Goal: Entertainment & Leisure: Consume media (video, audio)

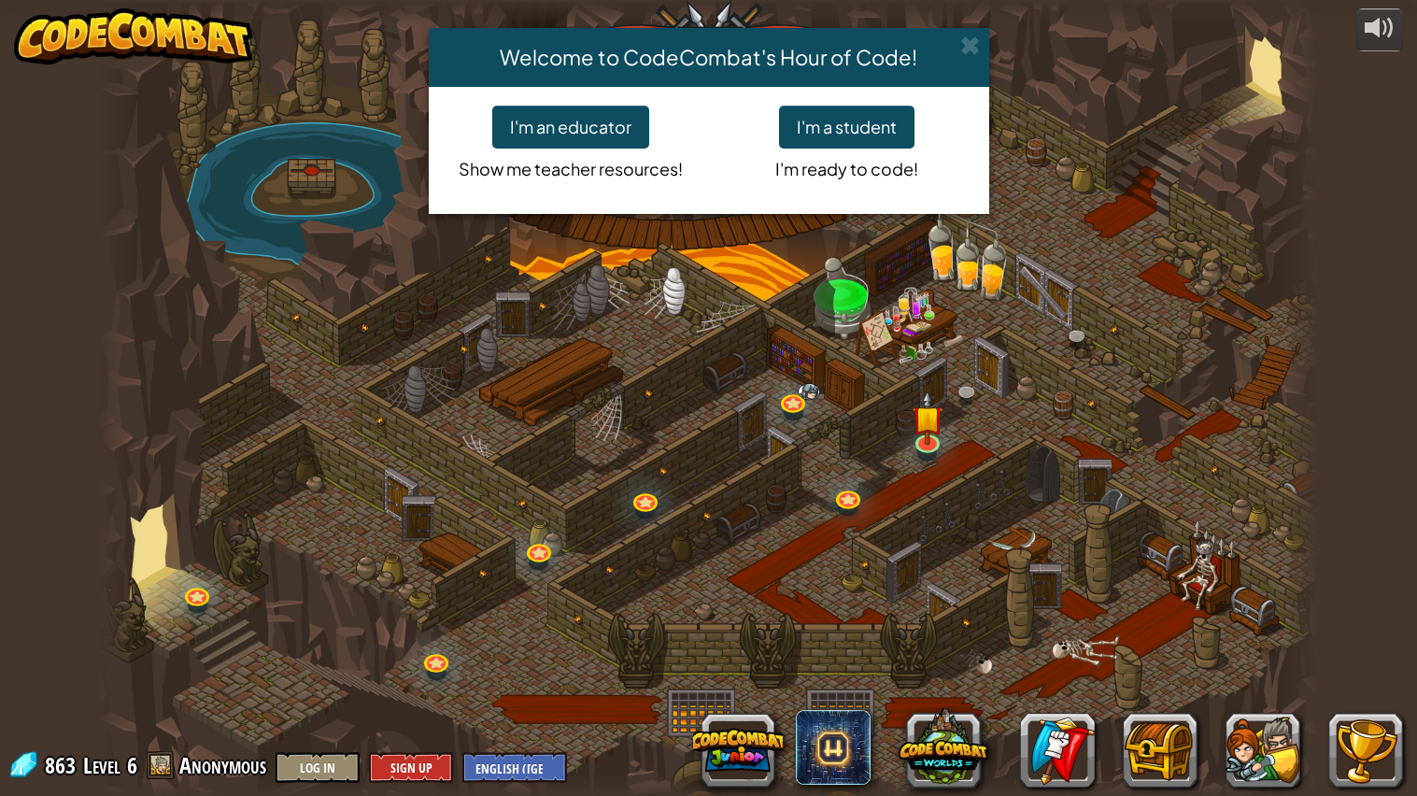
click at [922, 412] on div "Welcome to CodeCombat's Hour of Code! I'm an educator Show me teacher resources…" at bounding box center [708, 398] width 1417 height 796
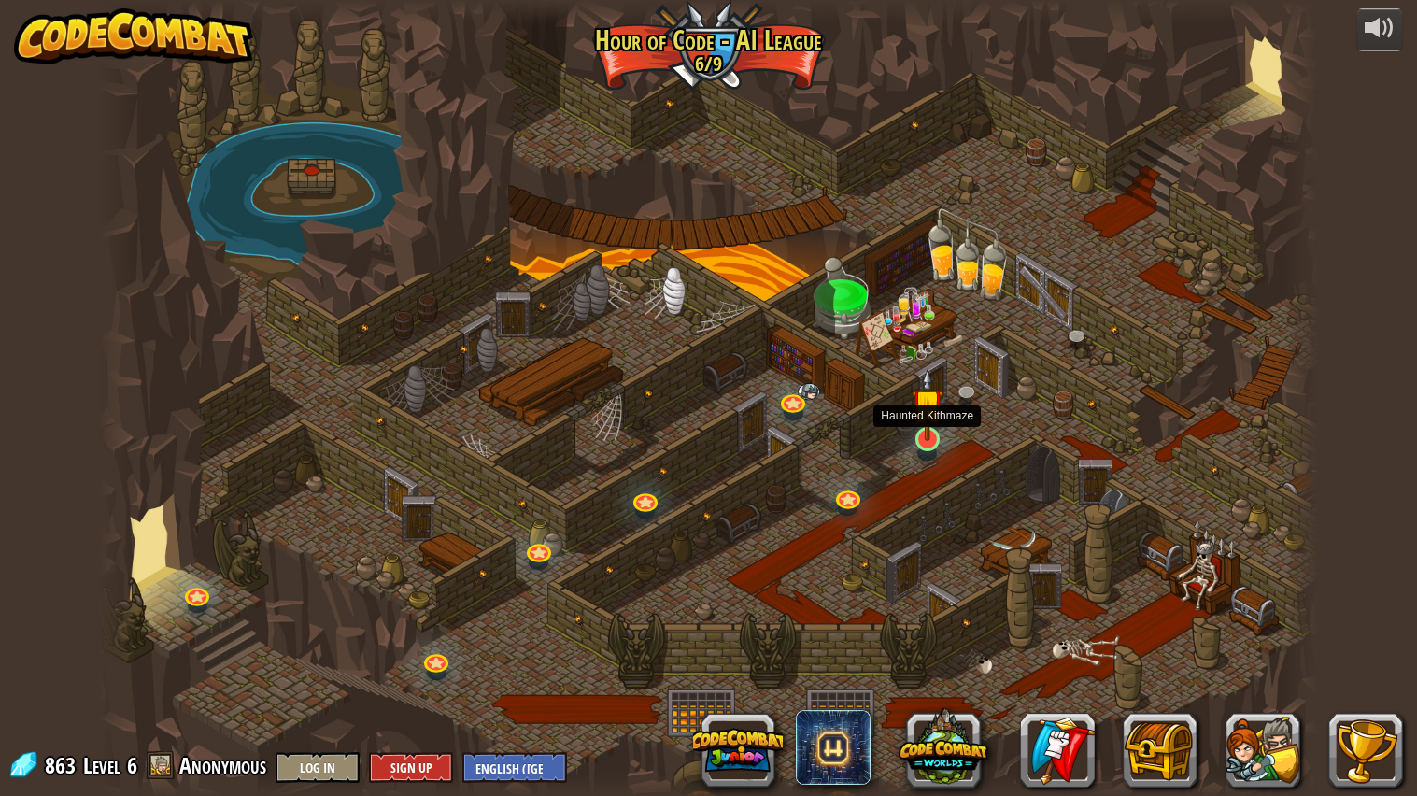
click at [917, 434] on img at bounding box center [927, 404] width 32 height 73
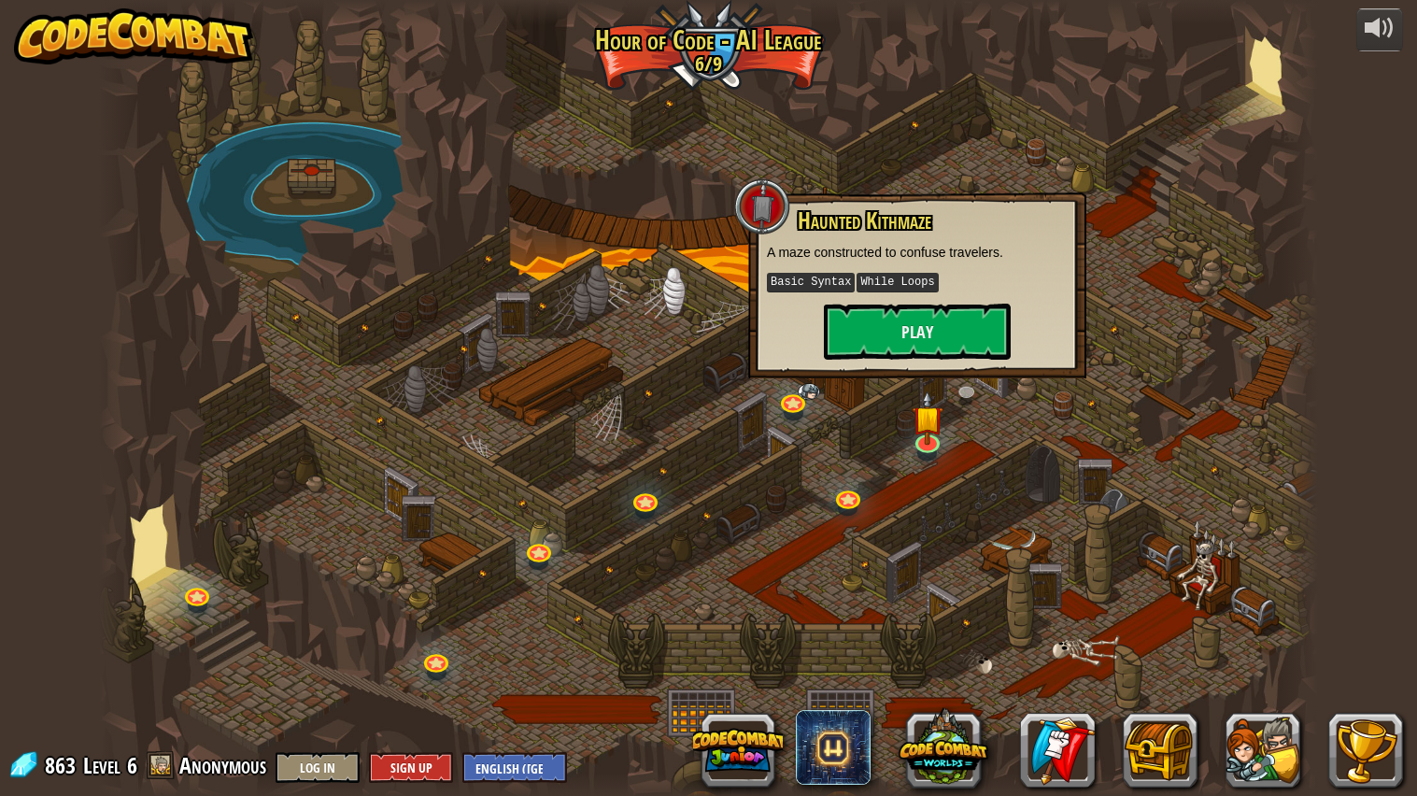
click at [889, 370] on div "Haunted Kithmaze A maze constructed to confuse travelers. Basic Syntax While Lo…" at bounding box center [917, 285] width 338 height 186
click at [883, 350] on button "Play" at bounding box center [917, 331] width 187 height 56
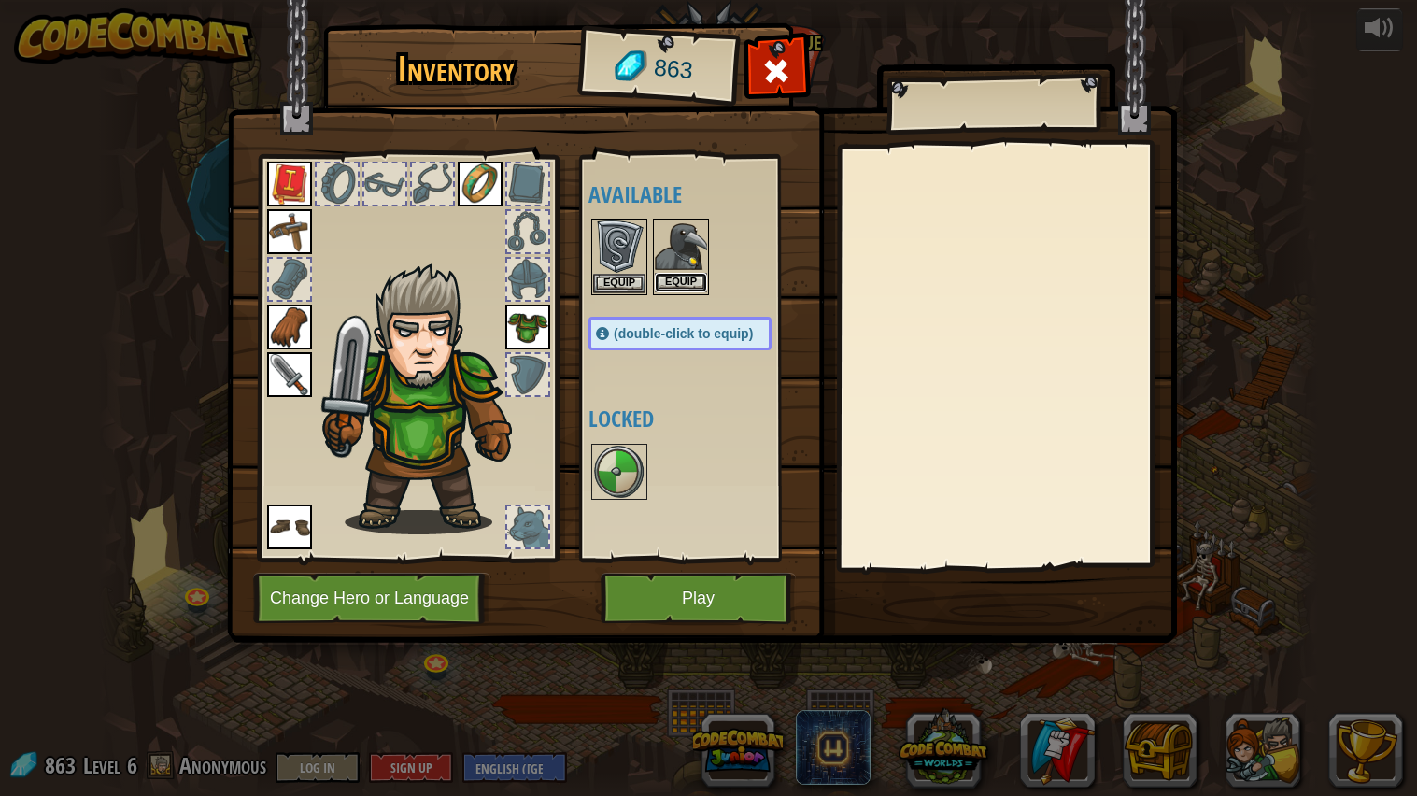
click at [663, 285] on button "Equip" at bounding box center [681, 283] width 52 height 20
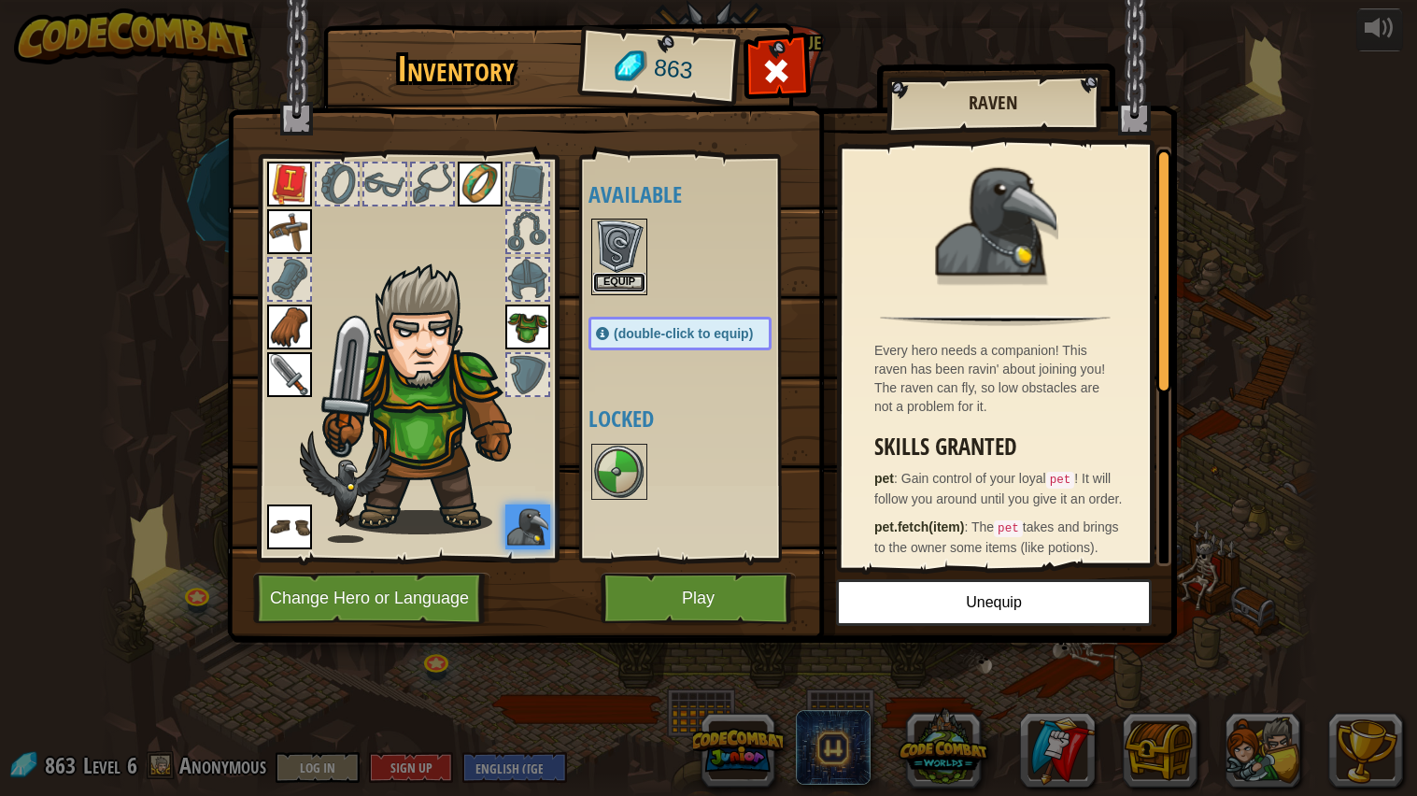
click at [632, 289] on button "Equip" at bounding box center [619, 283] width 52 height 20
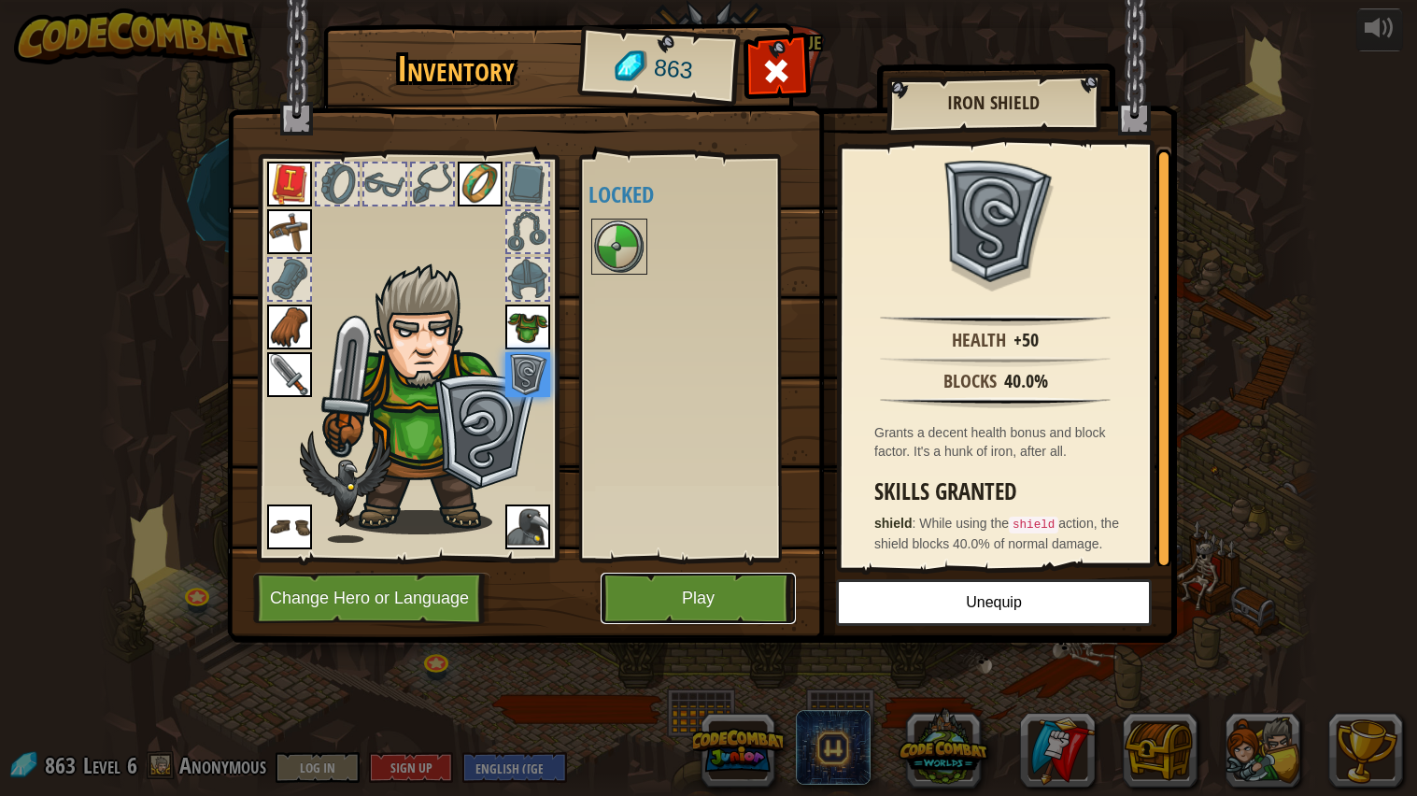
click at [684, 586] on button "Play" at bounding box center [697, 597] width 195 height 51
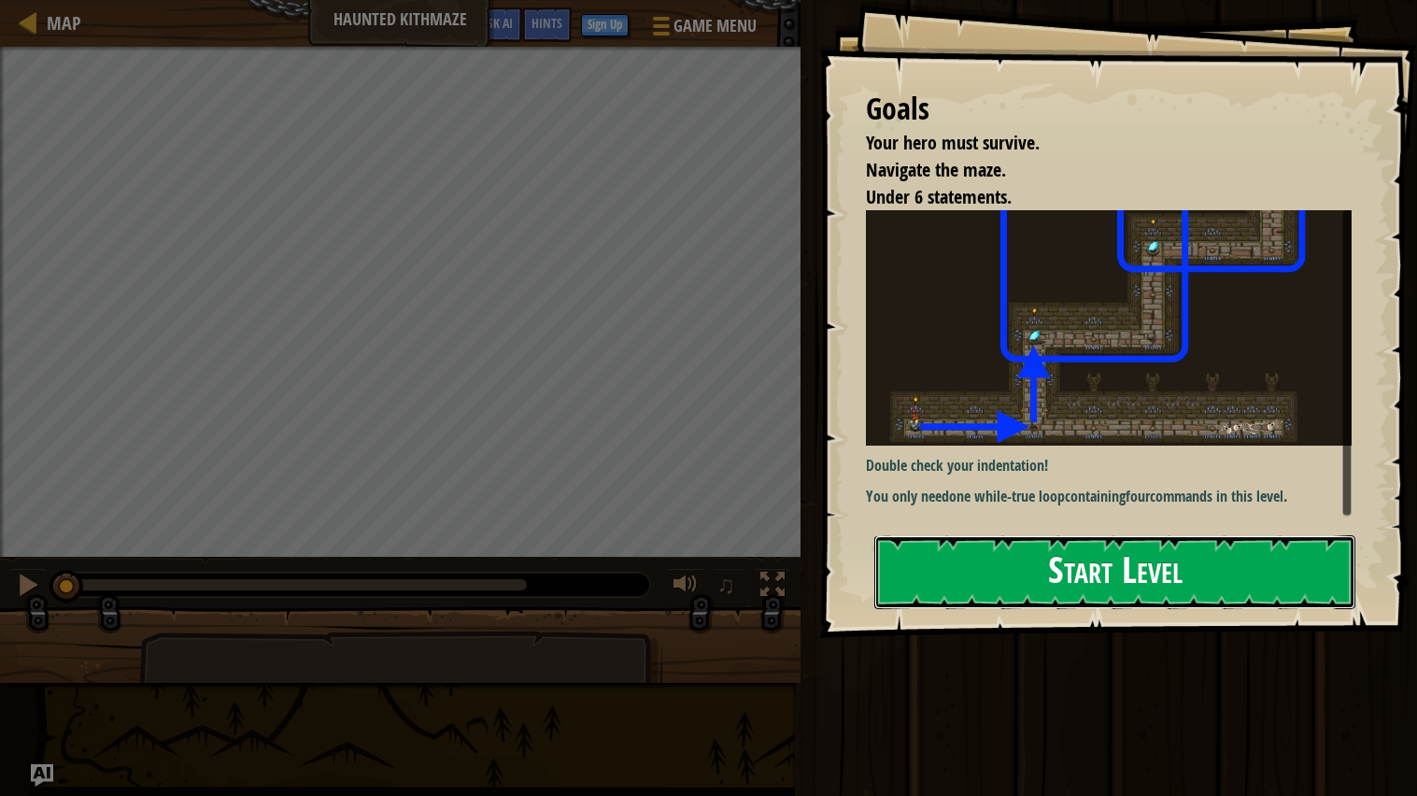
click at [1084, 574] on button "Start Level" at bounding box center [1114, 572] width 481 height 74
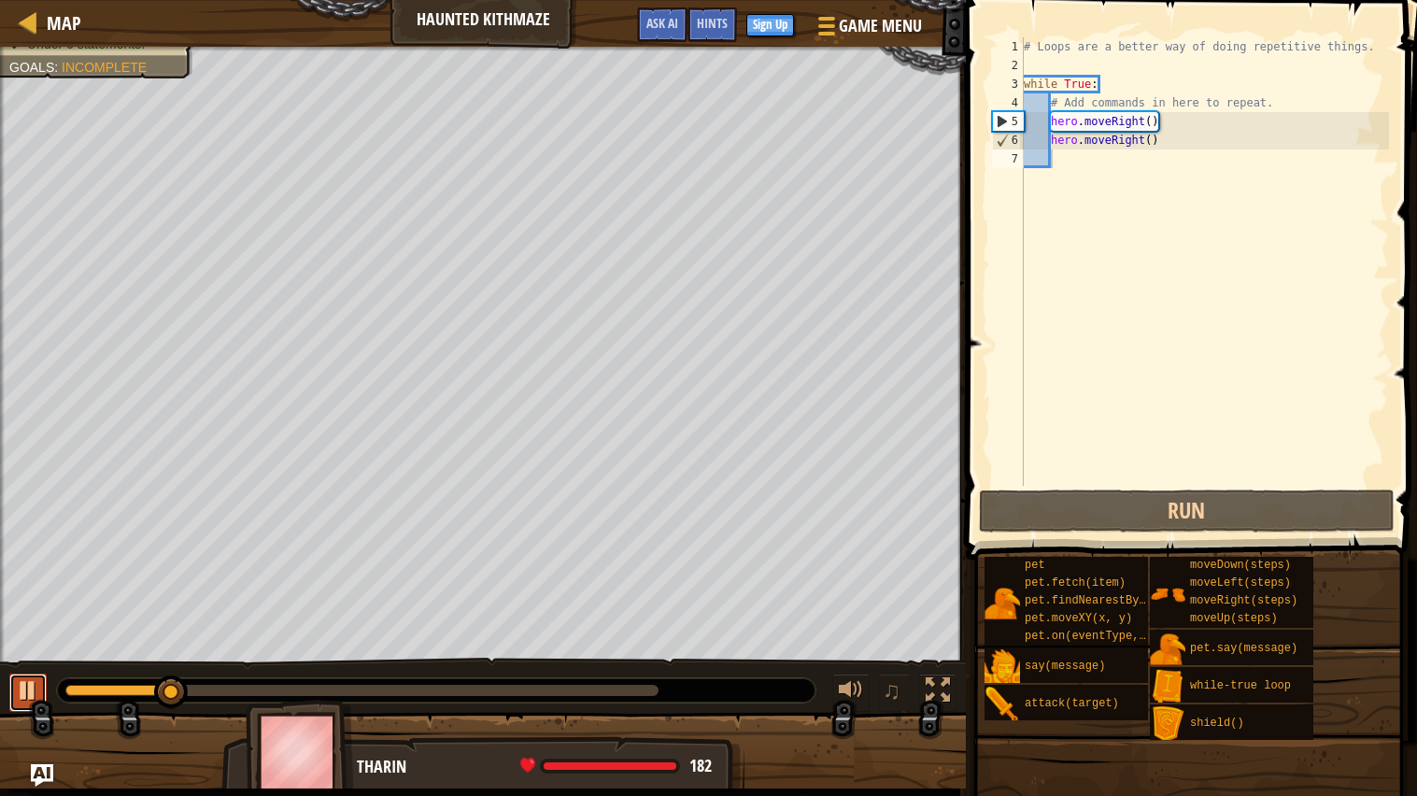
click at [38, 681] on div at bounding box center [28, 690] width 24 height 24
drag, startPoint x: 164, startPoint y: 695, endPoint x: 43, endPoint y: 715, distance: 123.1
click at [43, 715] on div "Your hero must survive. Navigate the maze. Under 6 statements. Goals : Incomple…" at bounding box center [708, 417] width 1417 height 741
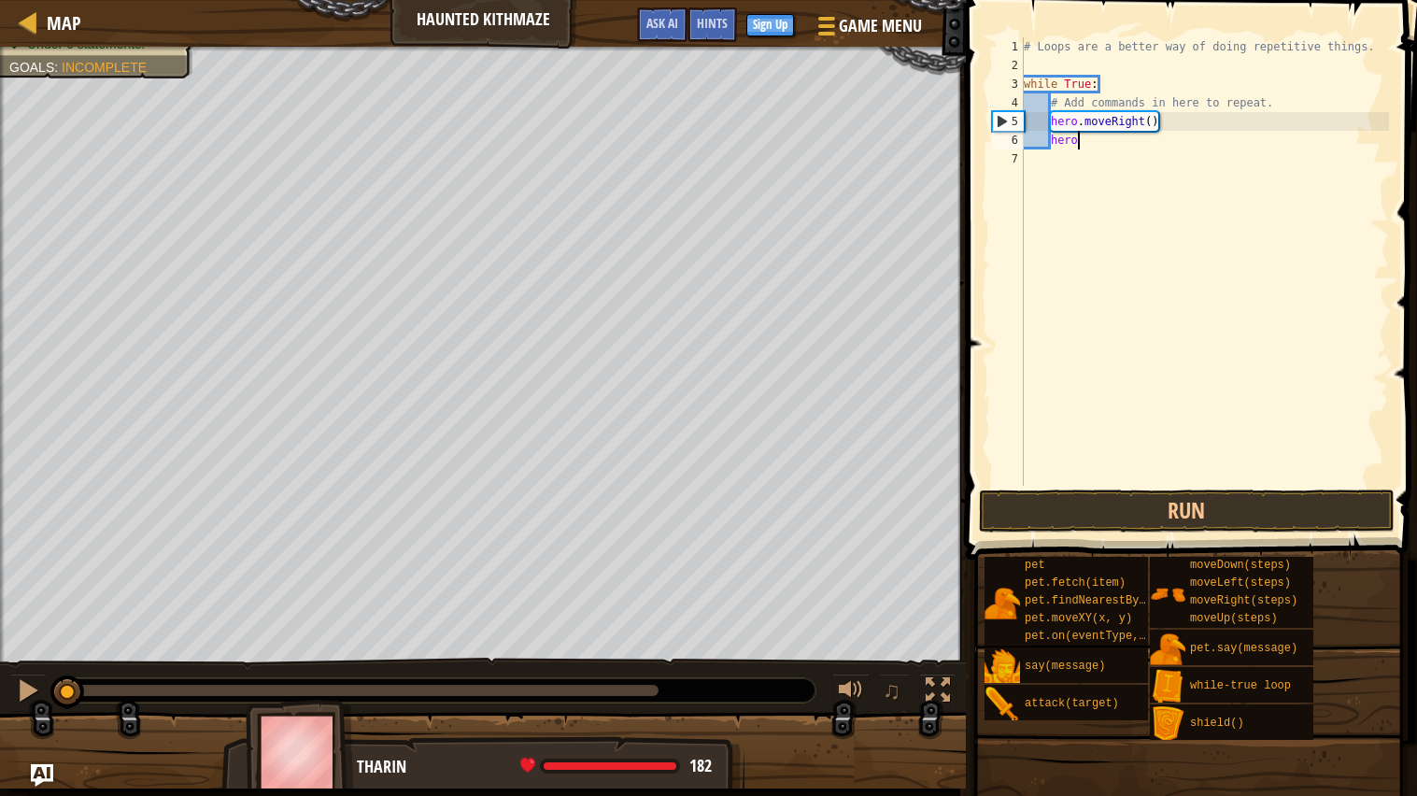
type textarea "h"
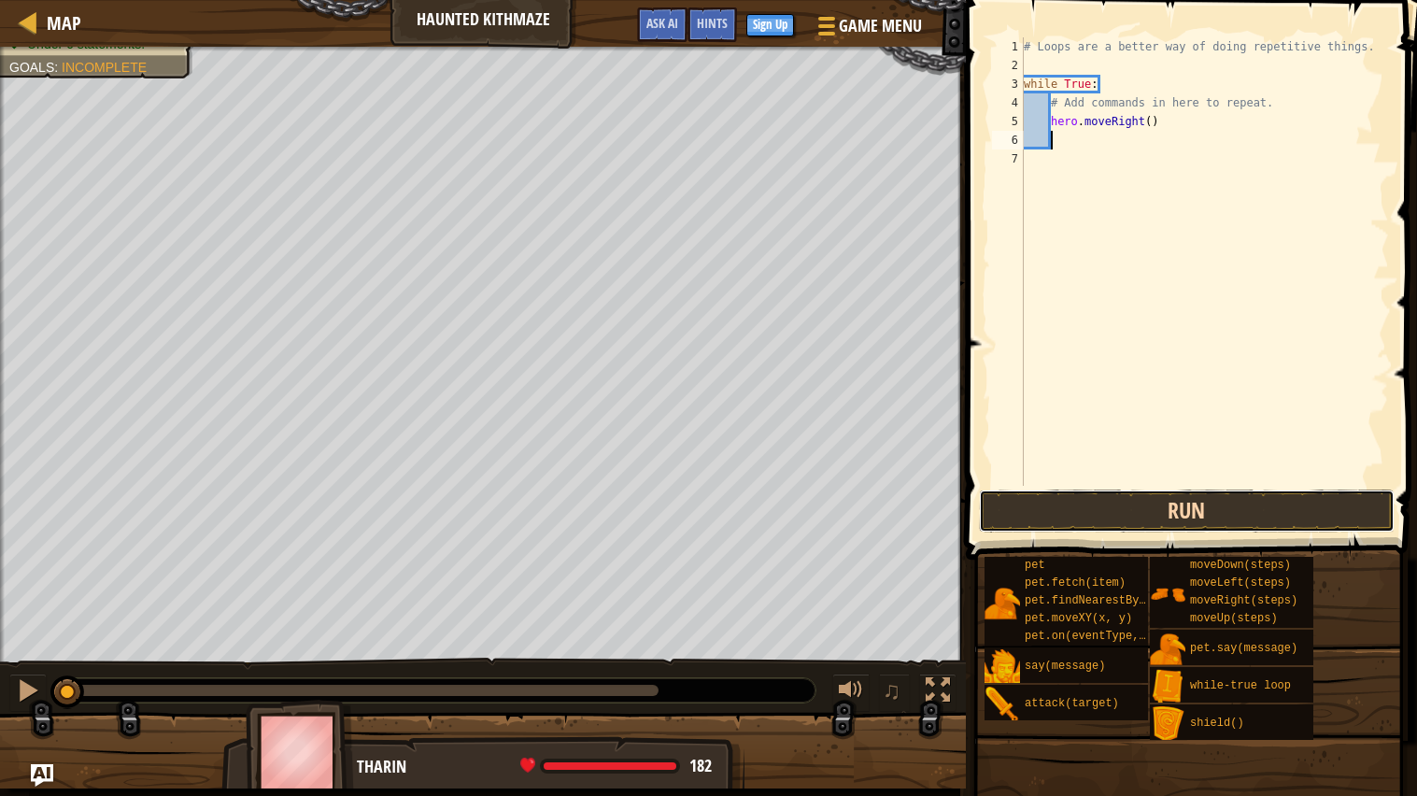
click at [1121, 518] on button "Run" at bounding box center [1187, 510] width 416 height 43
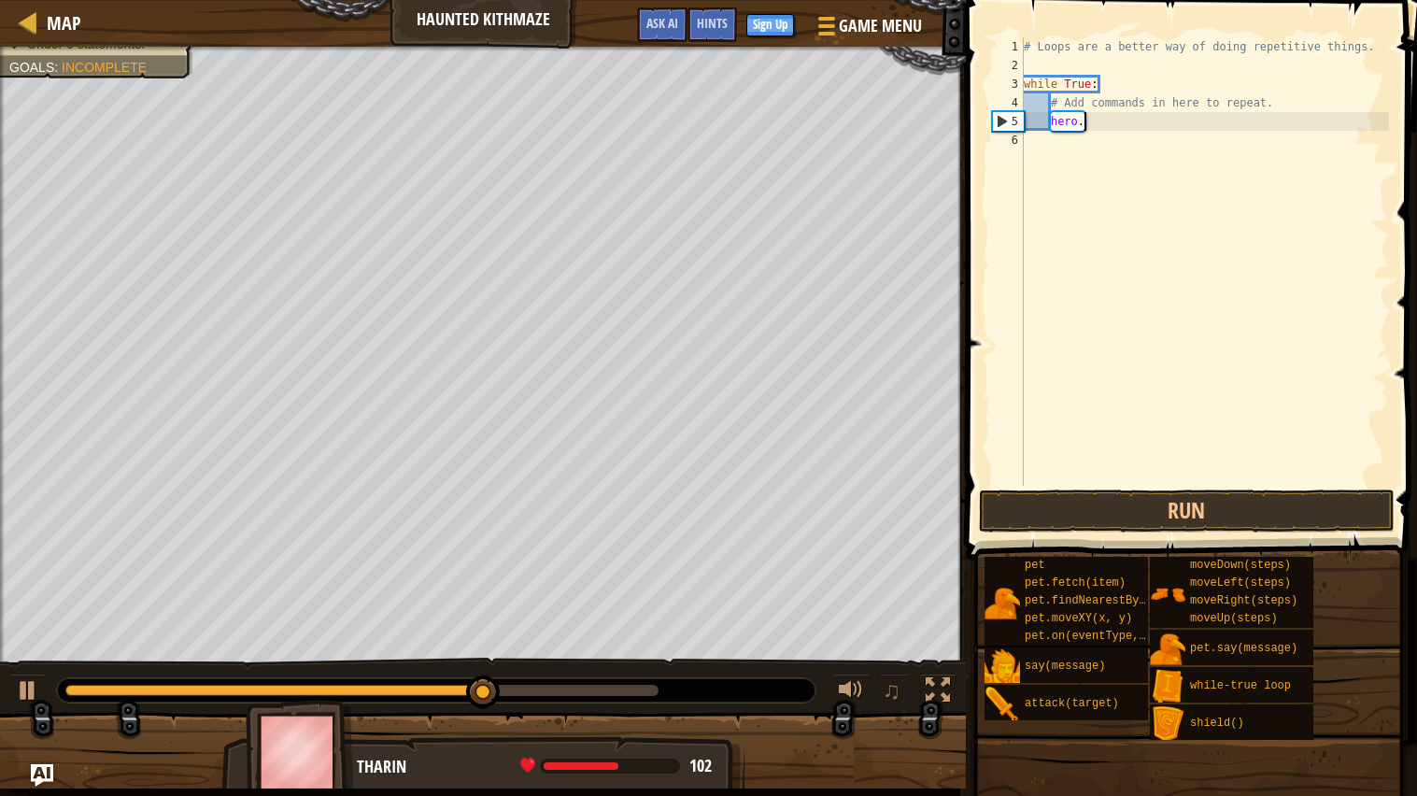
type textarea "h"
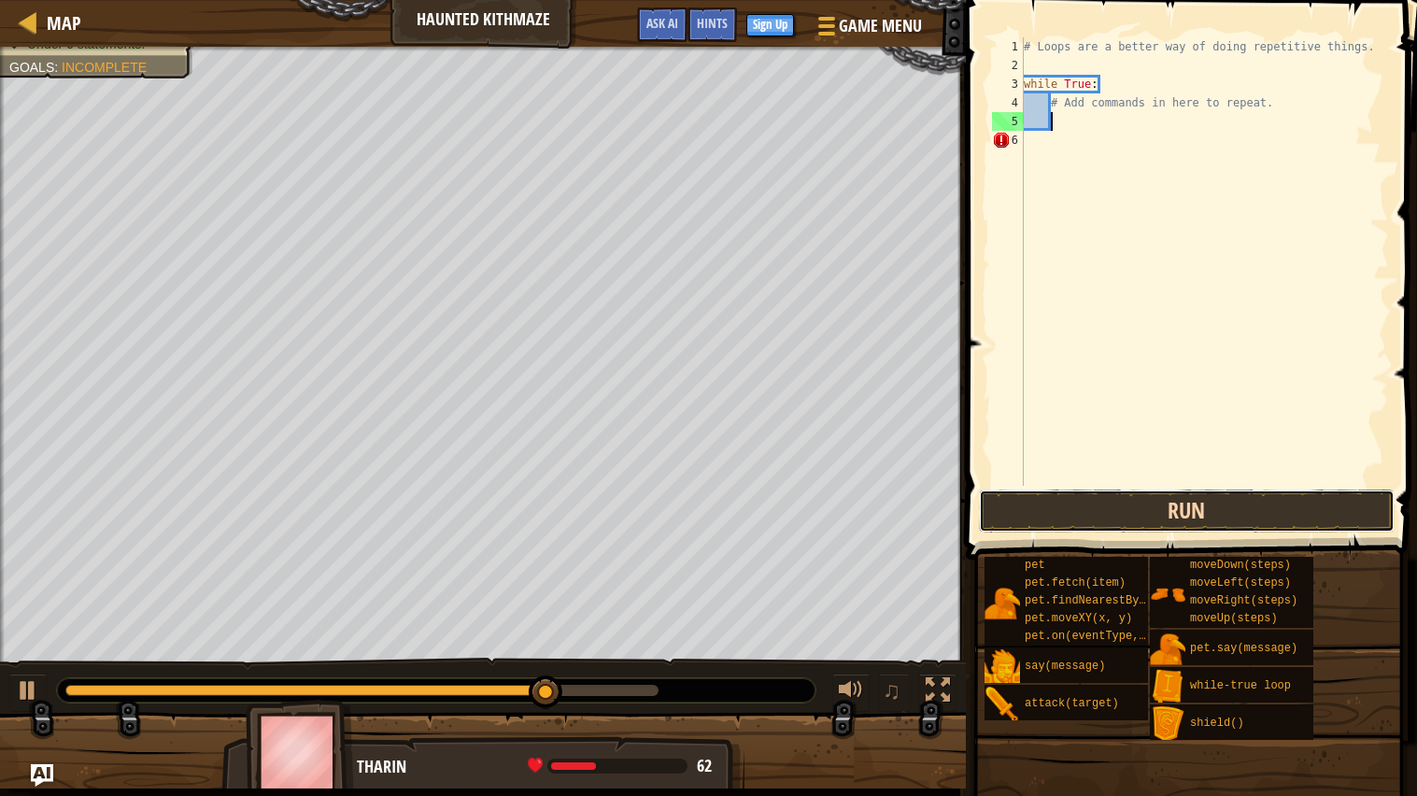
click at [1194, 510] on button "Run" at bounding box center [1187, 510] width 416 height 43
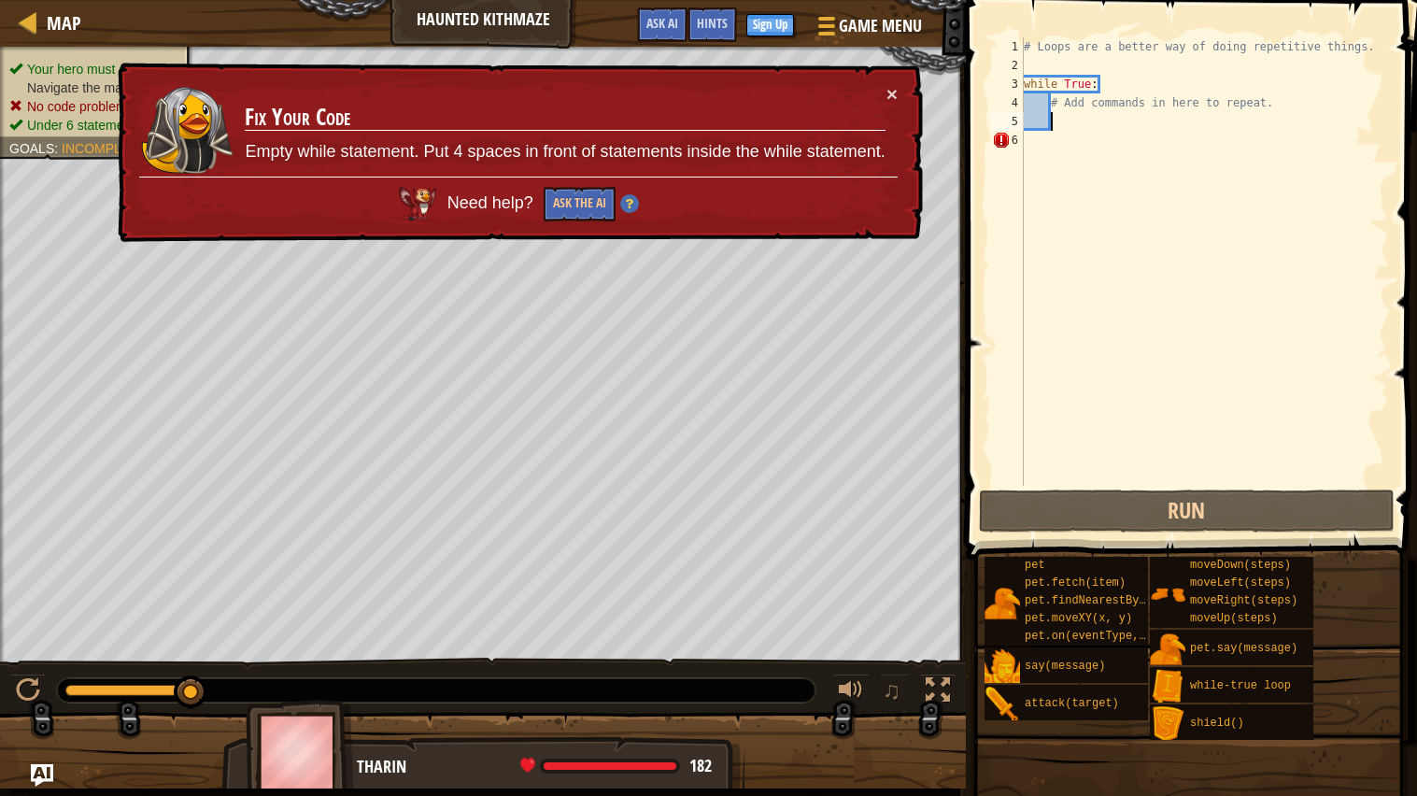
type textarea "m"
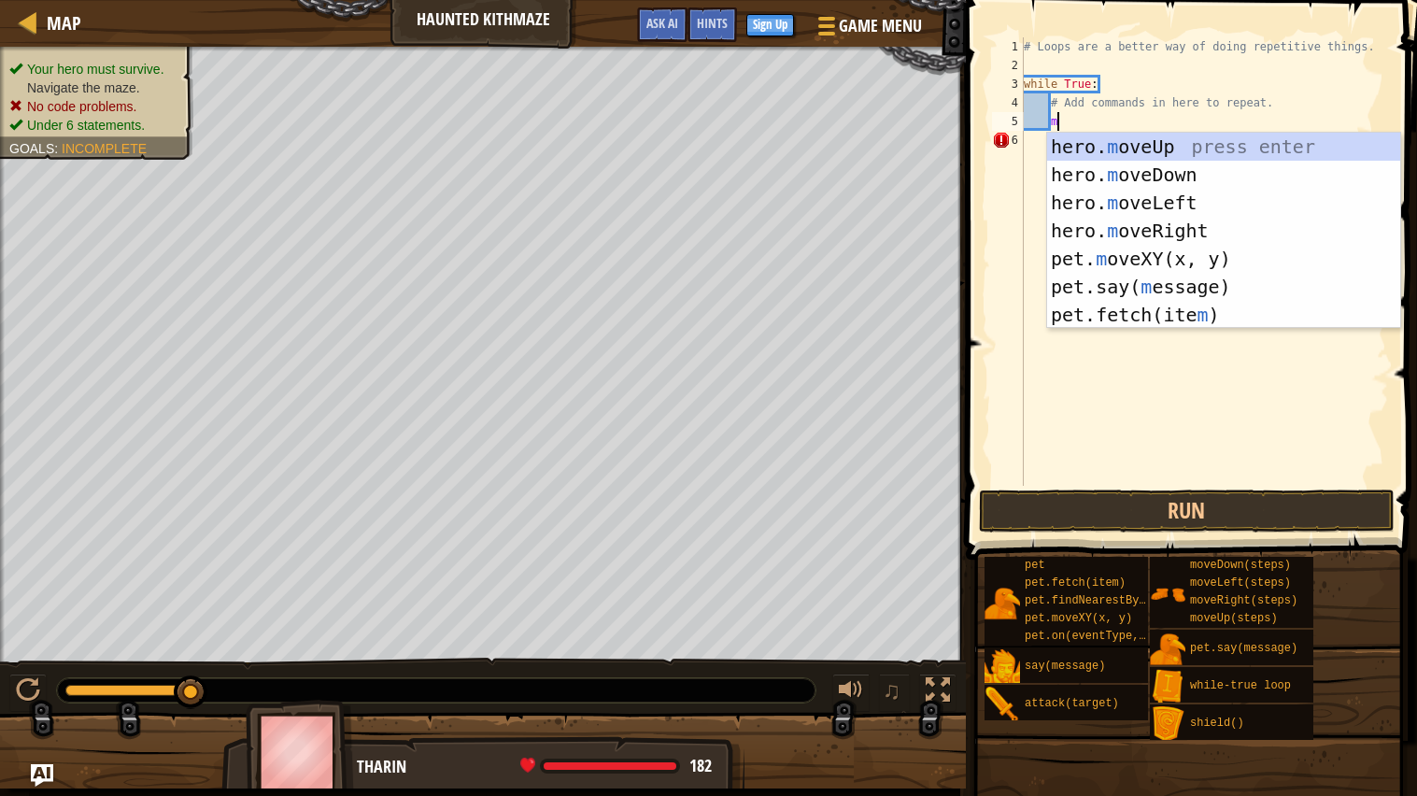
scroll to position [7, 2]
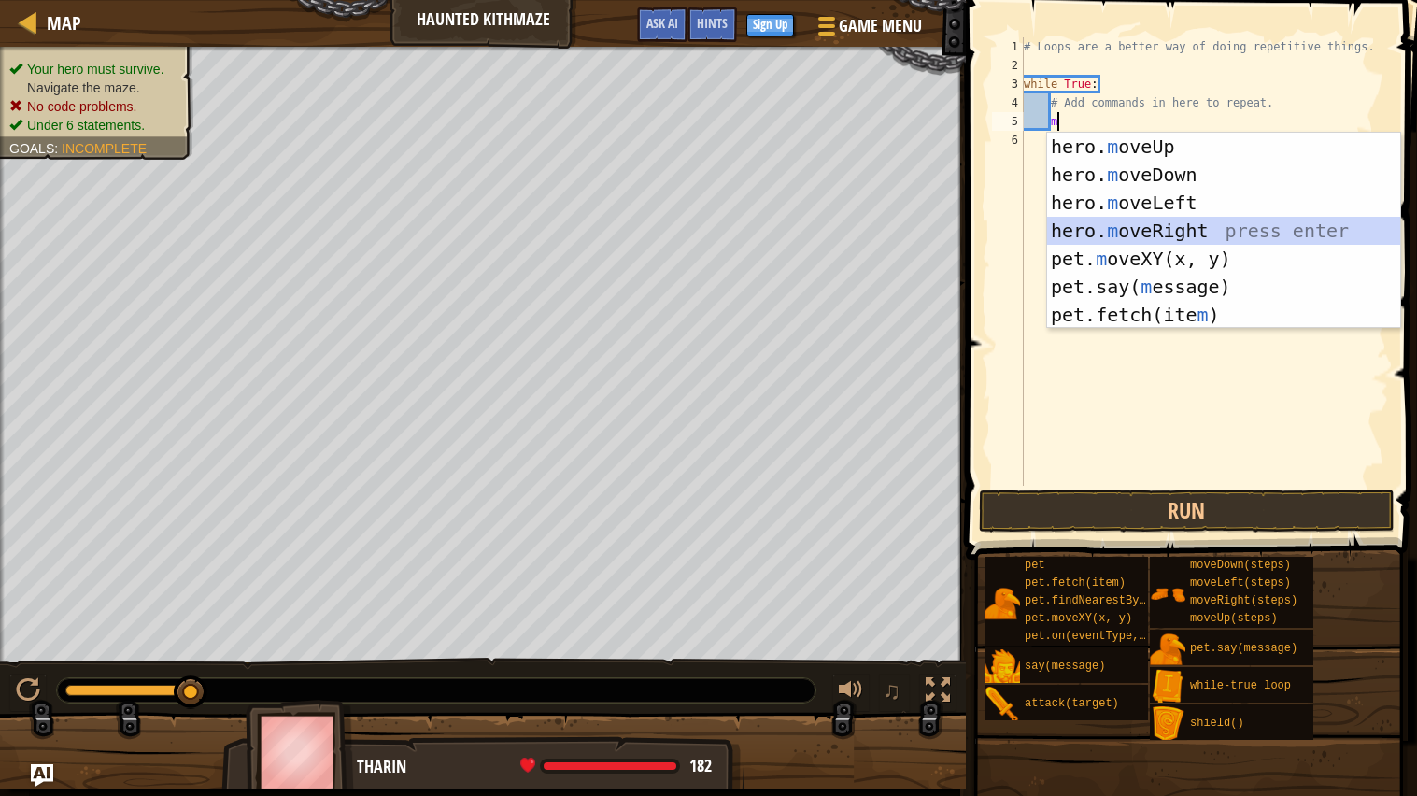
click at [1161, 236] on div "hero. m oveUp press enter hero. m oveDown press enter hero. m oveLeft press ent…" at bounding box center [1223, 259] width 353 height 252
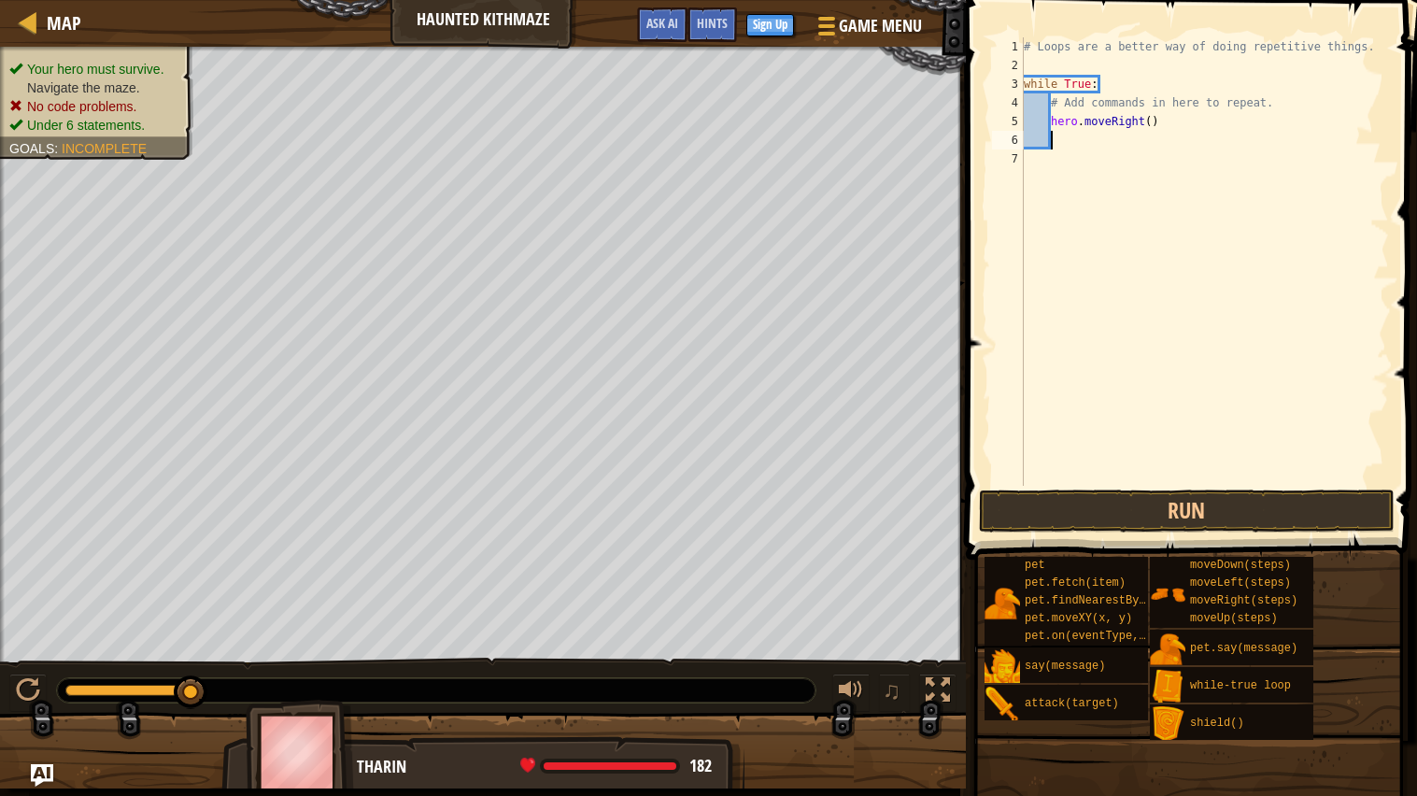
type textarea "m"
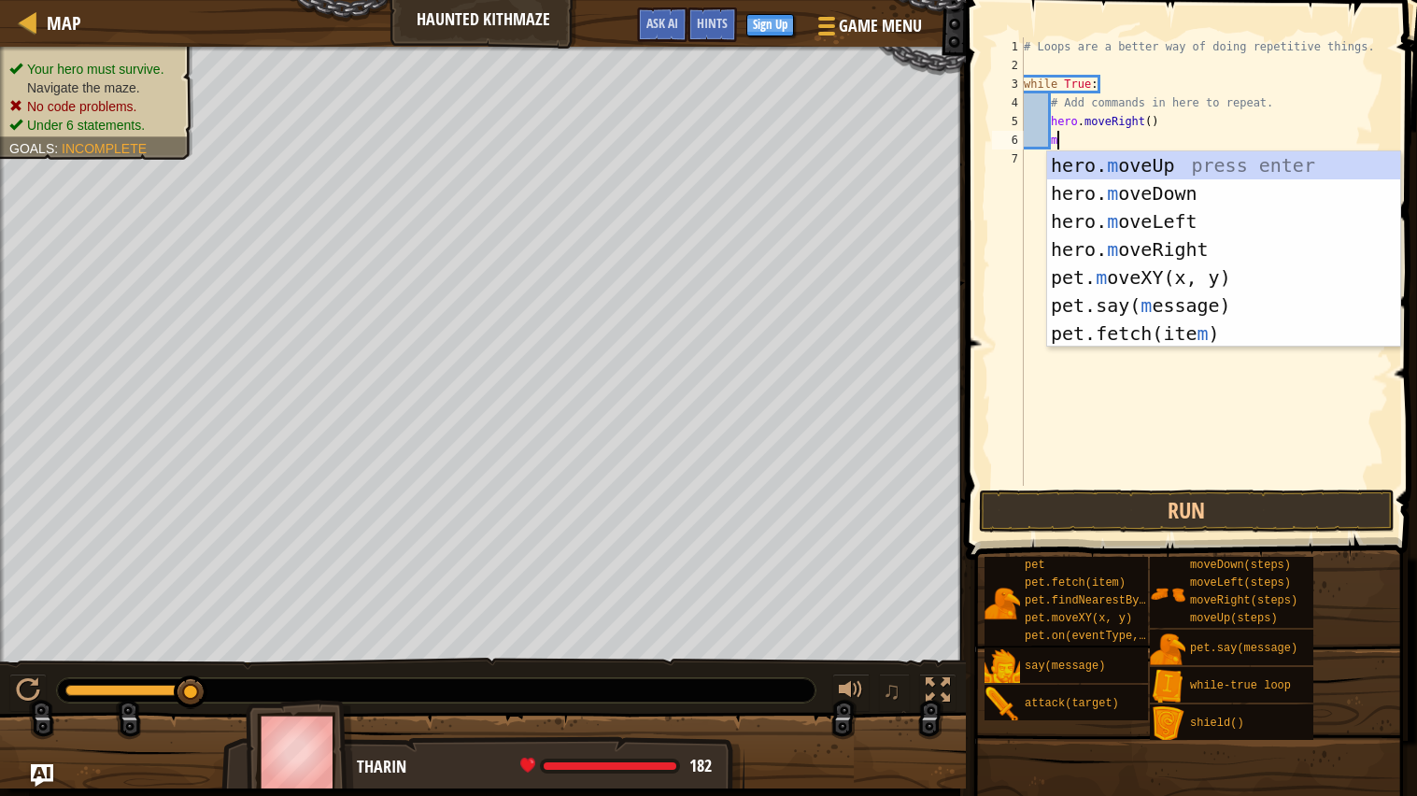
scroll to position [7, 2]
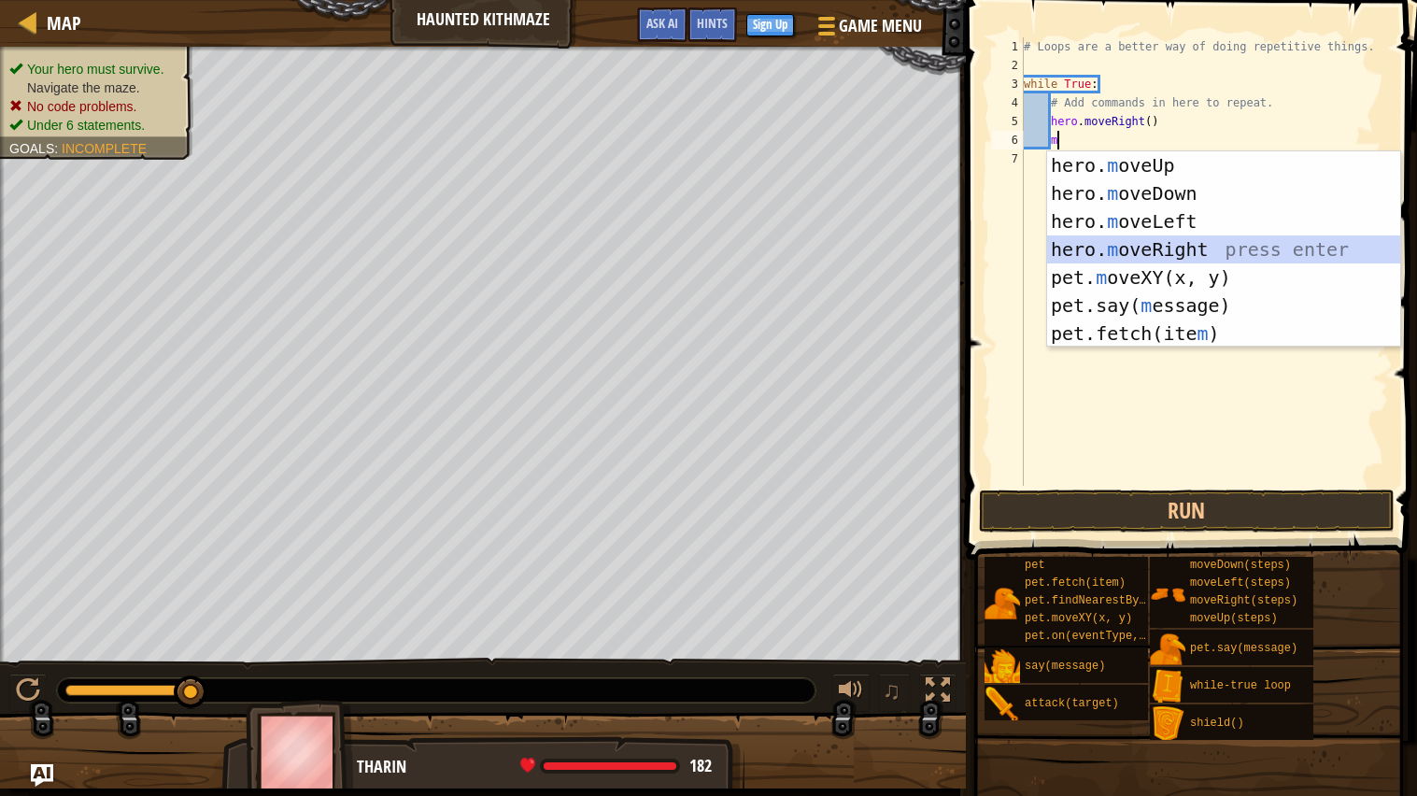
click at [1167, 243] on div "hero. m oveUp press enter hero. m oveDown press enter hero. m oveLeft press ent…" at bounding box center [1223, 277] width 353 height 252
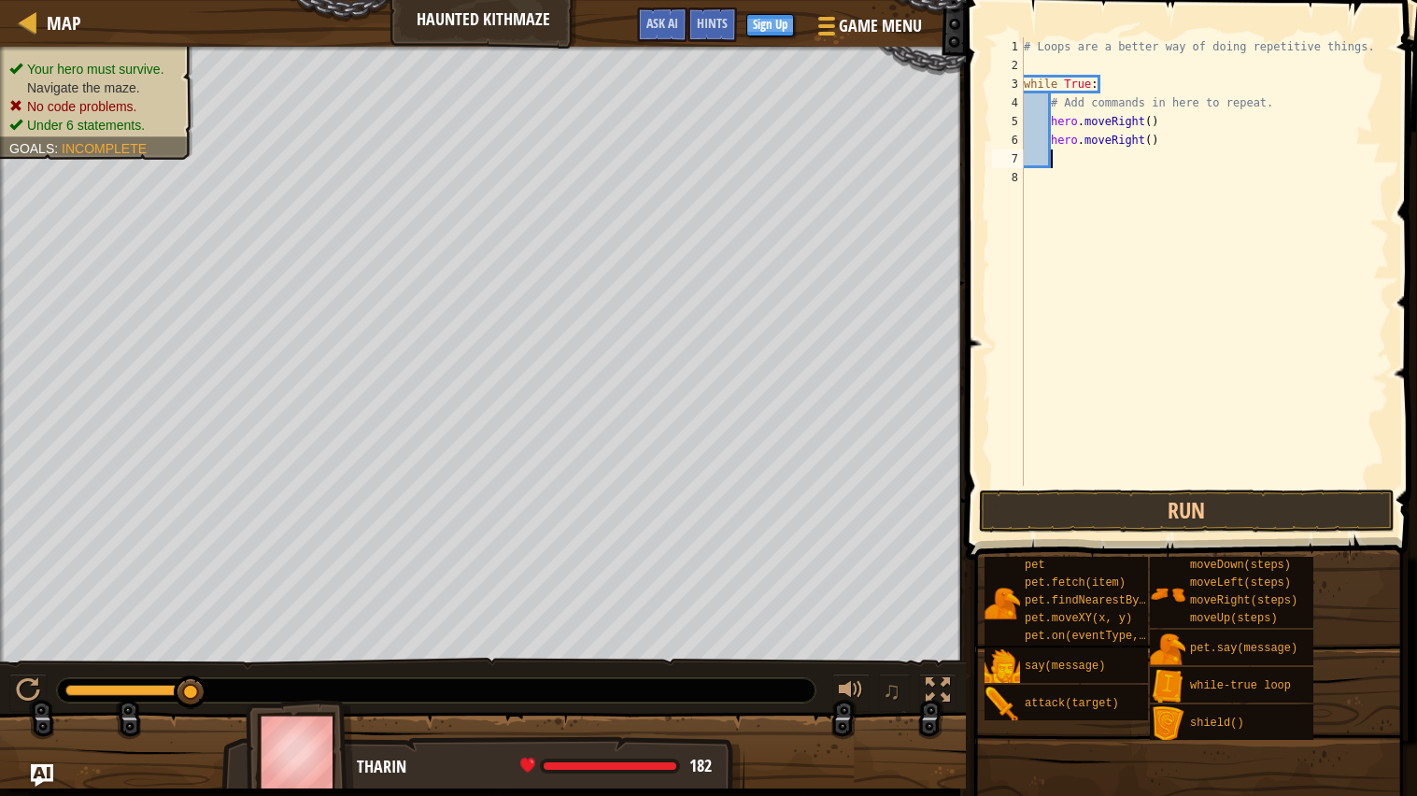
type textarea "m"
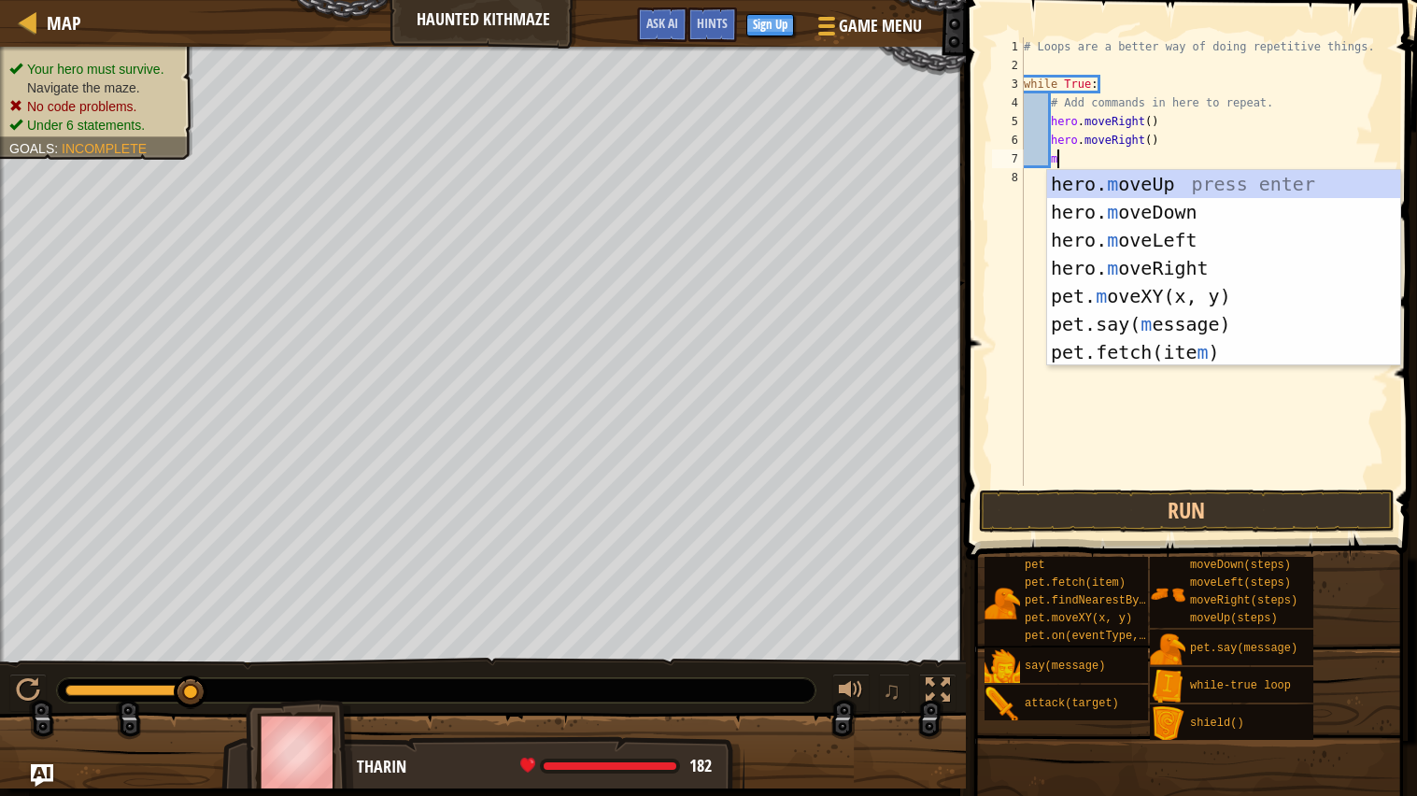
scroll to position [7, 2]
click at [1126, 178] on div "hero. m oveUp press enter hero. m oveDown press enter hero. m oveLeft press ent…" at bounding box center [1223, 296] width 353 height 252
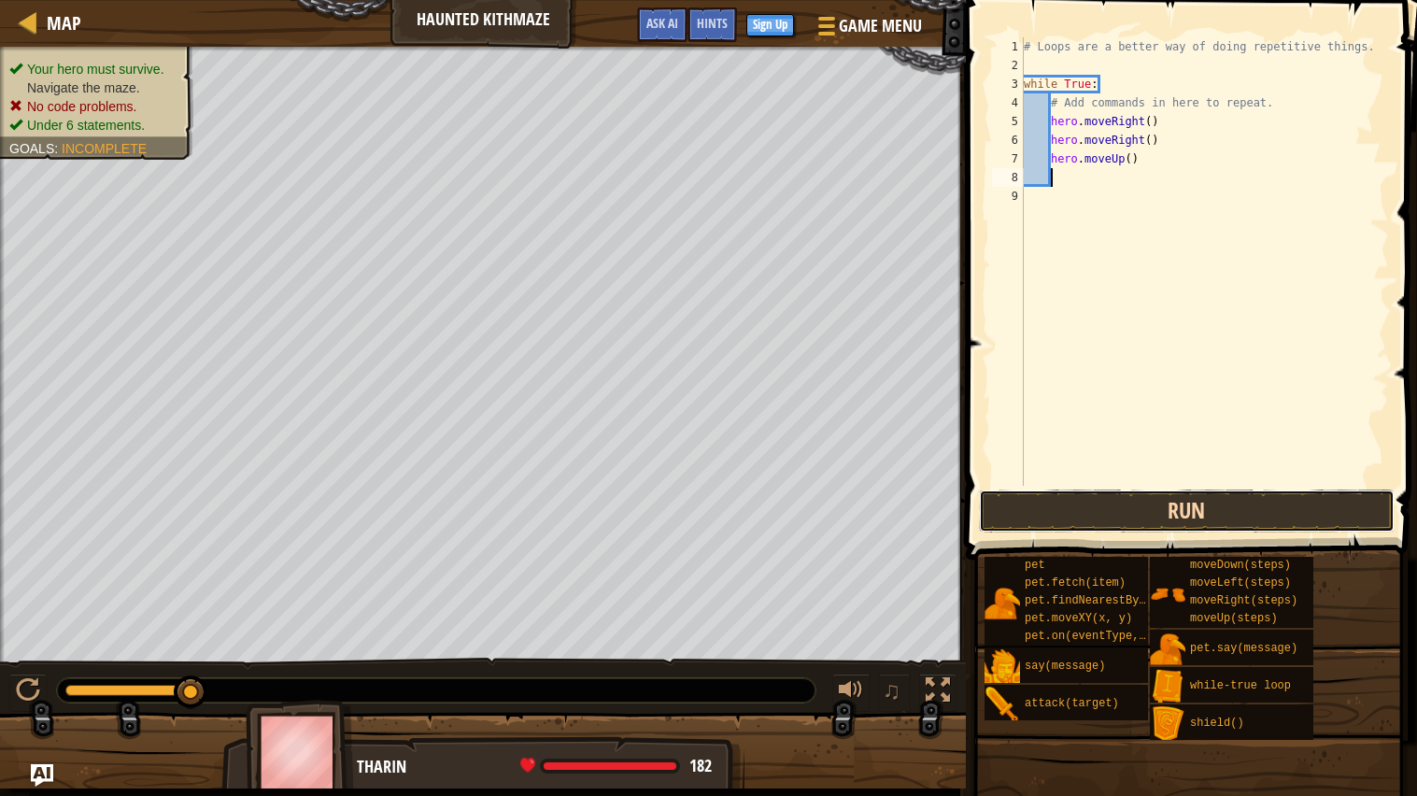
click at [1140, 512] on button "Run" at bounding box center [1187, 510] width 416 height 43
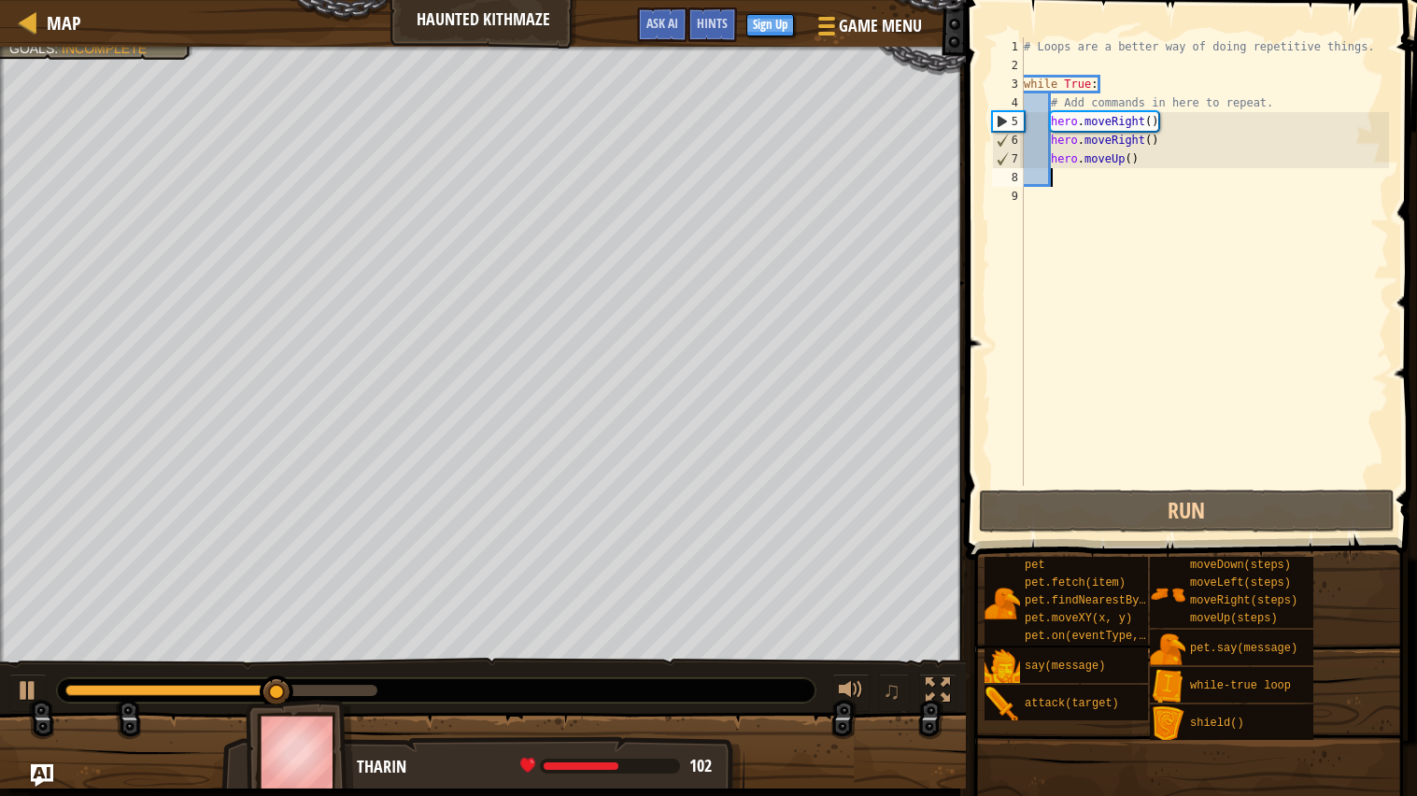
click at [1079, 181] on div "# Loops are a better way of doing repetitive things. while True : # Add command…" at bounding box center [1204, 280] width 369 height 486
type textarea "m"
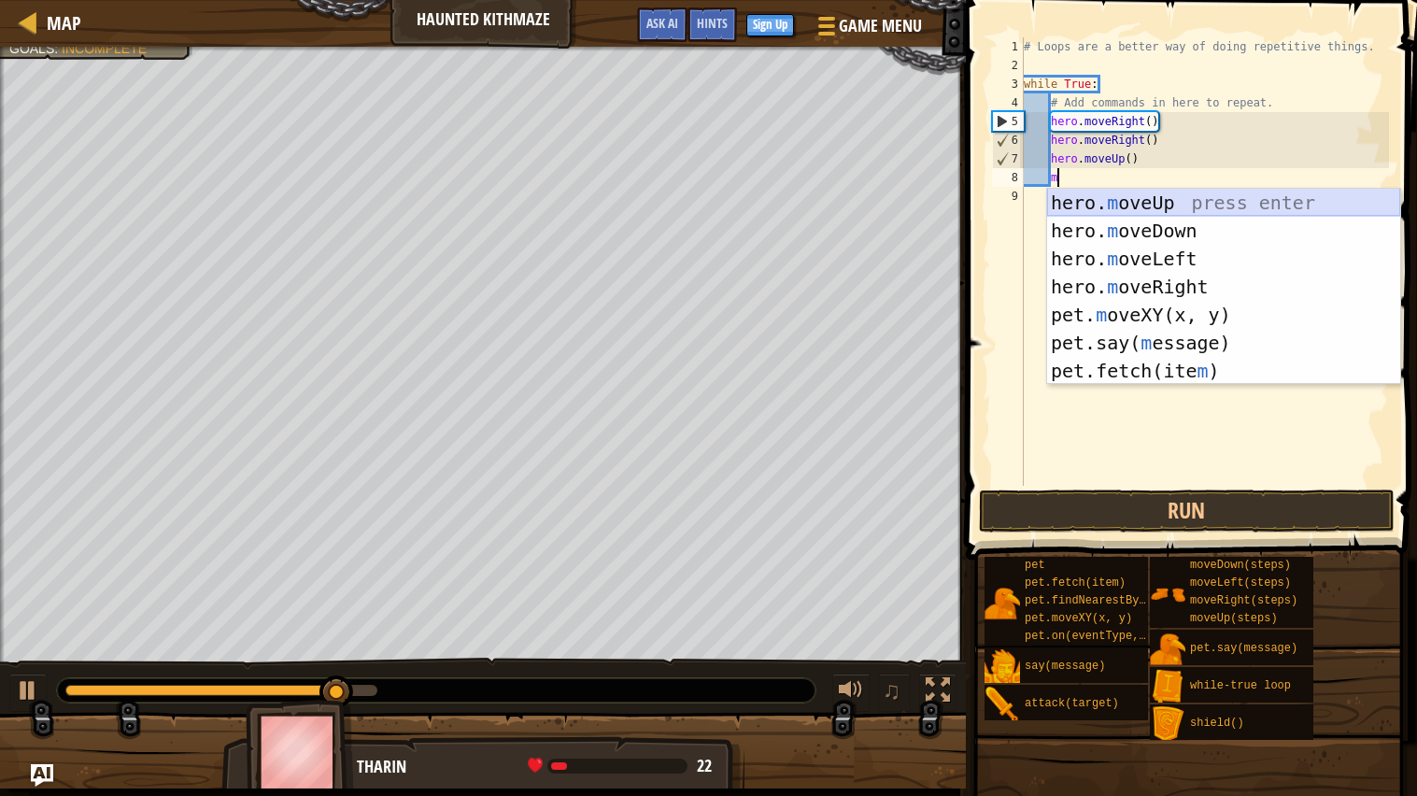
click at [1081, 204] on div "hero. m oveUp press enter hero. m oveDown press enter hero. m oveLeft press ent…" at bounding box center [1223, 315] width 353 height 252
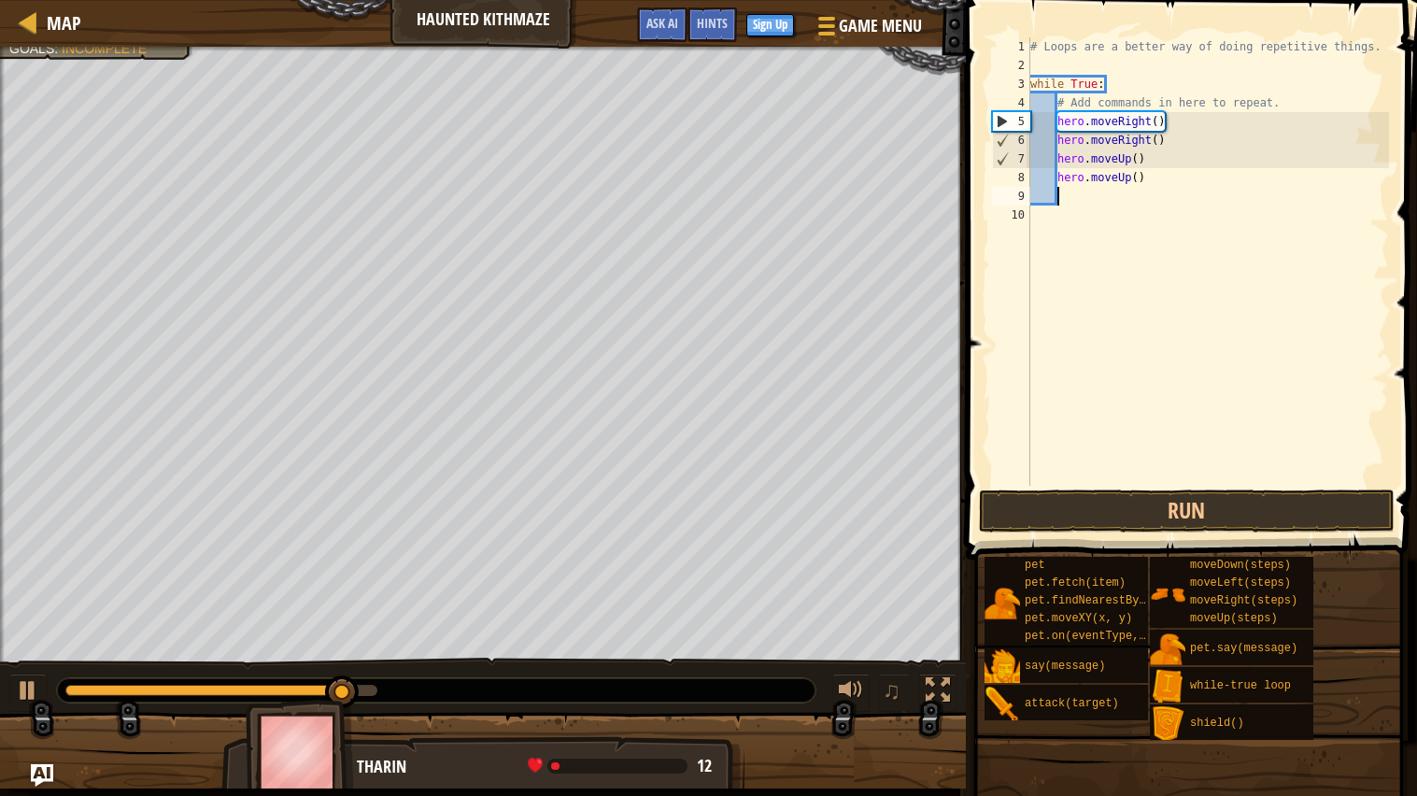
scroll to position [7, 1]
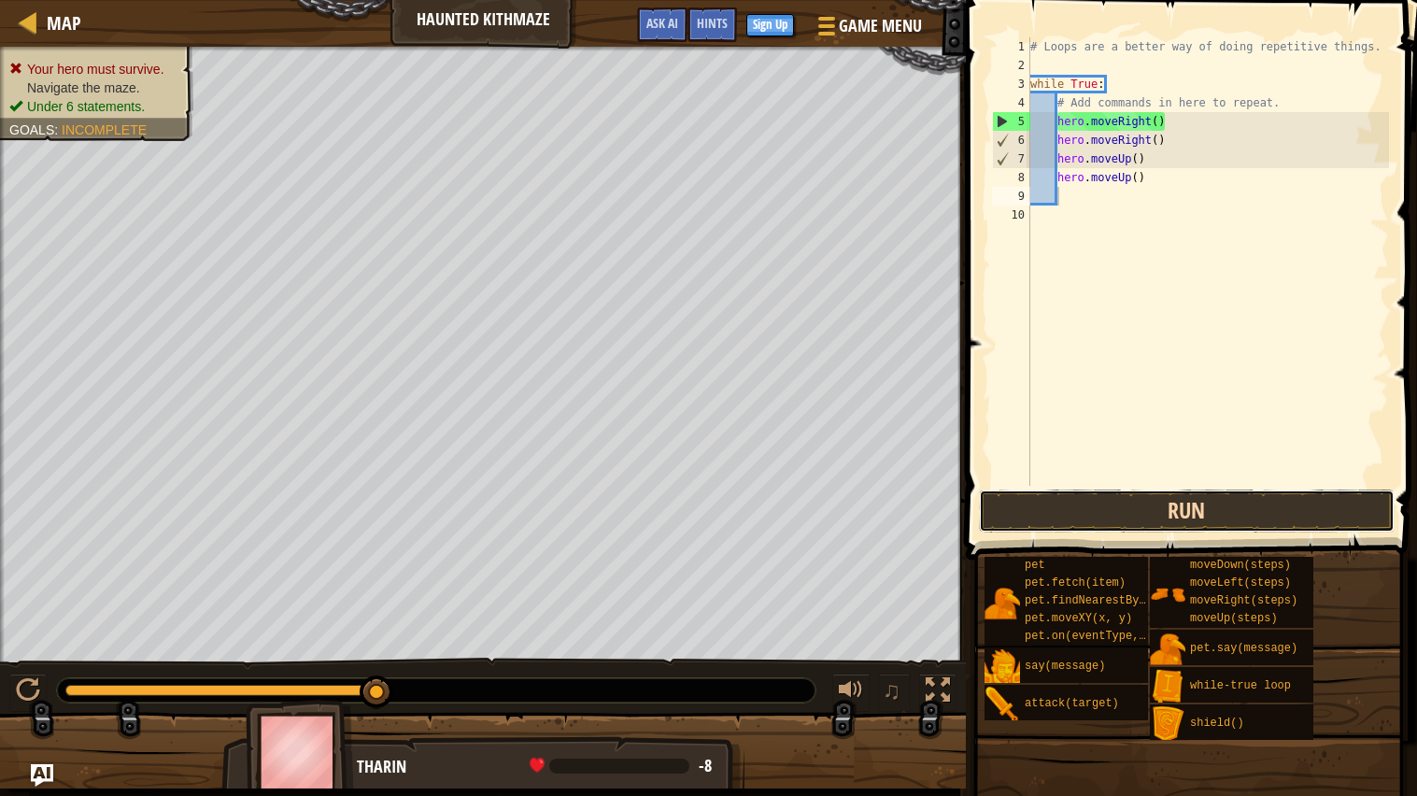
click at [1014, 515] on button "Run" at bounding box center [1187, 510] width 416 height 43
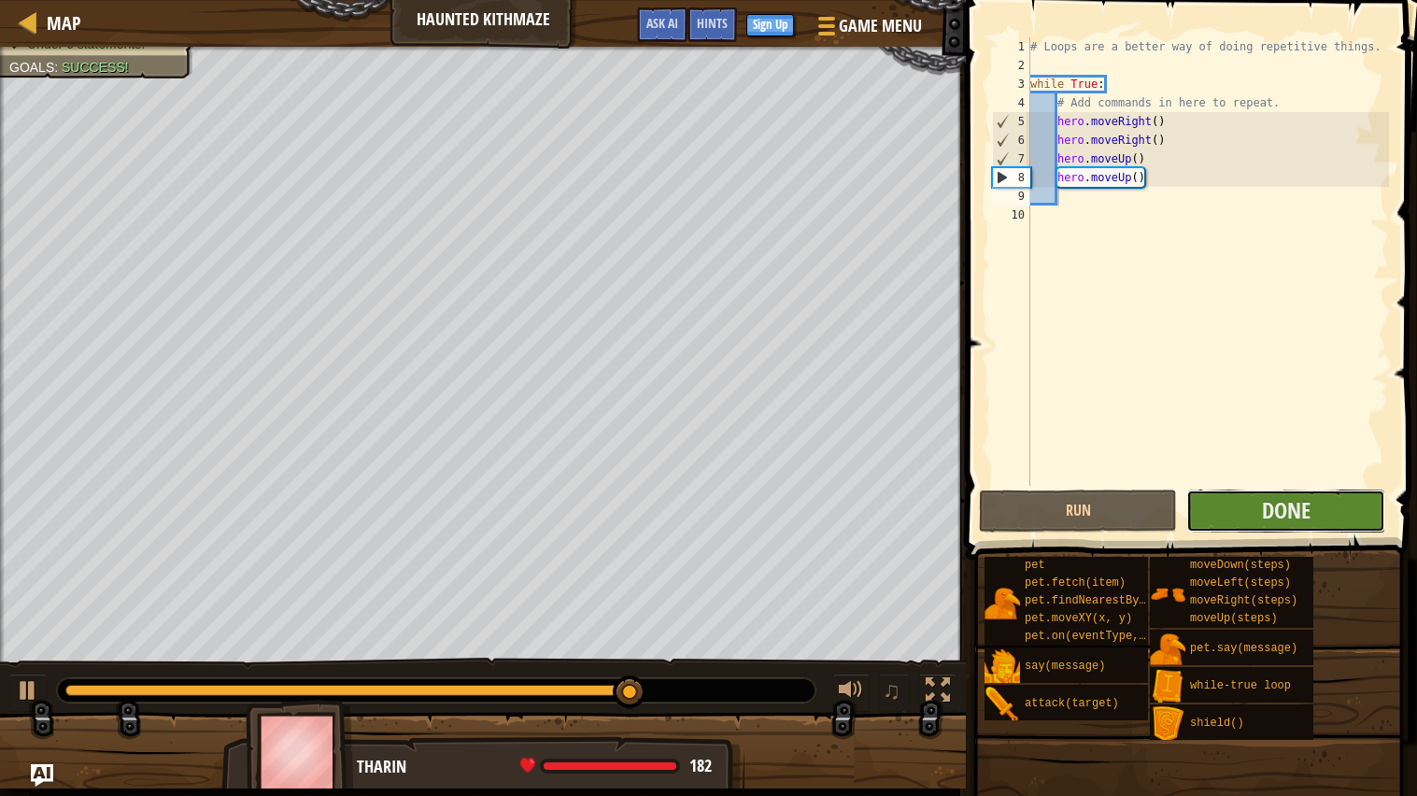
click at [1216, 512] on button "Done" at bounding box center [1285, 510] width 198 height 43
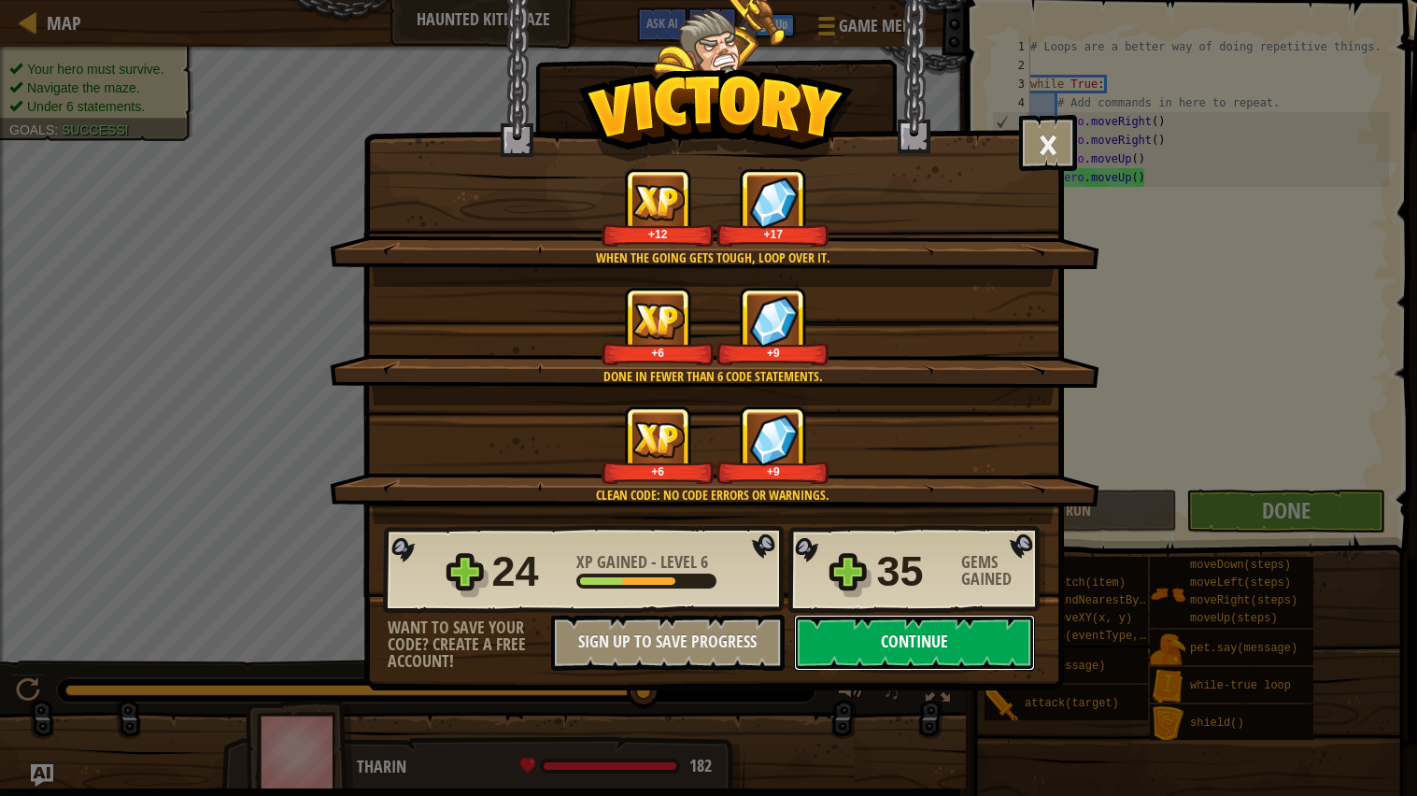
click at [910, 670] on button "Continue" at bounding box center [914, 642] width 241 height 56
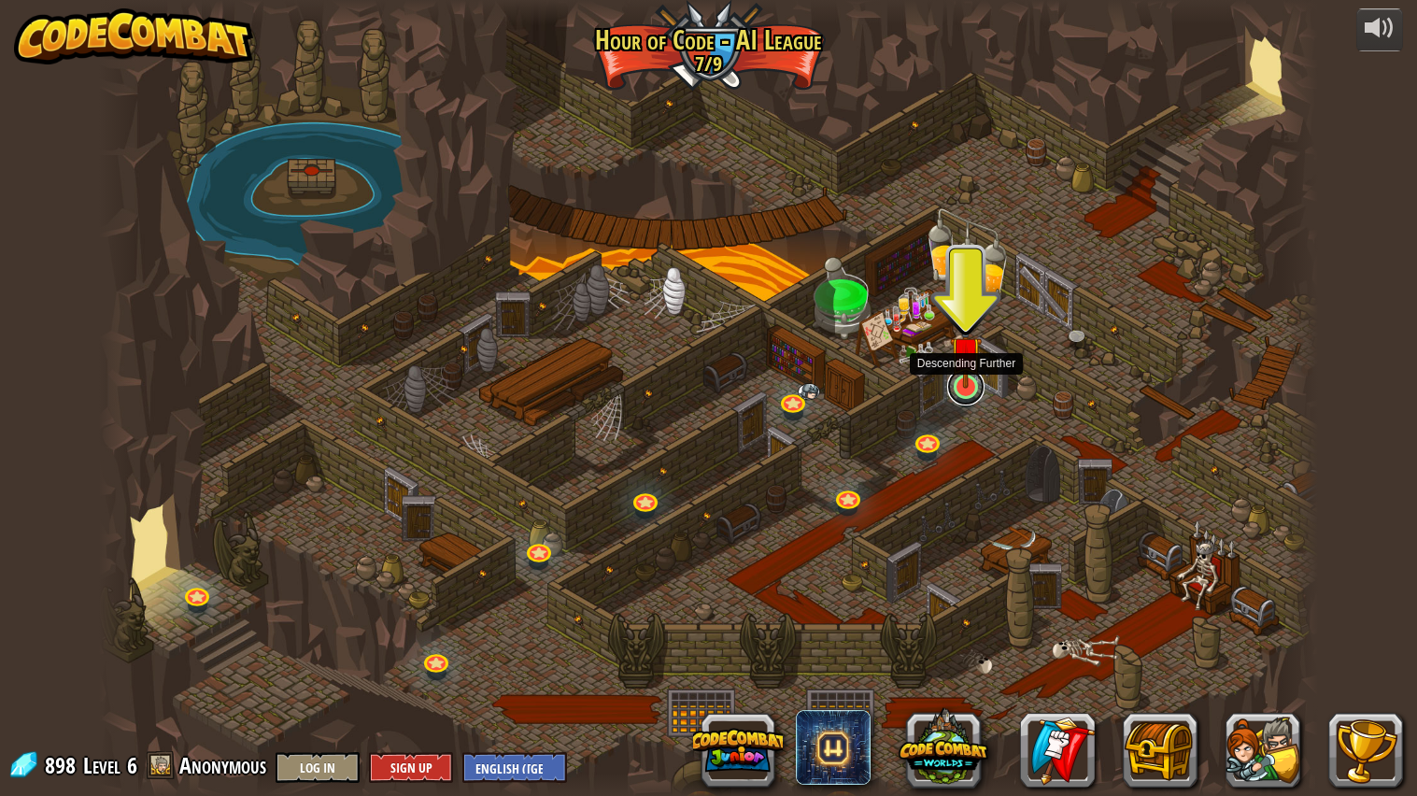
click at [966, 390] on link at bounding box center [965, 386] width 37 height 37
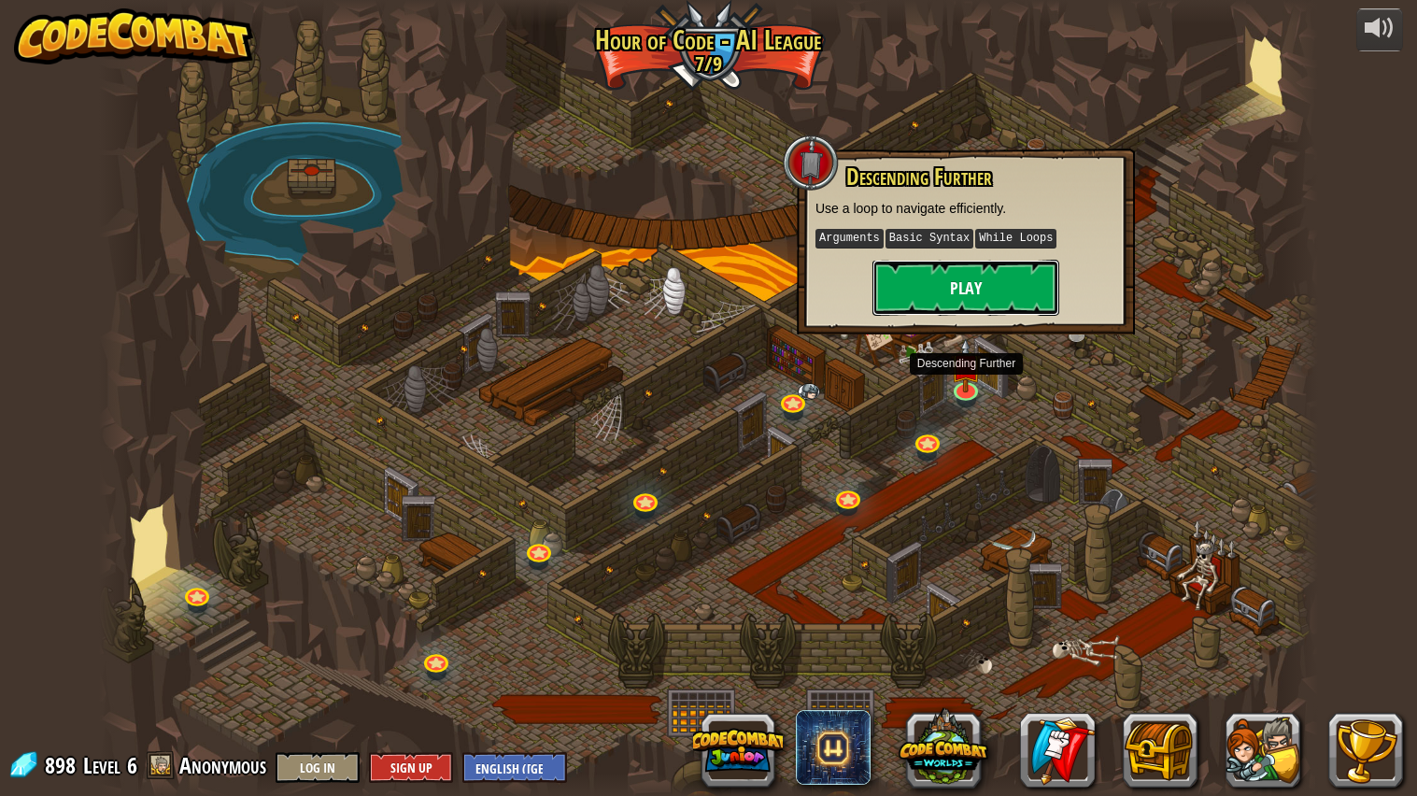
click at [958, 290] on button "Play" at bounding box center [965, 288] width 187 height 56
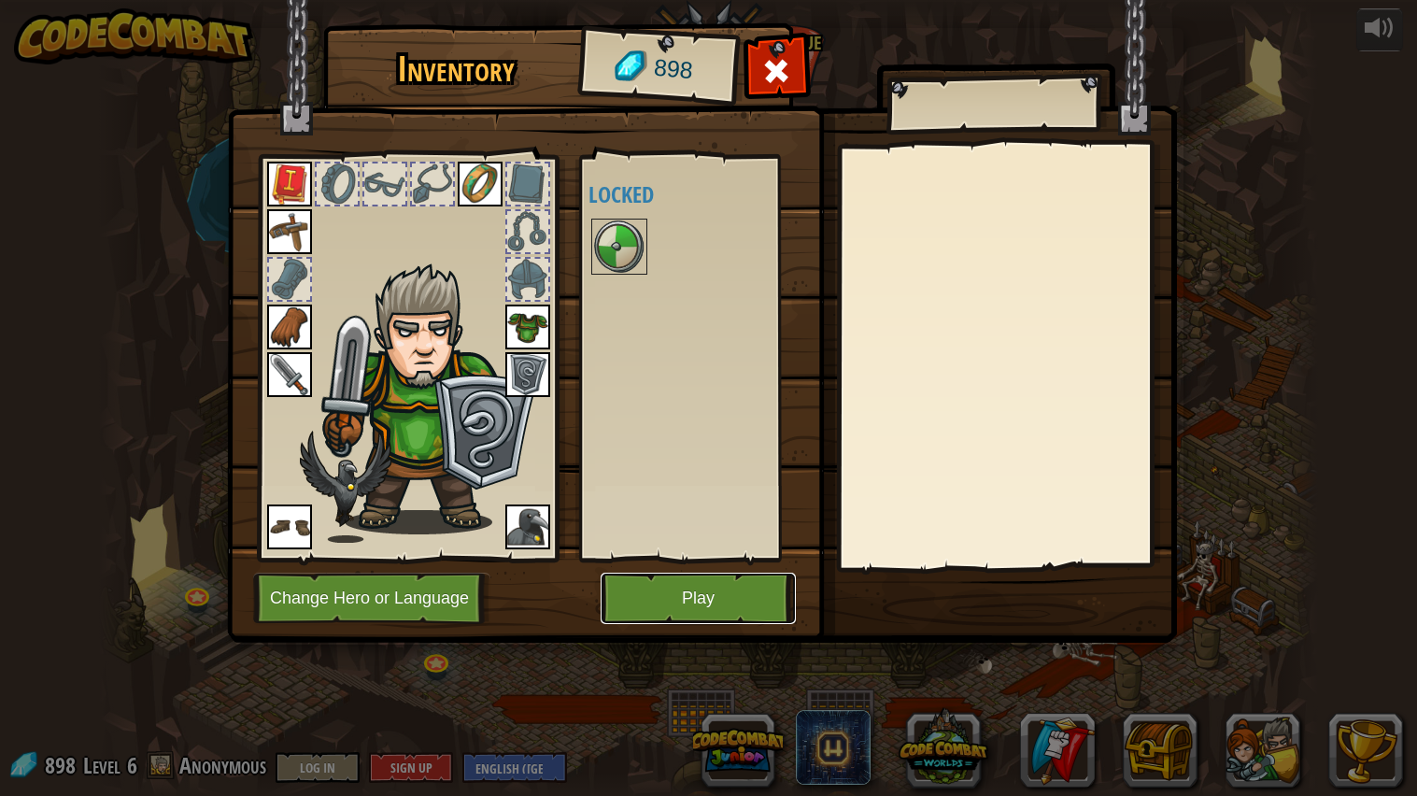
click at [662, 614] on button "Play" at bounding box center [697, 597] width 195 height 51
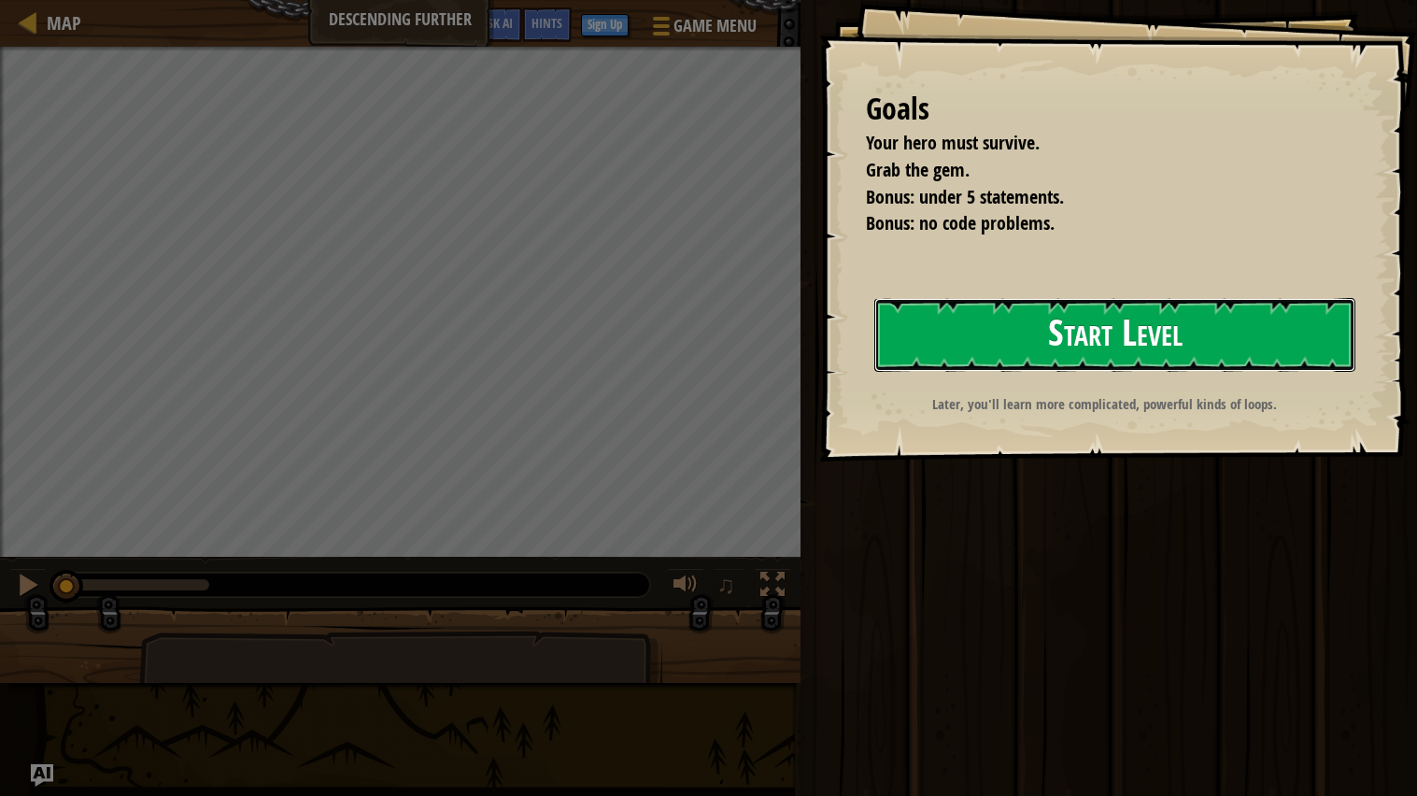
click at [1175, 317] on button "Start Level" at bounding box center [1114, 335] width 481 height 74
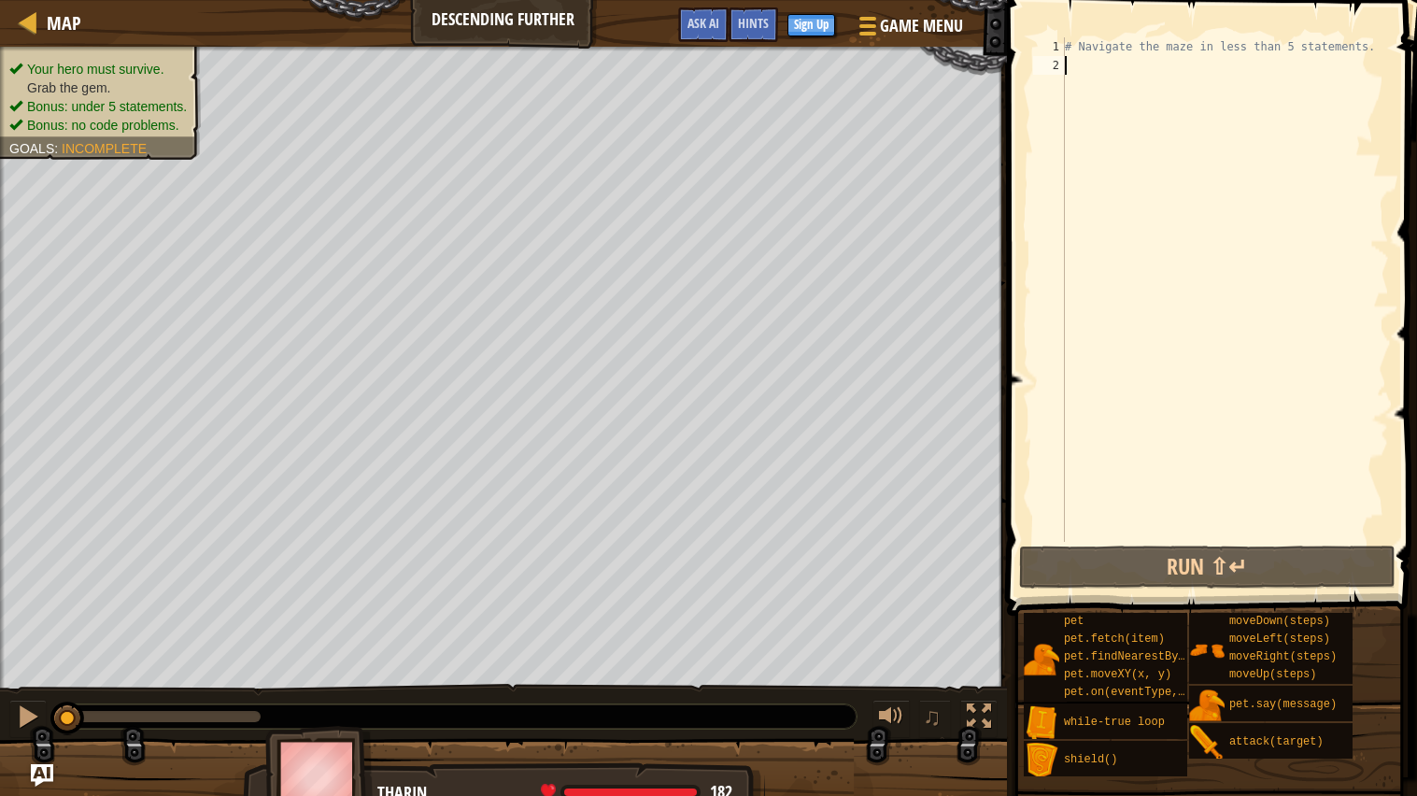
type textarea "m"
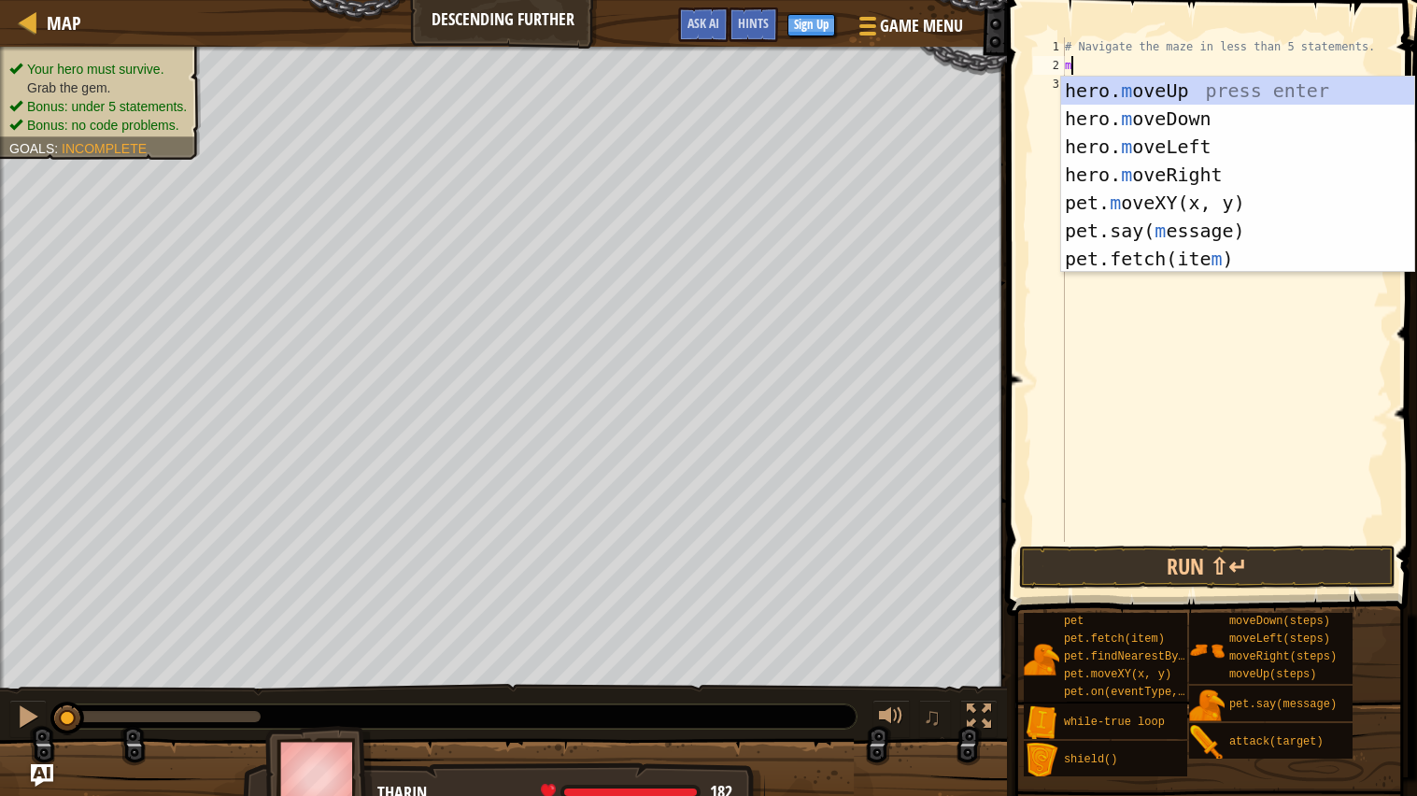
scroll to position [7, 0]
click at [1115, 176] on div "hero. m oveUp press enter hero. m oveDown press enter hero. m oveLeft press ent…" at bounding box center [1237, 203] width 353 height 252
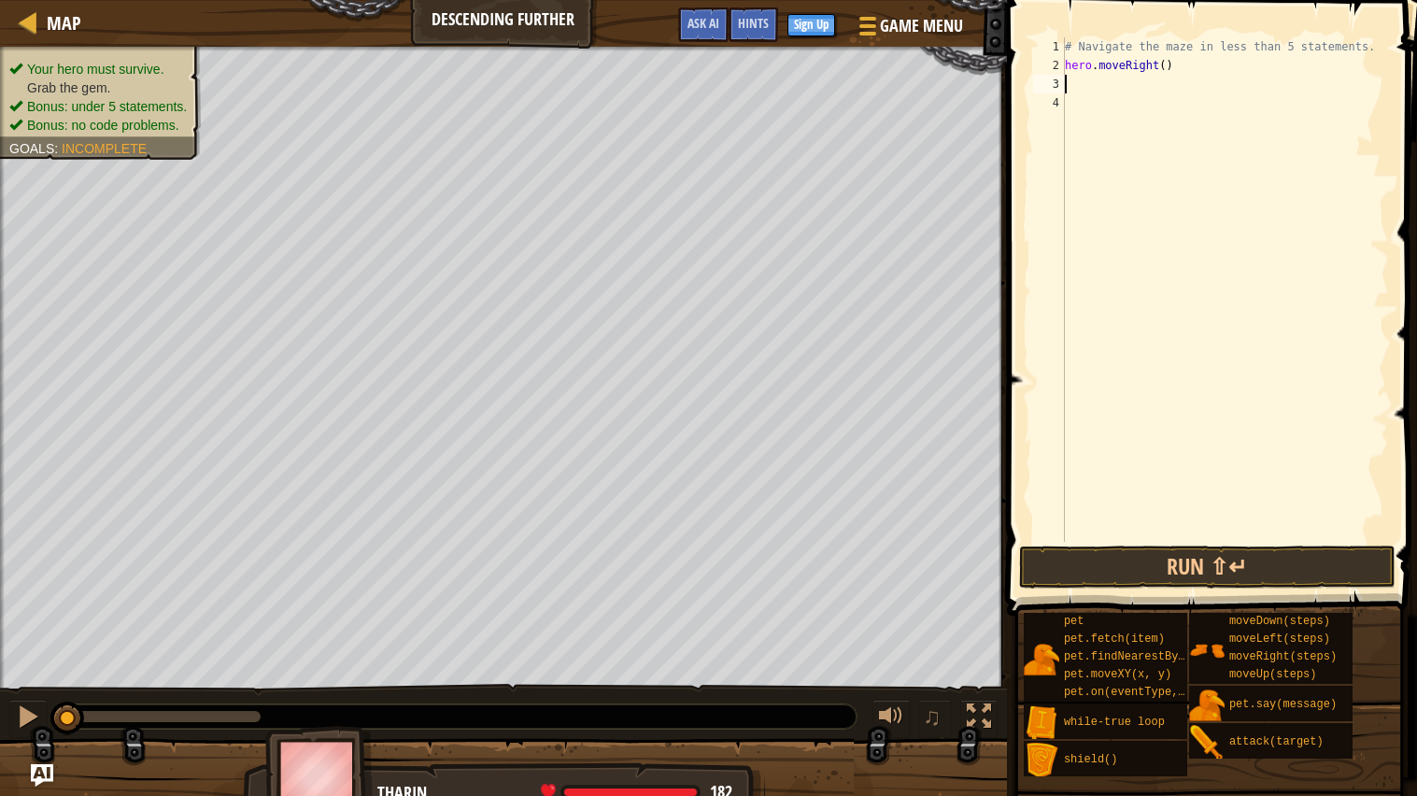
type textarea "m"
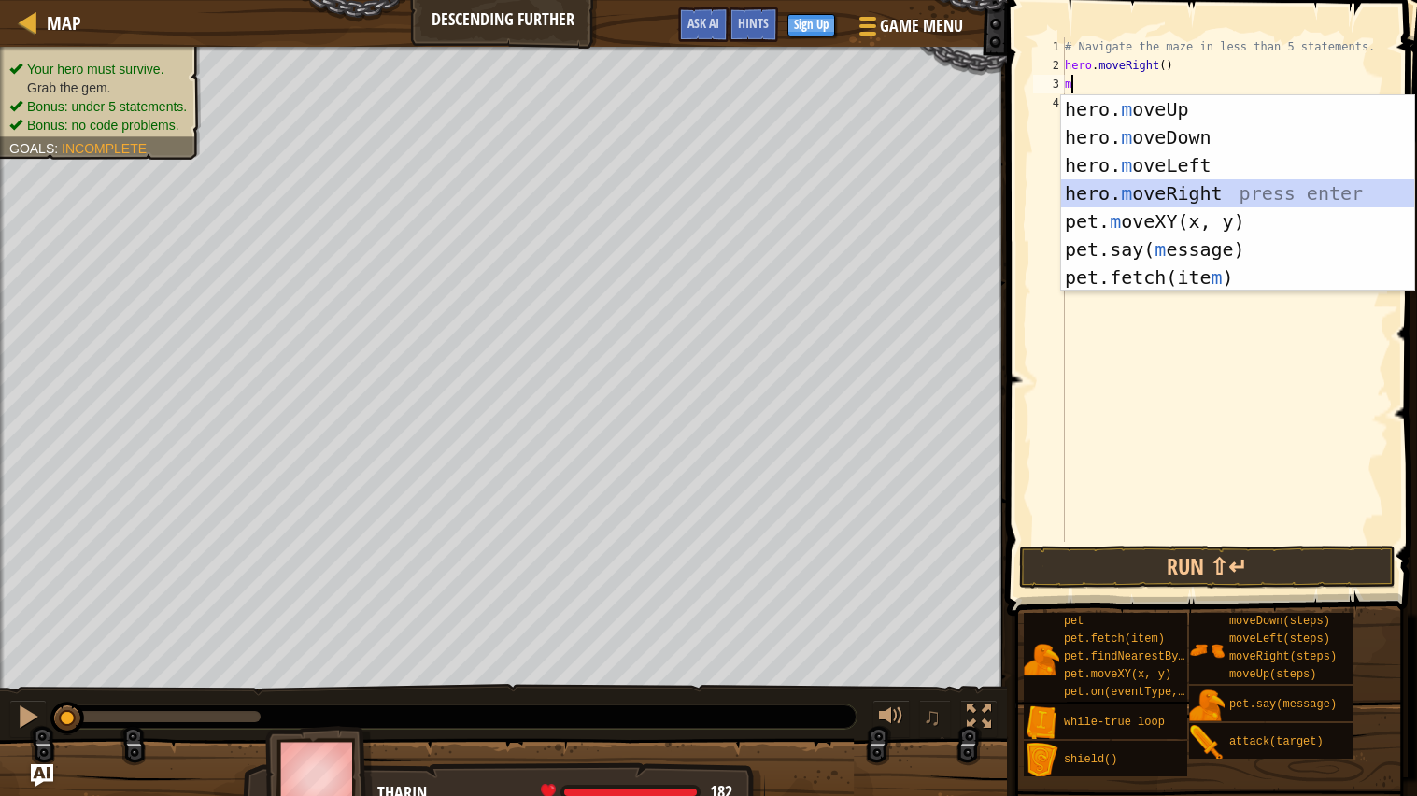
click at [1125, 184] on div "hero. m oveUp press enter hero. m oveDown press enter hero. m oveLeft press ent…" at bounding box center [1237, 221] width 353 height 252
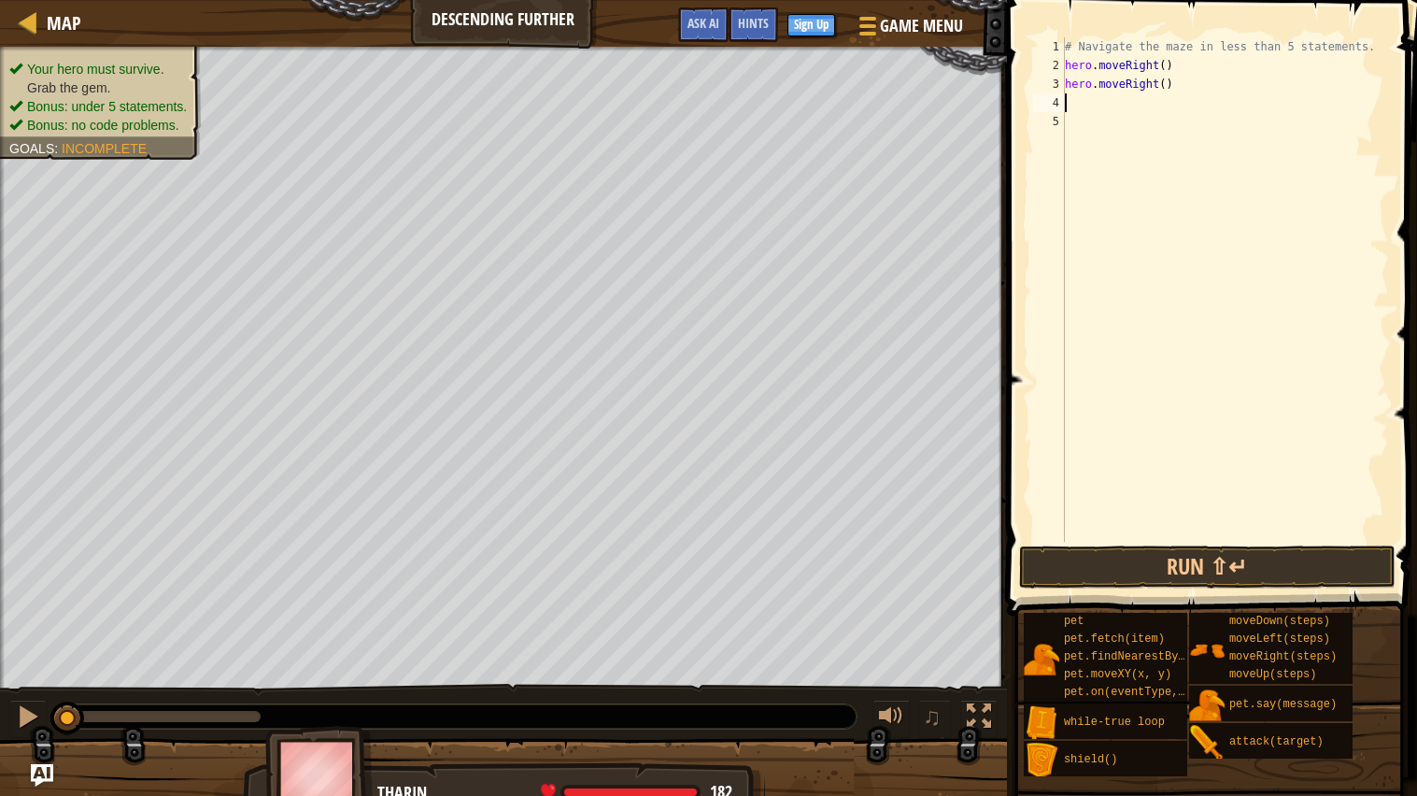
type textarea "m"
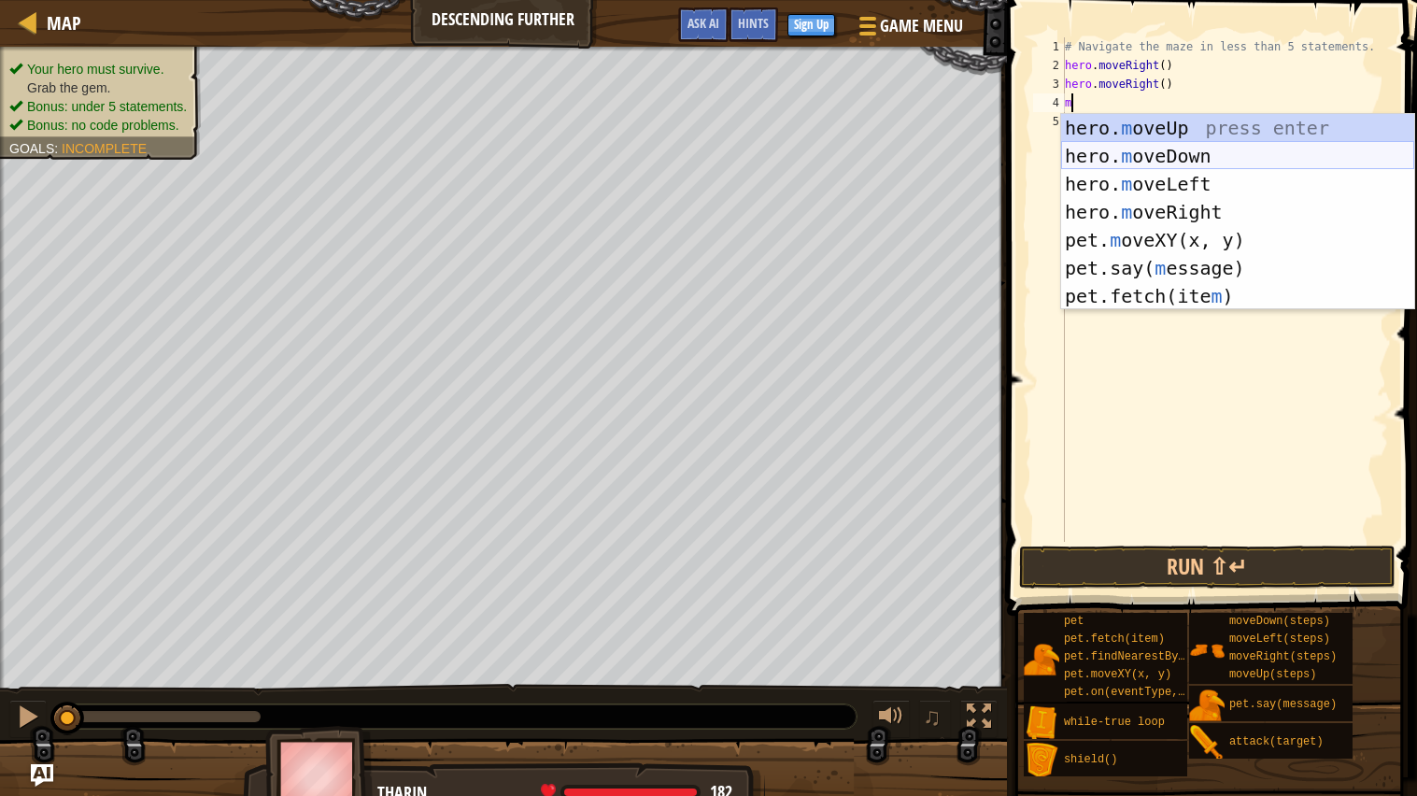
click at [1132, 150] on div "hero. m oveUp press enter hero. m oveDown press enter hero. m oveLeft press ent…" at bounding box center [1237, 240] width 353 height 252
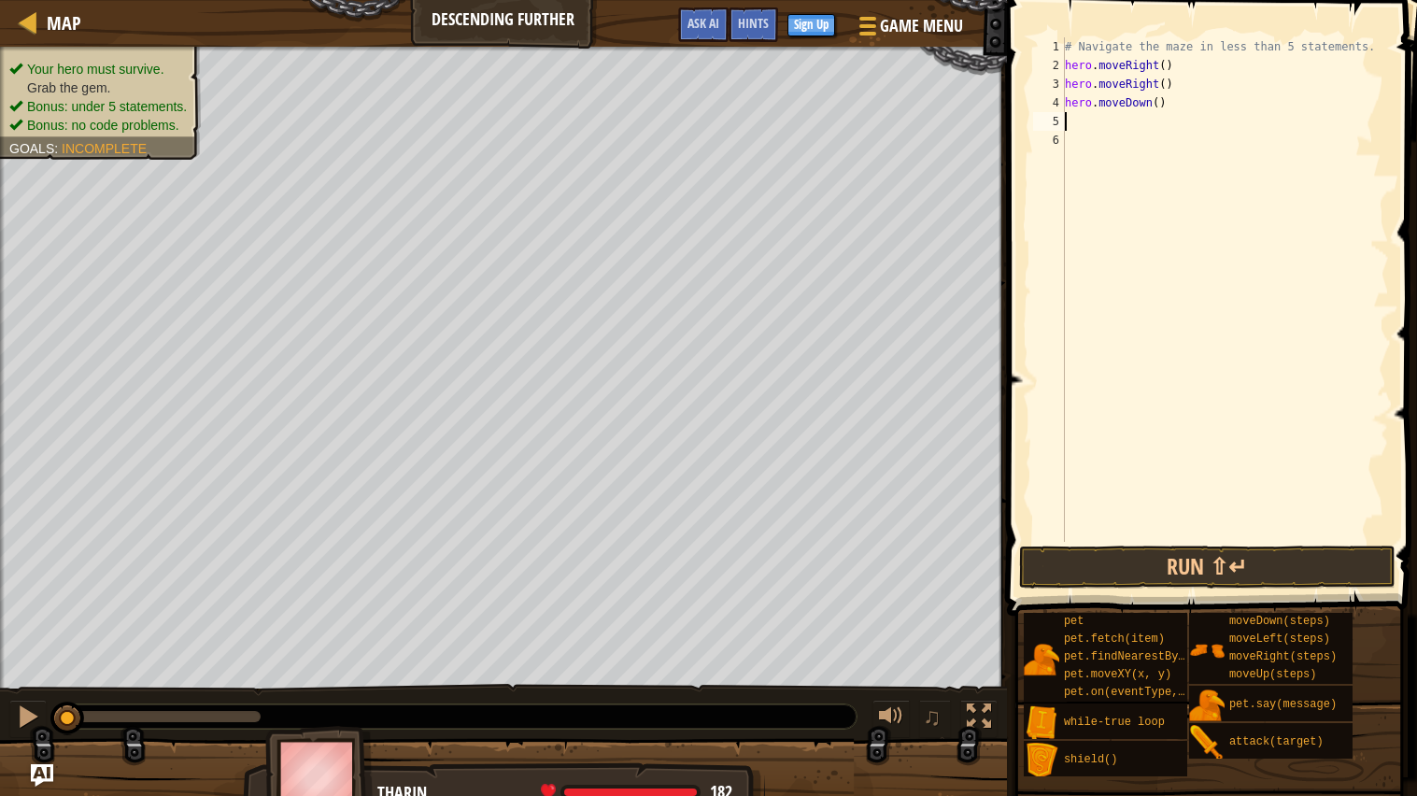
type textarea "m"
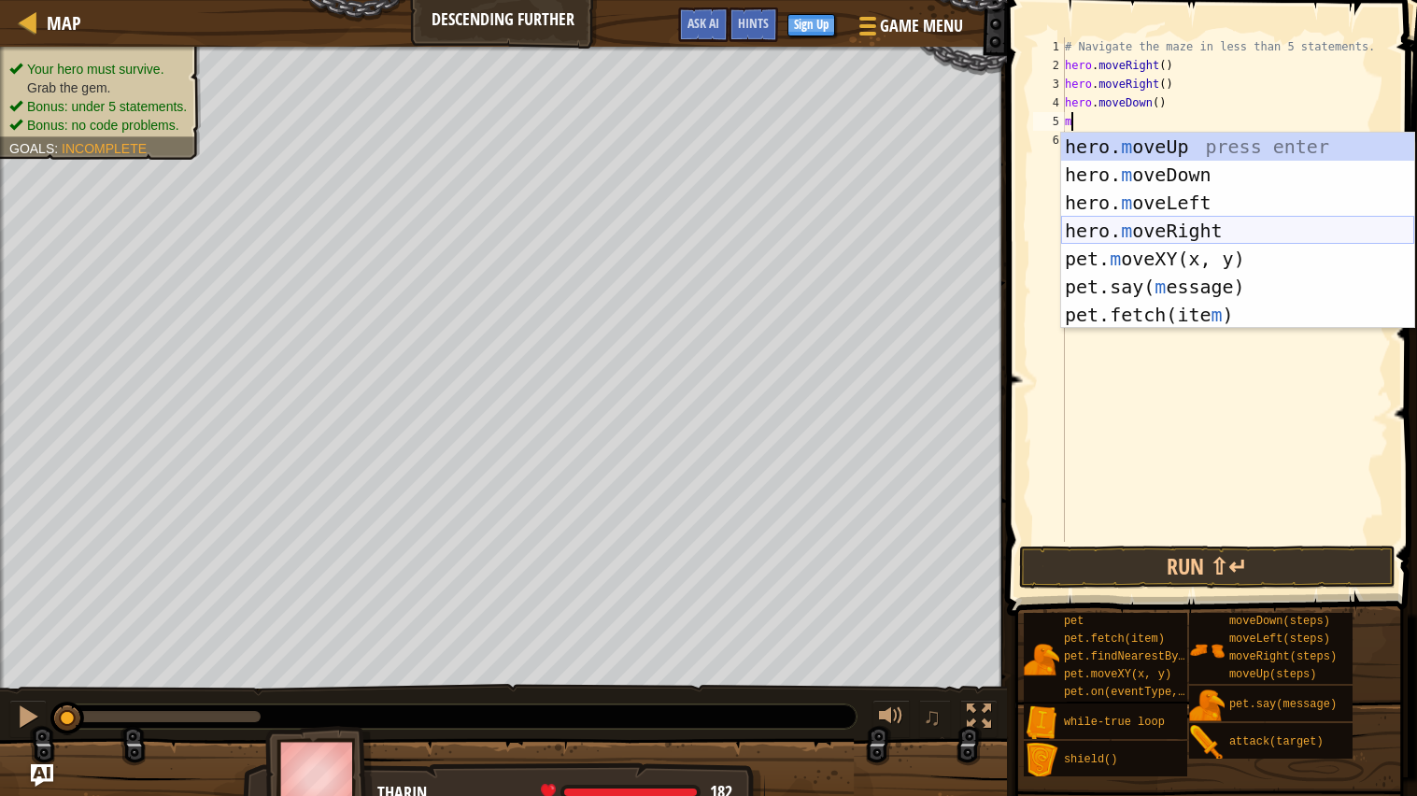
click at [1146, 223] on div "hero. m oveUp press enter hero. m oveDown press enter hero. m oveLeft press ent…" at bounding box center [1237, 259] width 353 height 252
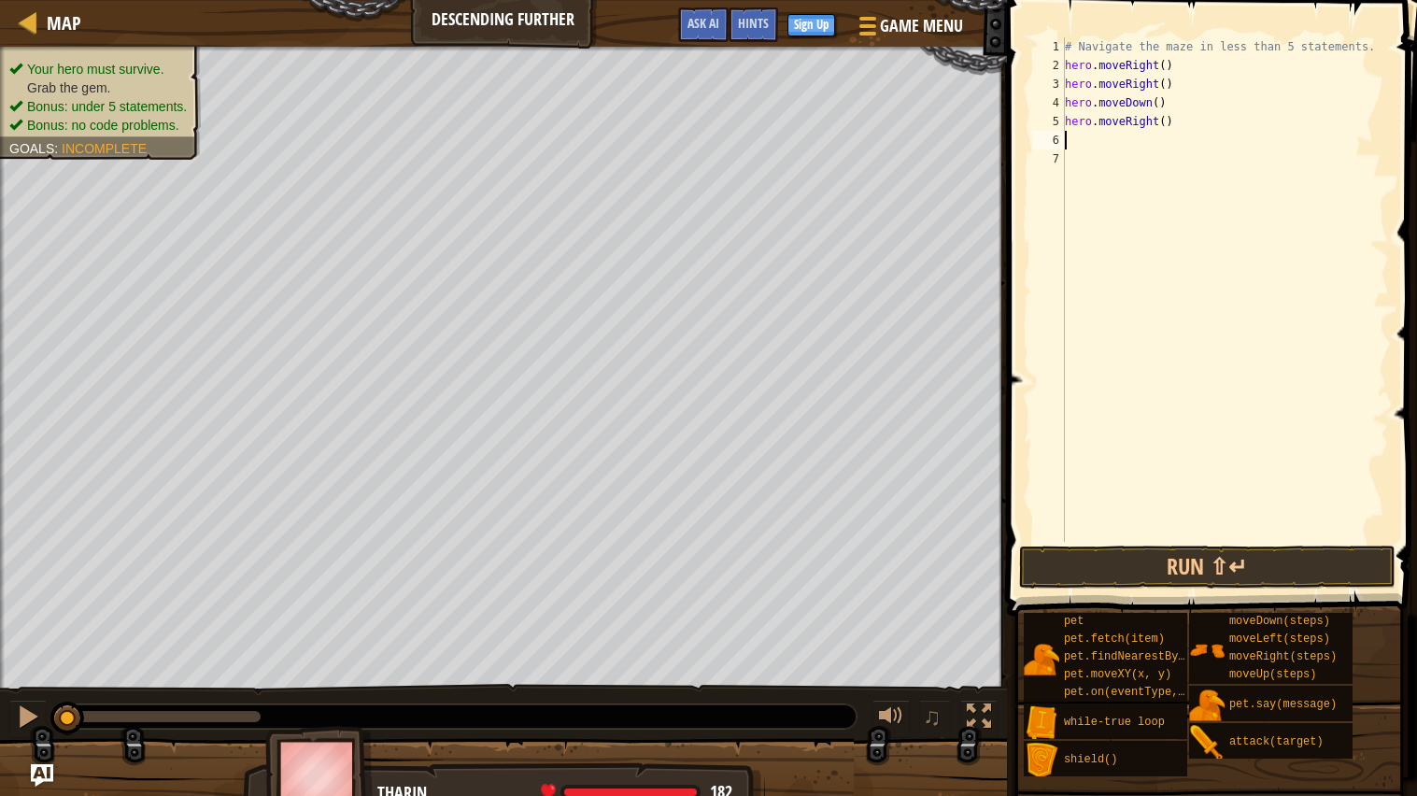
type textarea "m"
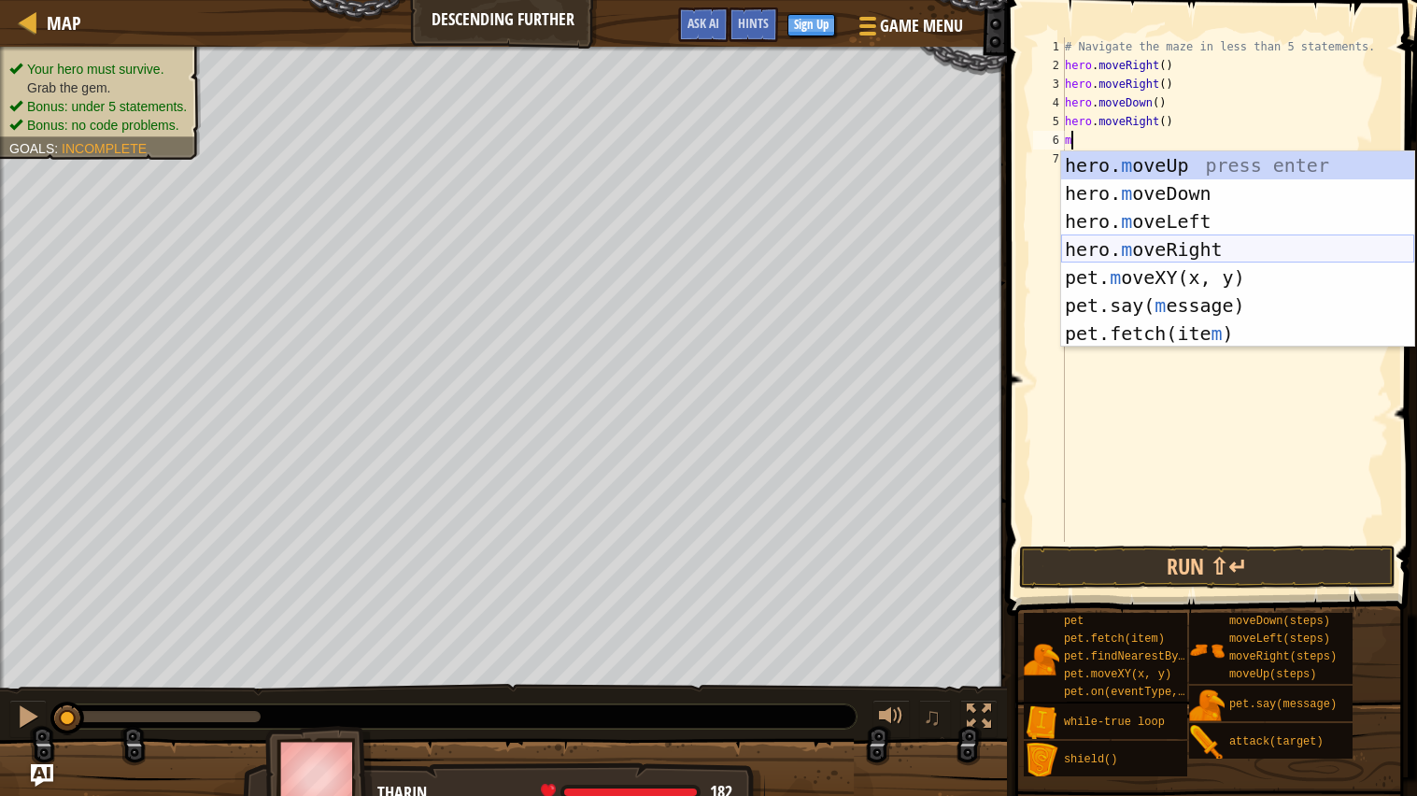
click at [1114, 249] on div "hero. m oveUp press enter hero. m oveDown press enter hero. m oveLeft press ent…" at bounding box center [1237, 277] width 353 height 252
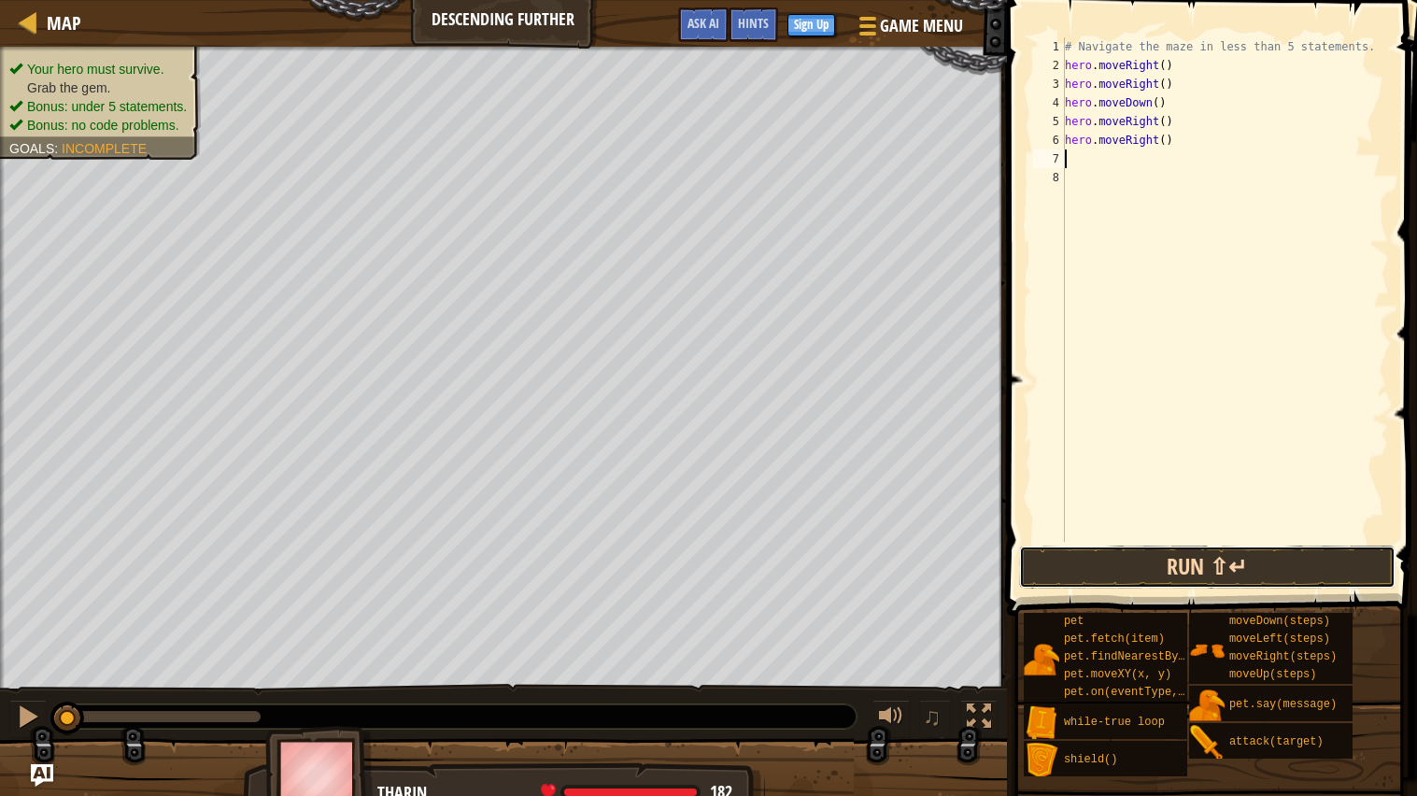
click at [1128, 562] on button "Run ⇧↵" at bounding box center [1207, 566] width 376 height 43
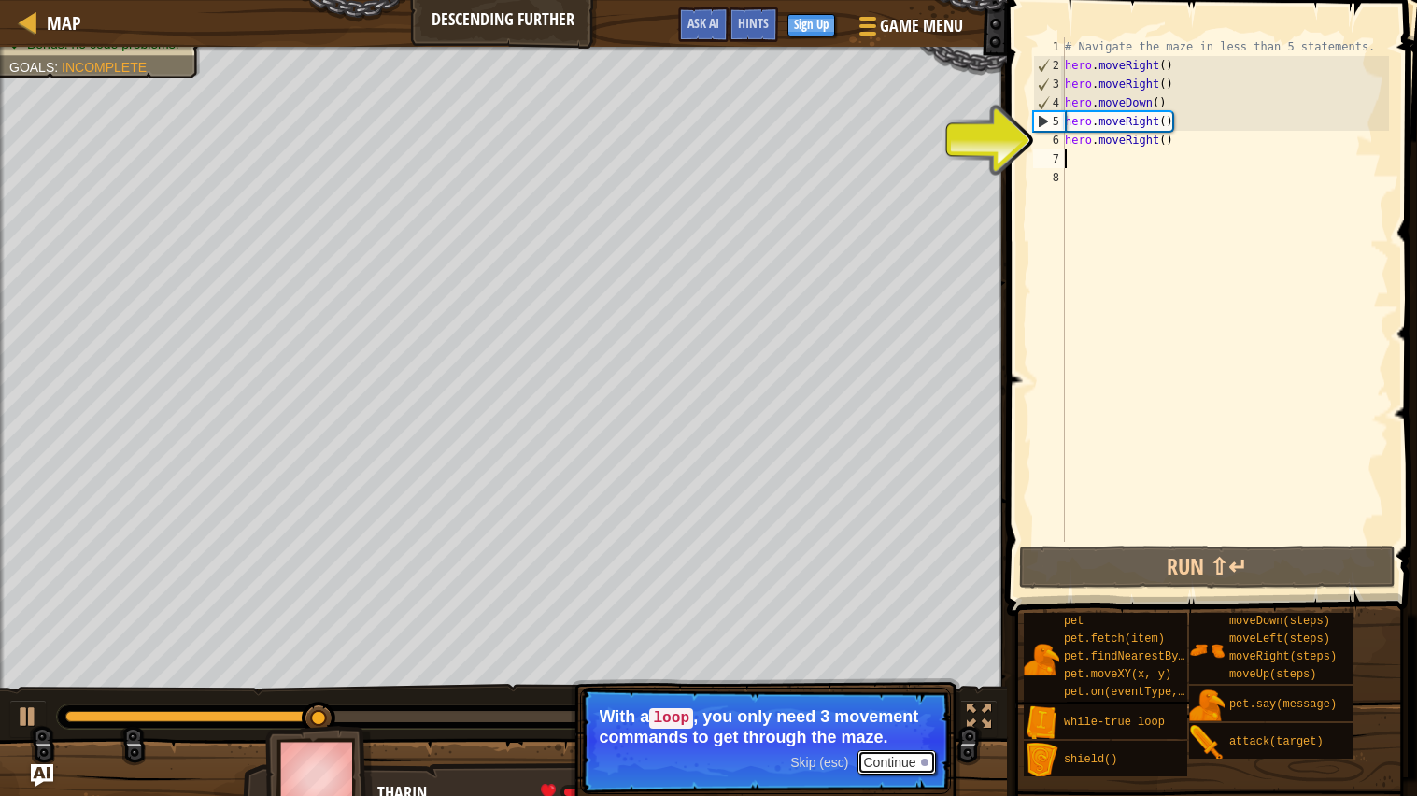
click at [891, 761] on button "Continue" at bounding box center [896, 762] width 78 height 24
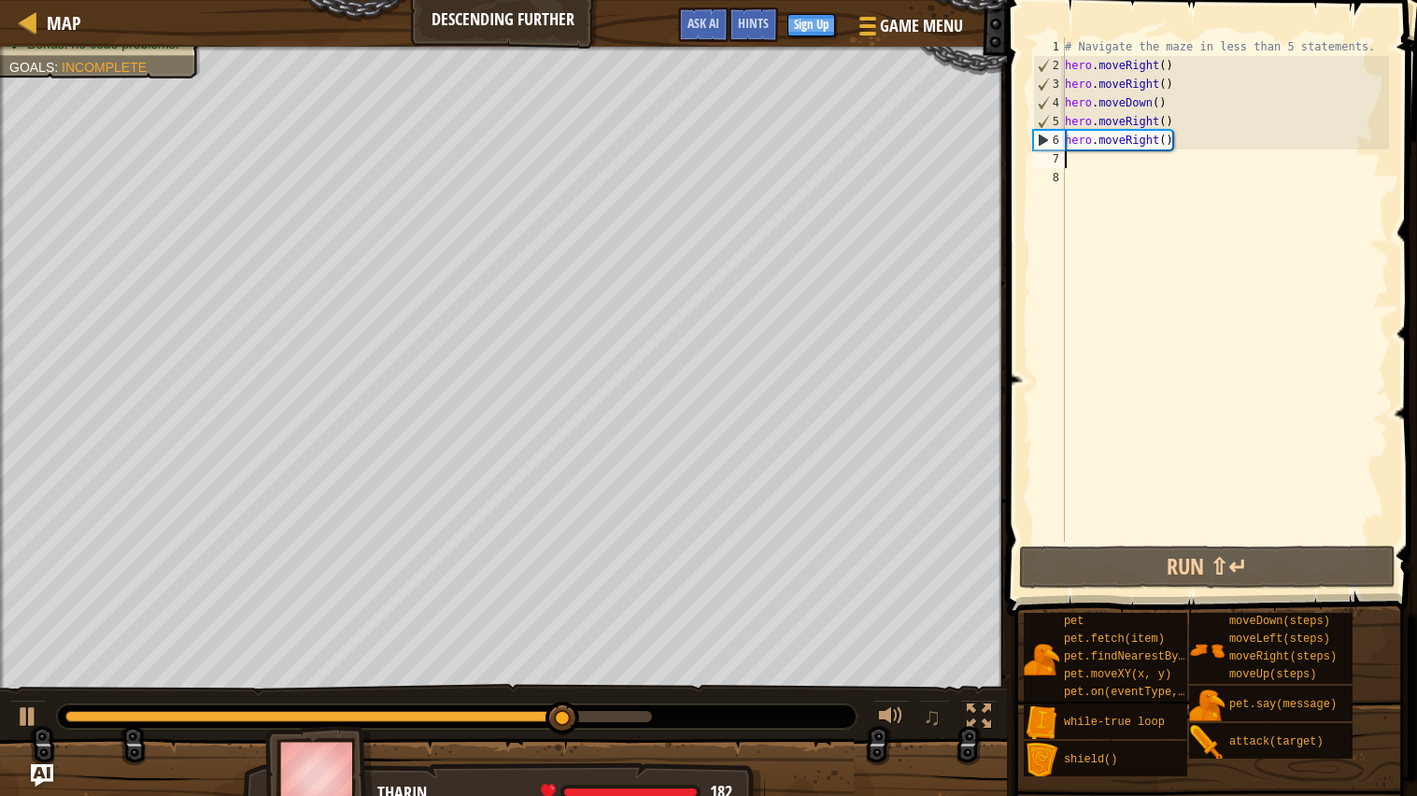
type textarea "m"
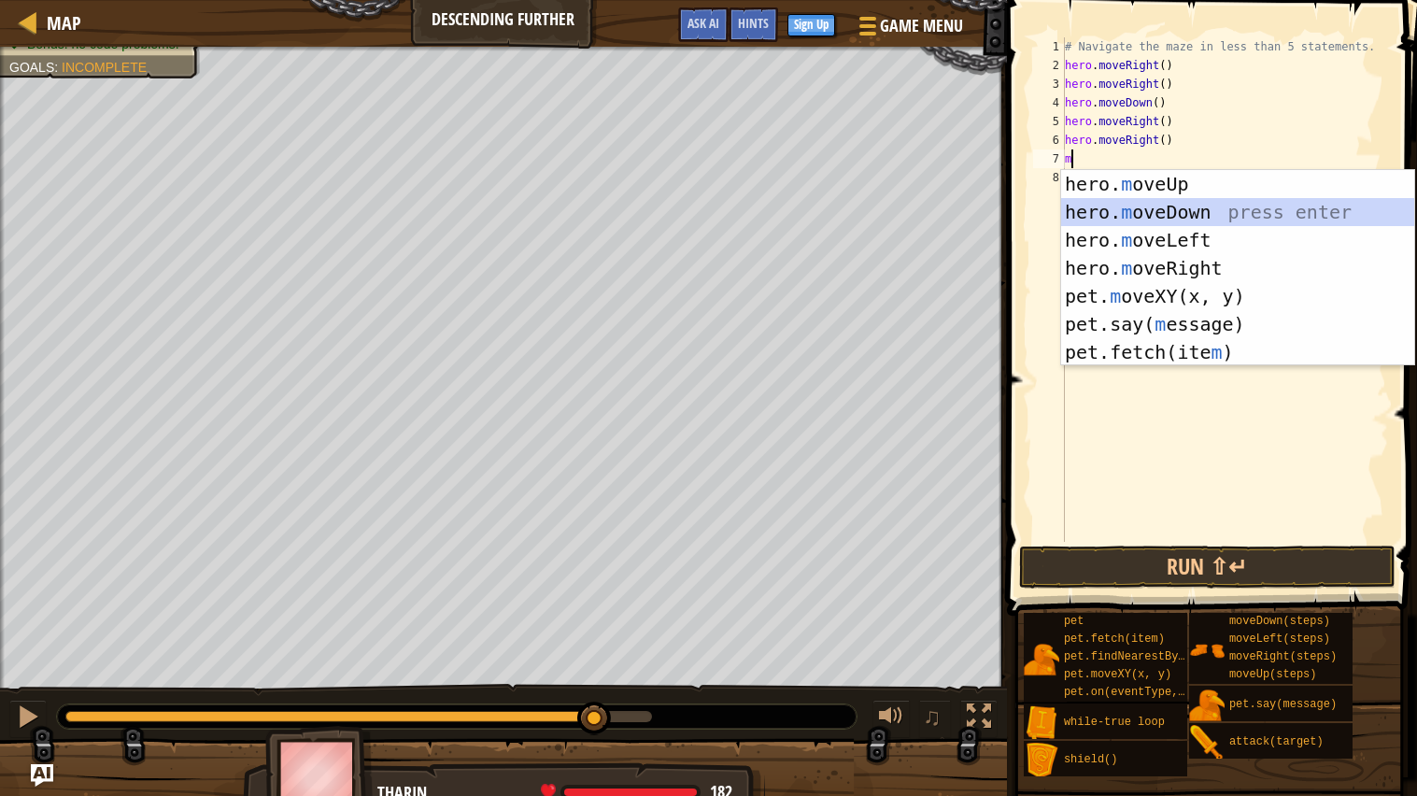
click at [1130, 202] on div "hero. m oveUp press enter hero. m oveDown press enter hero. m oveLeft press ent…" at bounding box center [1237, 296] width 353 height 252
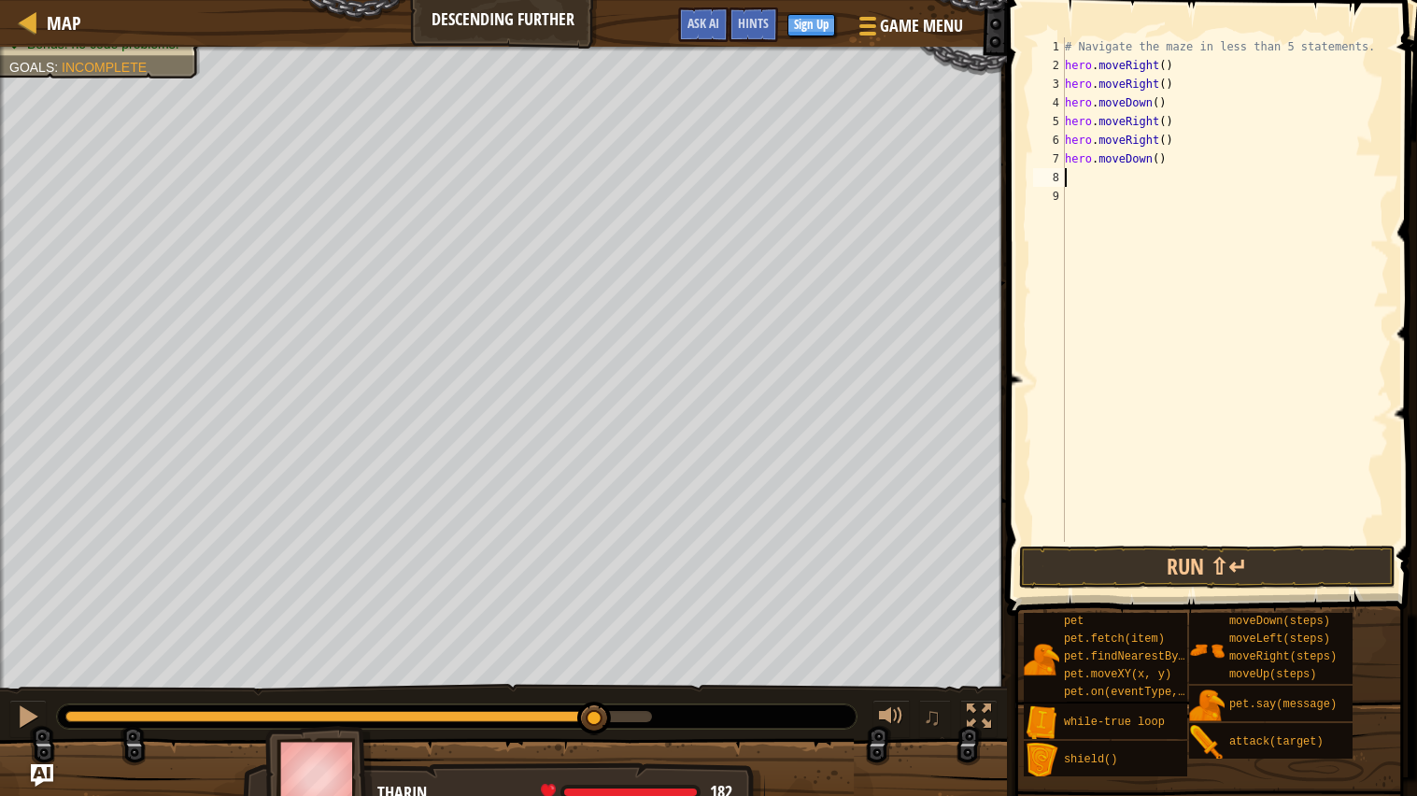
type textarea "m"
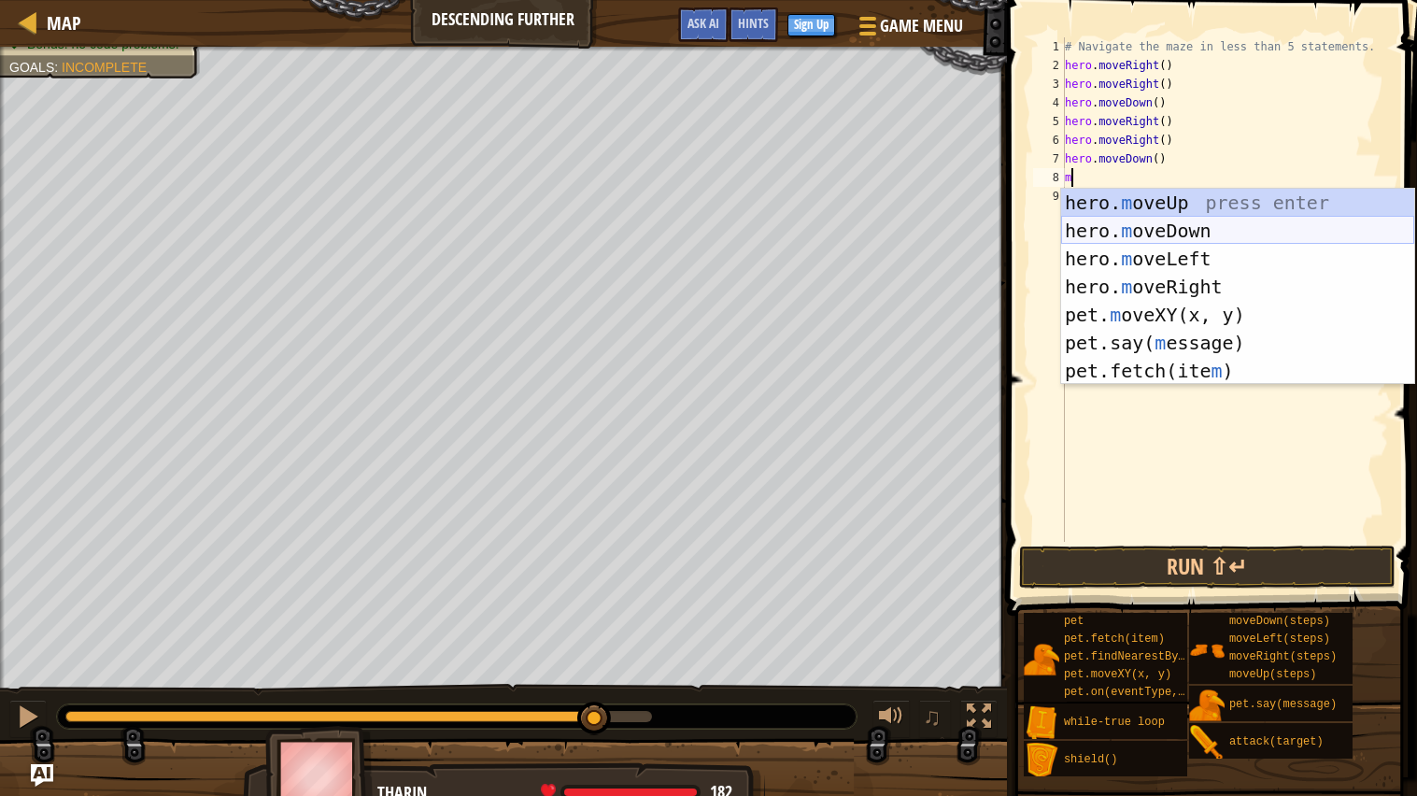
click at [1134, 230] on div "hero. m oveUp press enter hero. m oveDown press enter hero. m oveLeft press ent…" at bounding box center [1237, 315] width 353 height 252
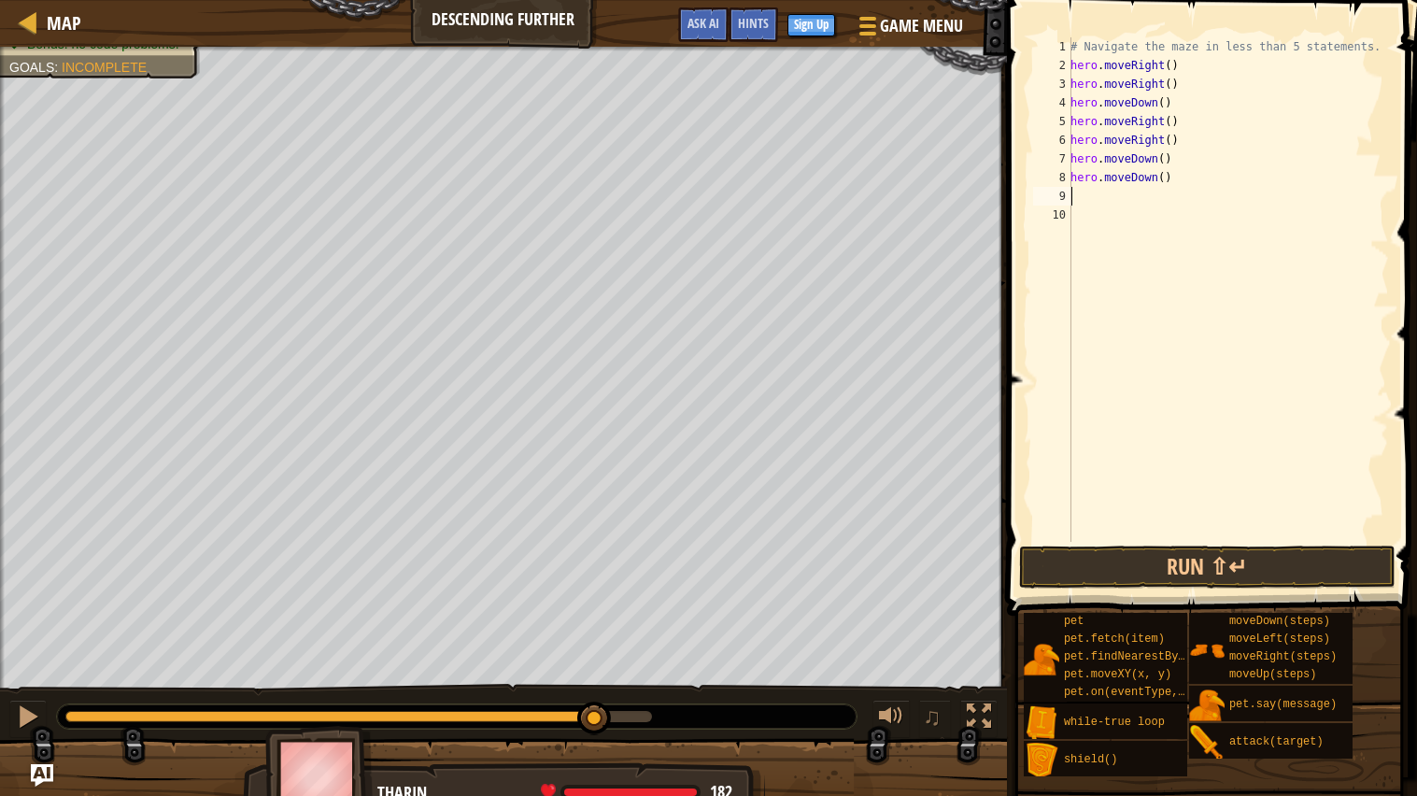
type textarea "m"
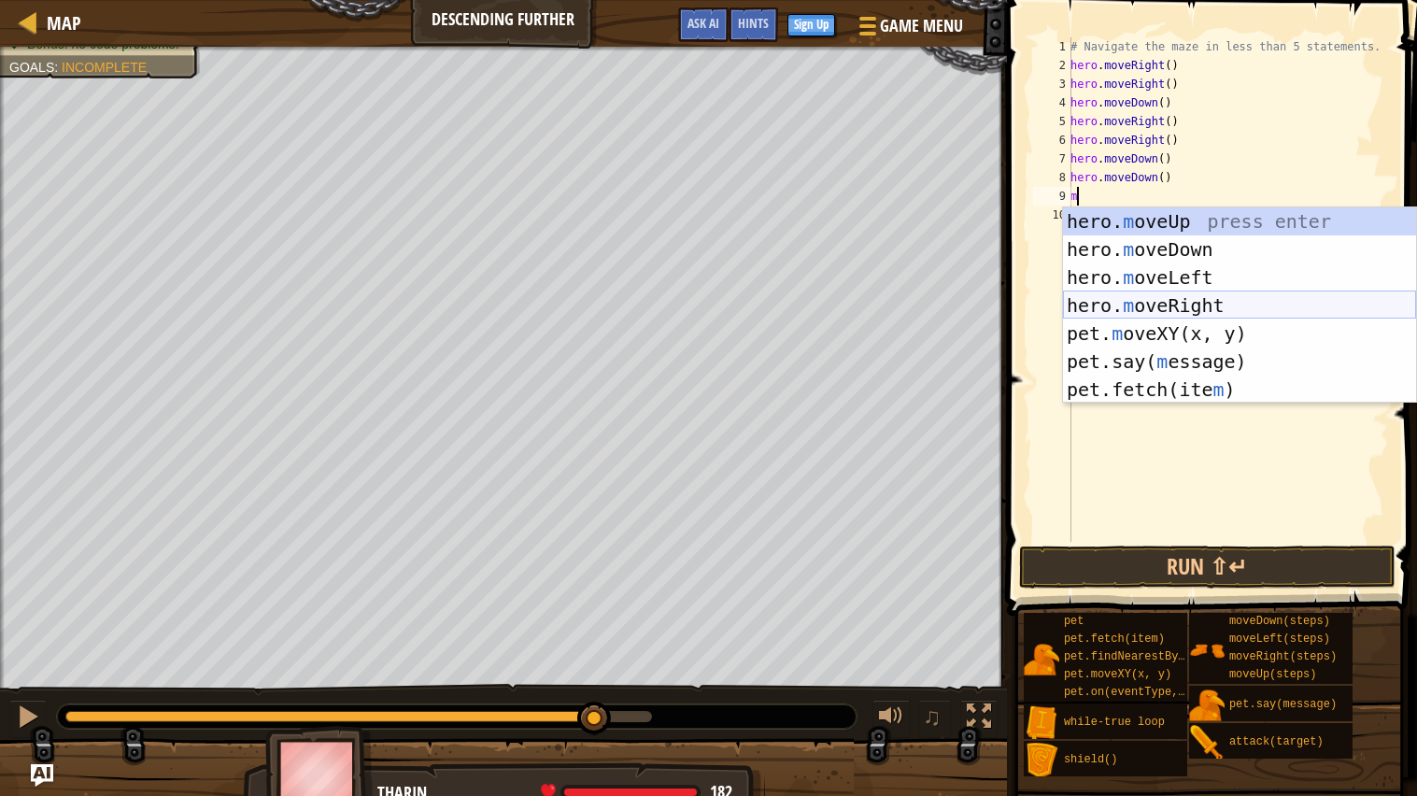
click at [1157, 298] on div "hero. m oveUp press enter hero. m oveDown press enter hero. m oveLeft press ent…" at bounding box center [1239, 333] width 353 height 252
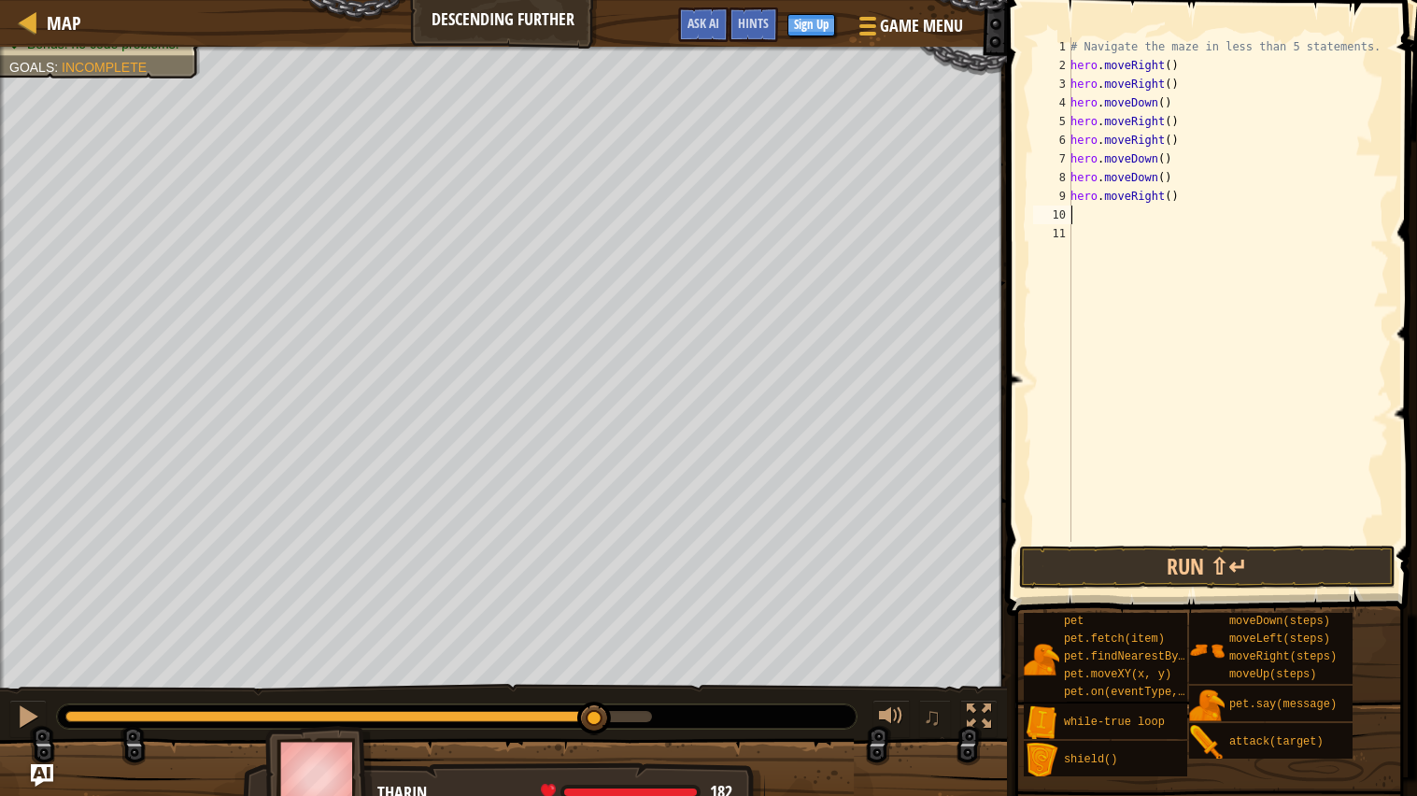
type textarea "m"
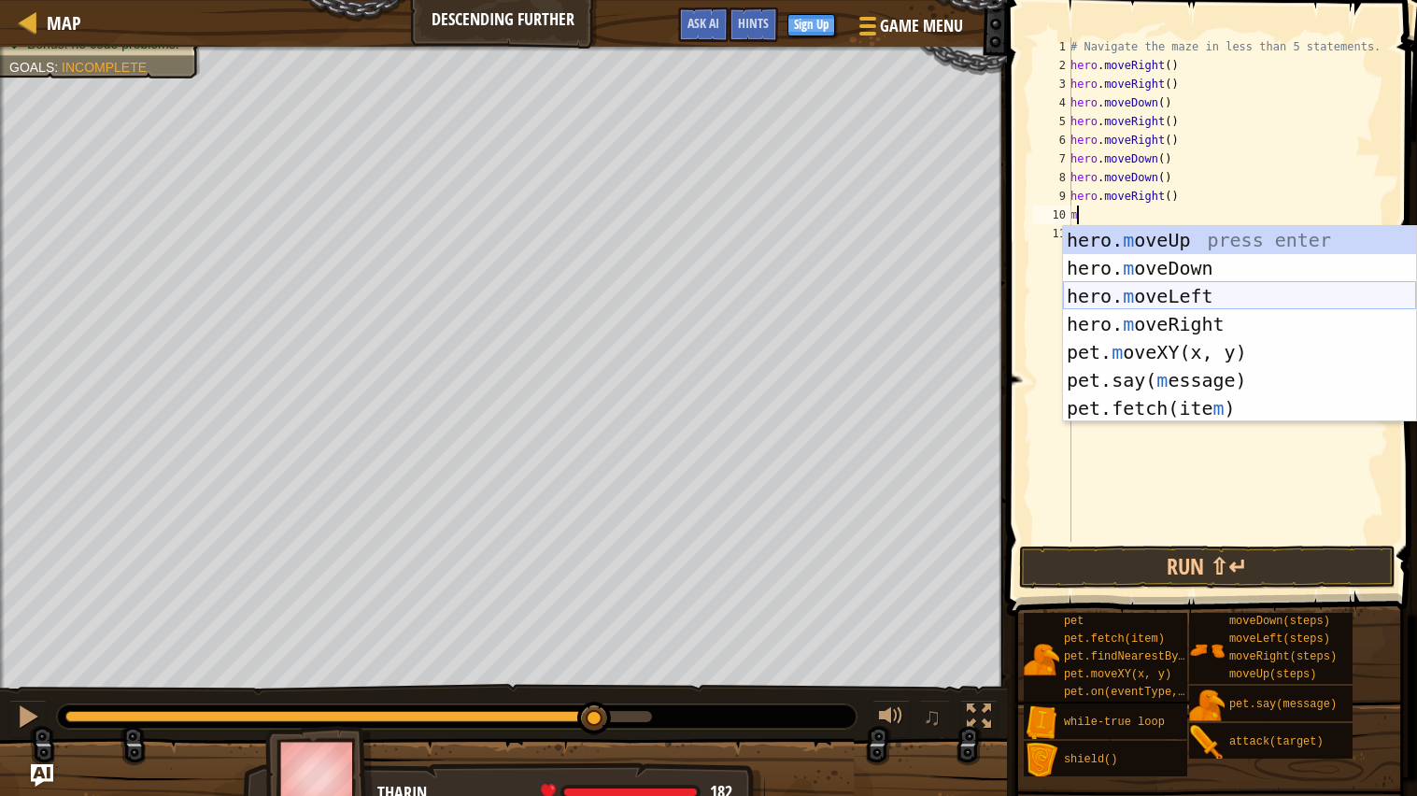
click at [1147, 309] on div "hero. m oveUp press enter hero. m oveDown press enter hero. m oveLeft press ent…" at bounding box center [1239, 352] width 353 height 252
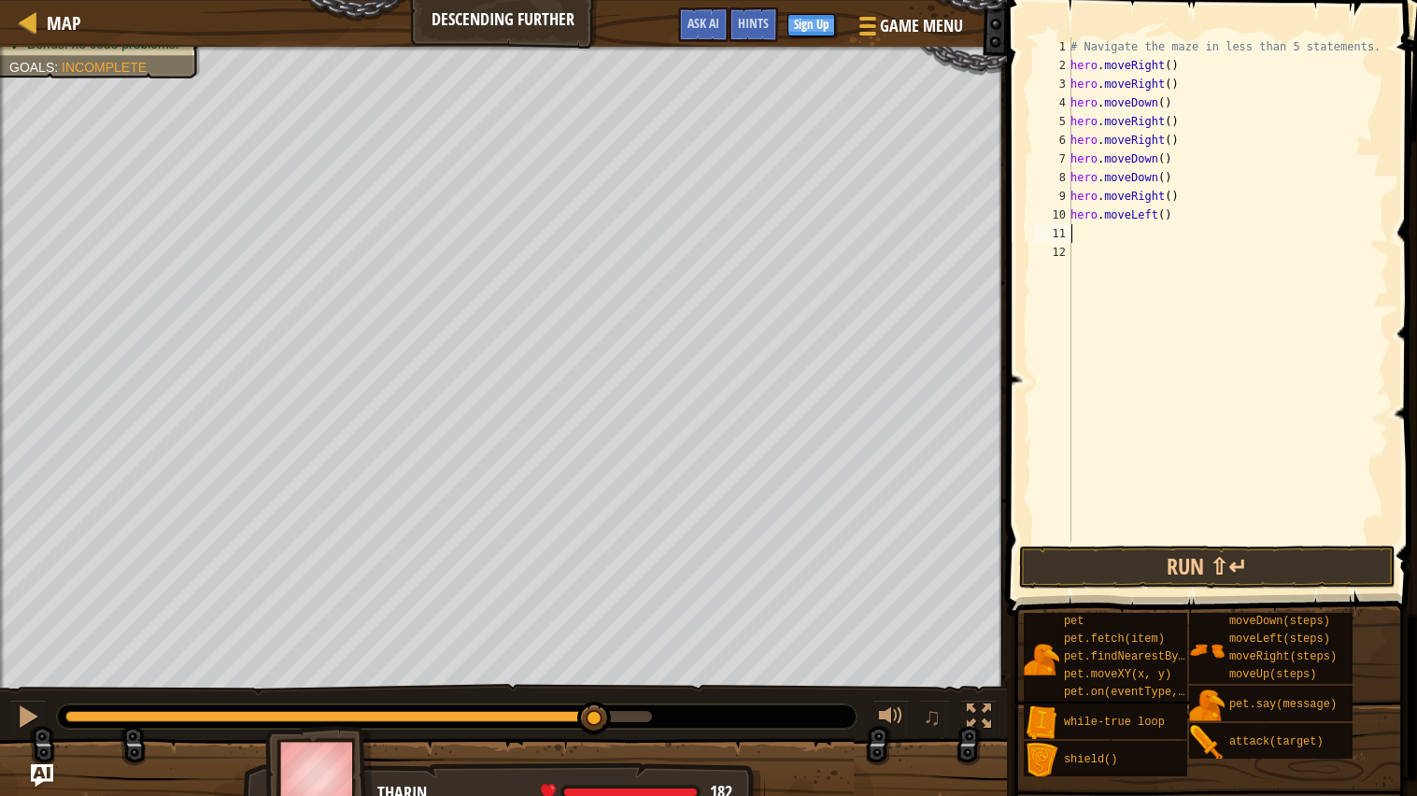
click at [1182, 214] on div "# Navigate the maze in less than 5 statements. hero . moveRight ( ) hero . move…" at bounding box center [1227, 308] width 322 height 542
type textarea "h"
type textarea "m"
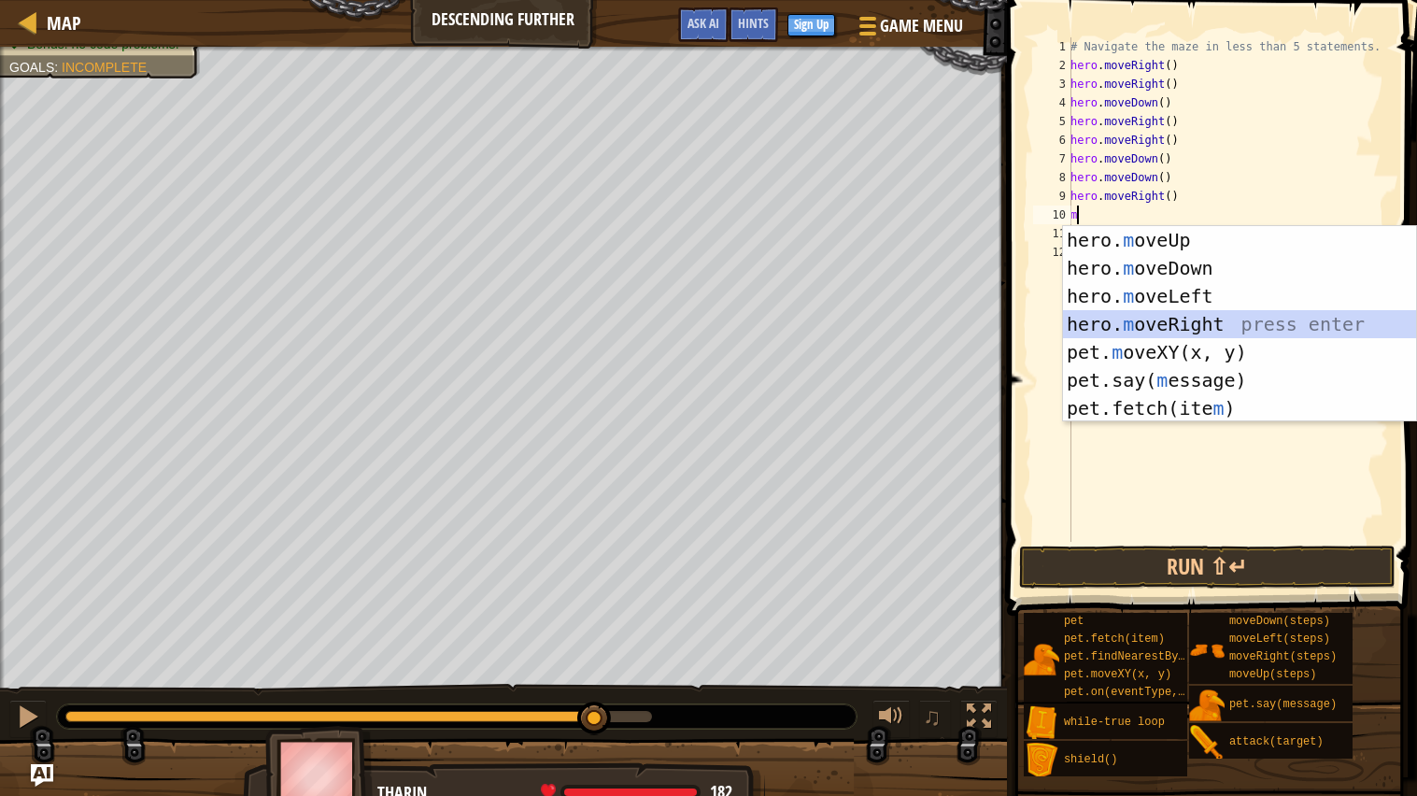
click at [1186, 317] on div "hero. m oveUp press enter hero. m oveDown press enter hero. m oveLeft press ent…" at bounding box center [1239, 352] width 353 height 252
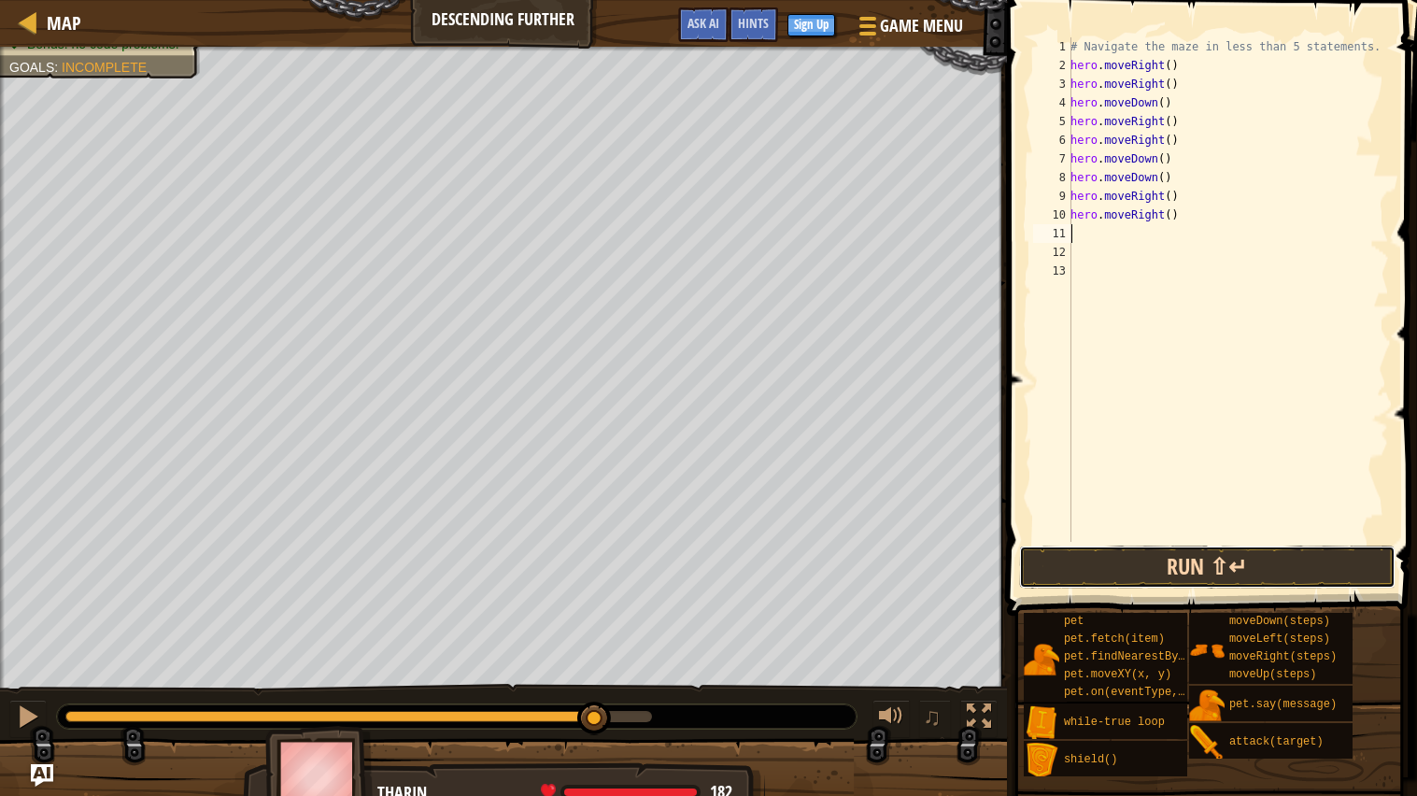
click at [1122, 564] on button "Run ⇧↵" at bounding box center [1207, 566] width 376 height 43
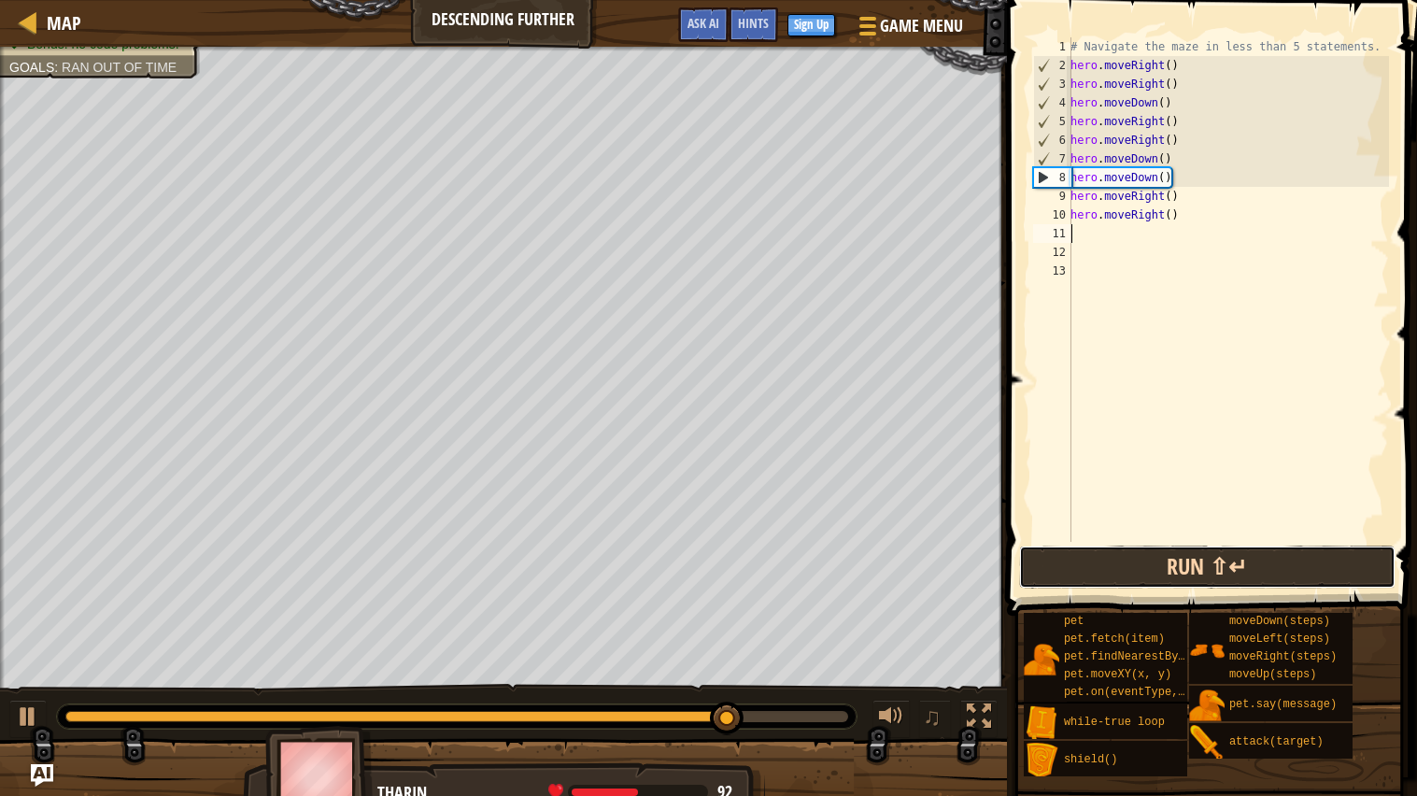
click at [1153, 574] on button "Run ⇧↵" at bounding box center [1207, 566] width 376 height 43
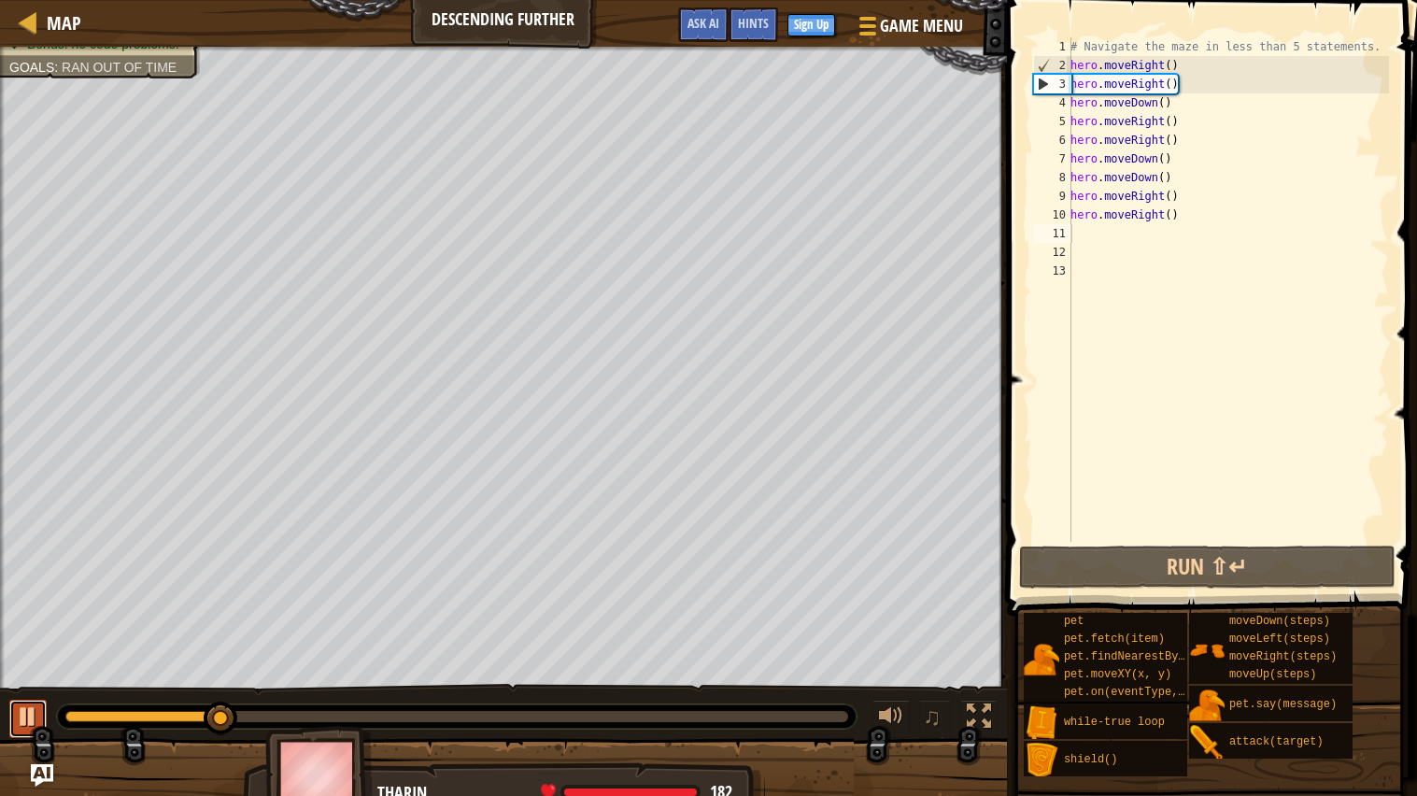
click at [44, 707] on button at bounding box center [27, 718] width 37 height 38
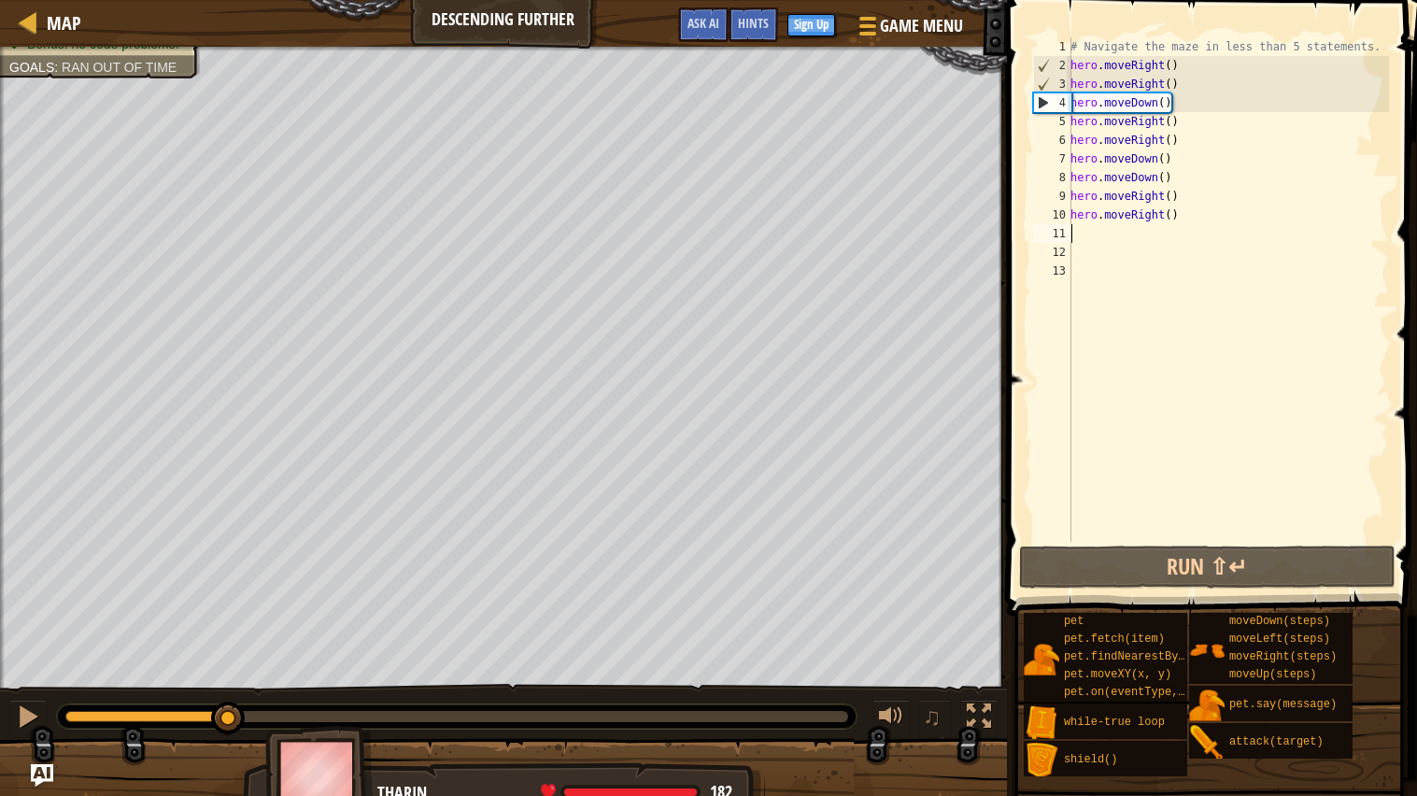
click at [1190, 225] on div "# Navigate the maze in less than 5 statements. hero . moveRight ( ) hero . move…" at bounding box center [1227, 308] width 322 height 542
click at [1180, 219] on div "# Navigate the maze in less than 5 statements. hero . moveRight ( ) hero . move…" at bounding box center [1227, 308] width 322 height 542
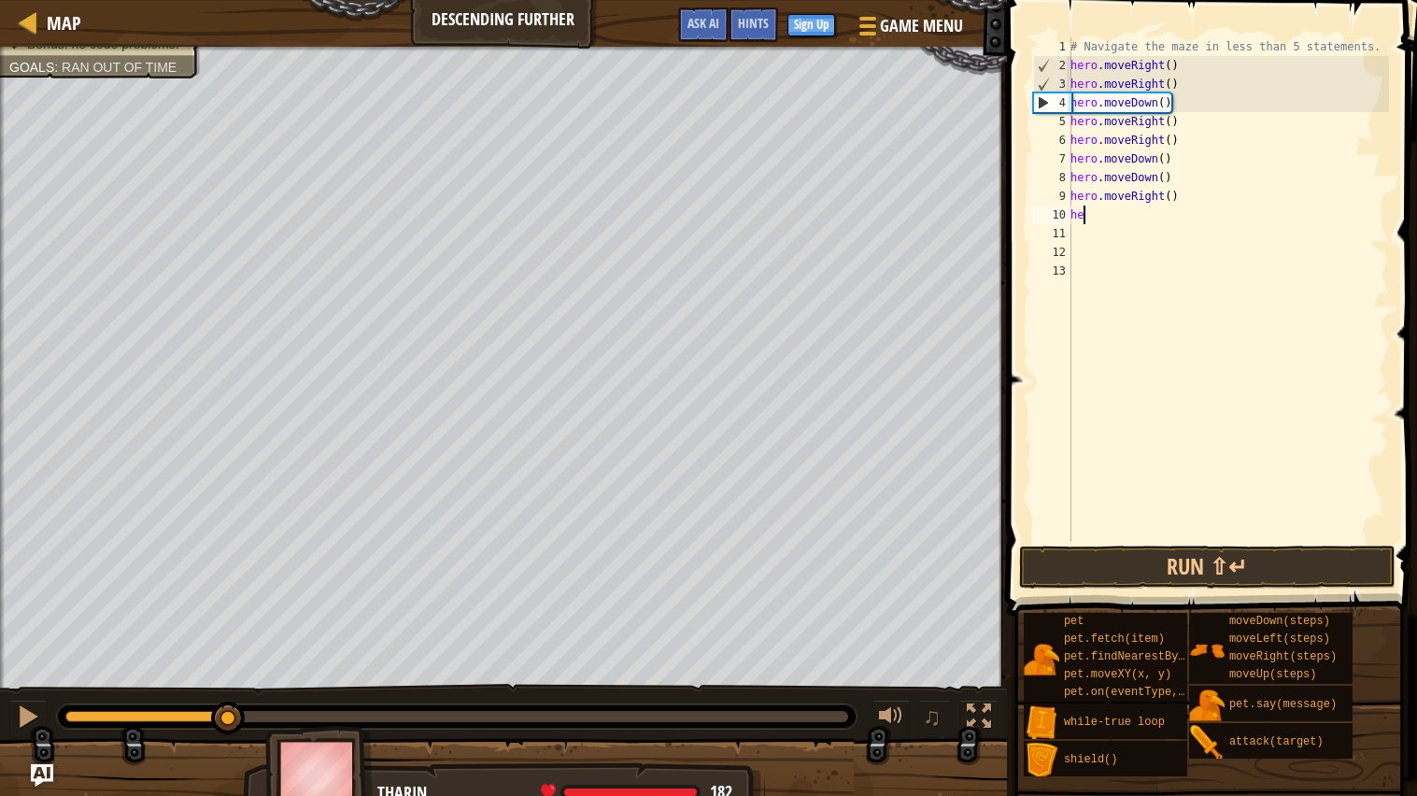
type textarea "h"
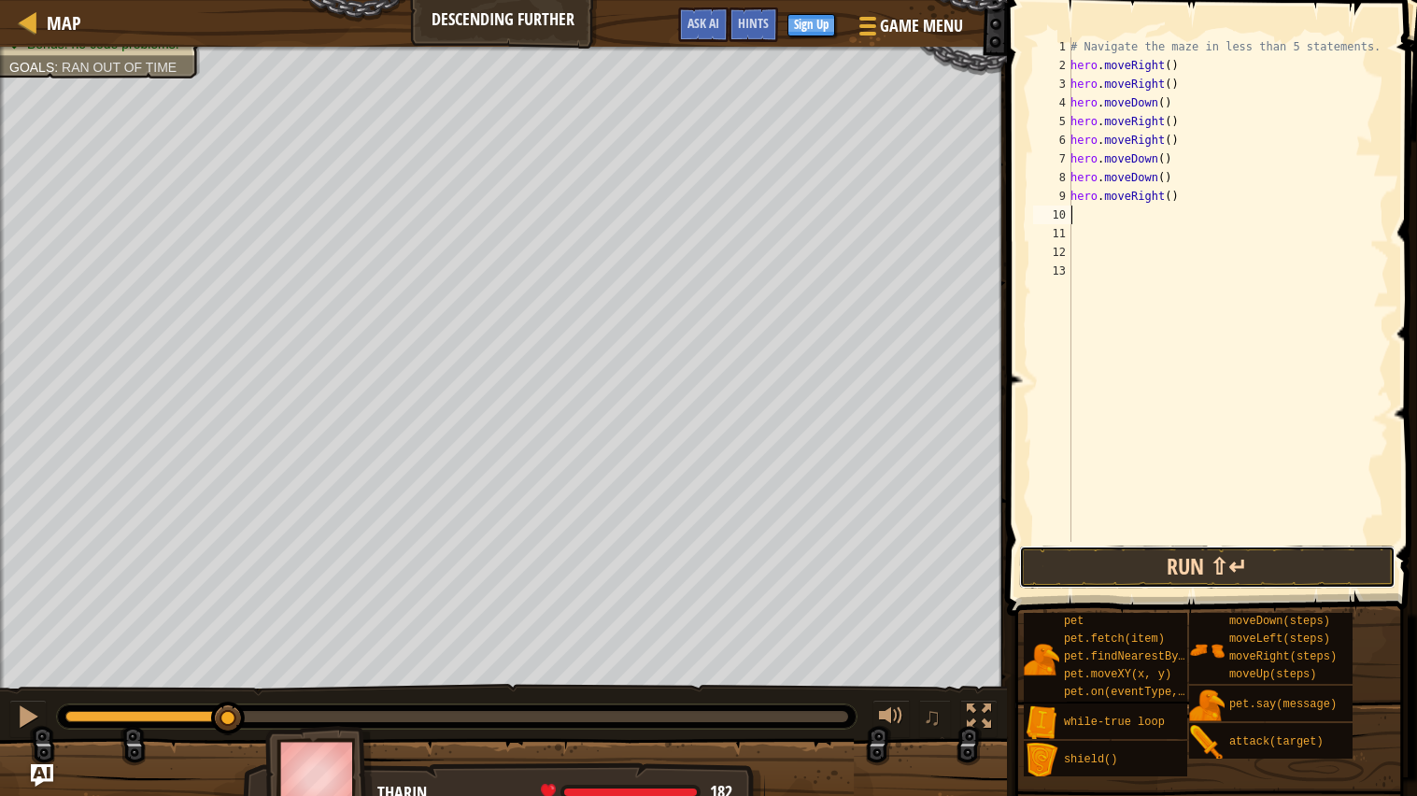
click at [1116, 564] on button "Run ⇧↵" at bounding box center [1207, 566] width 376 height 43
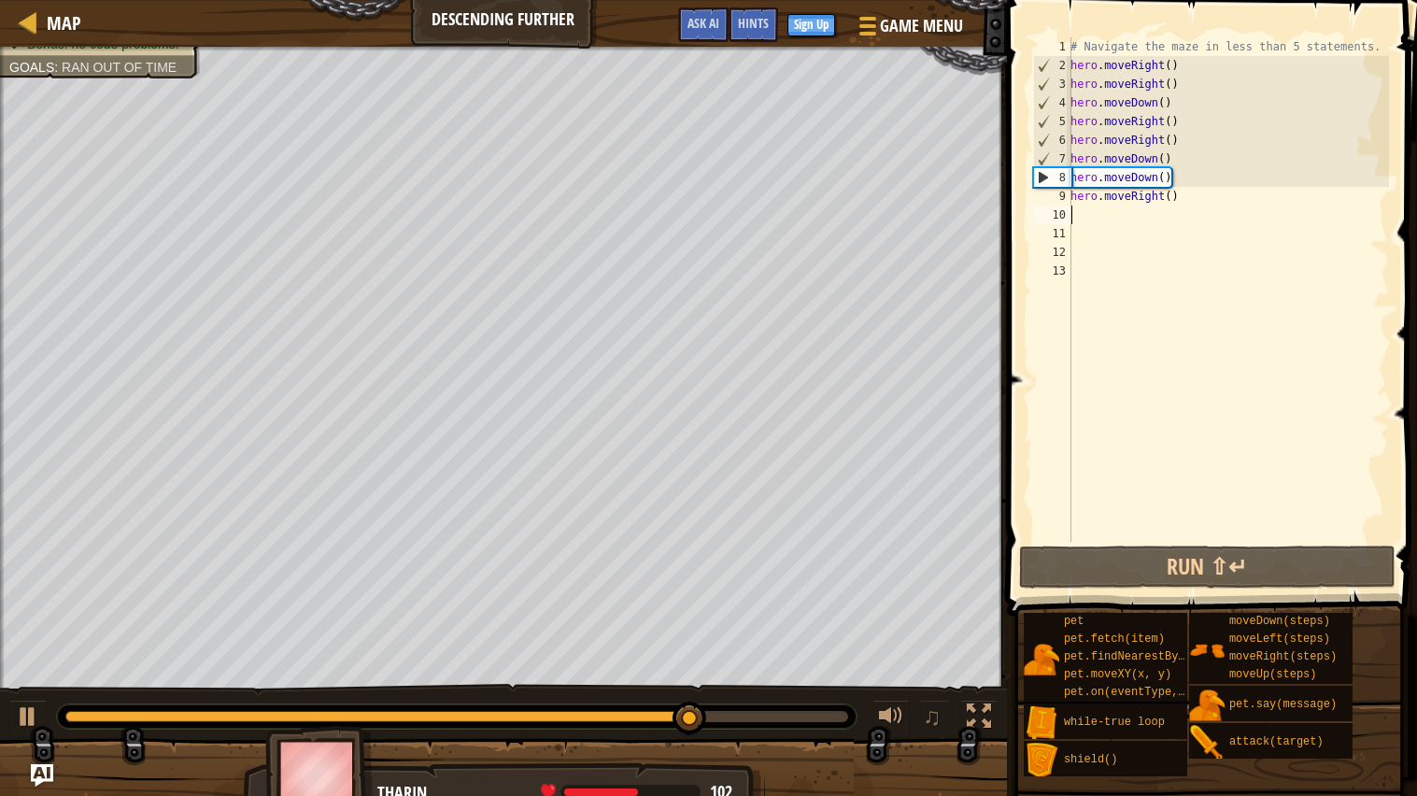
type textarea "m"
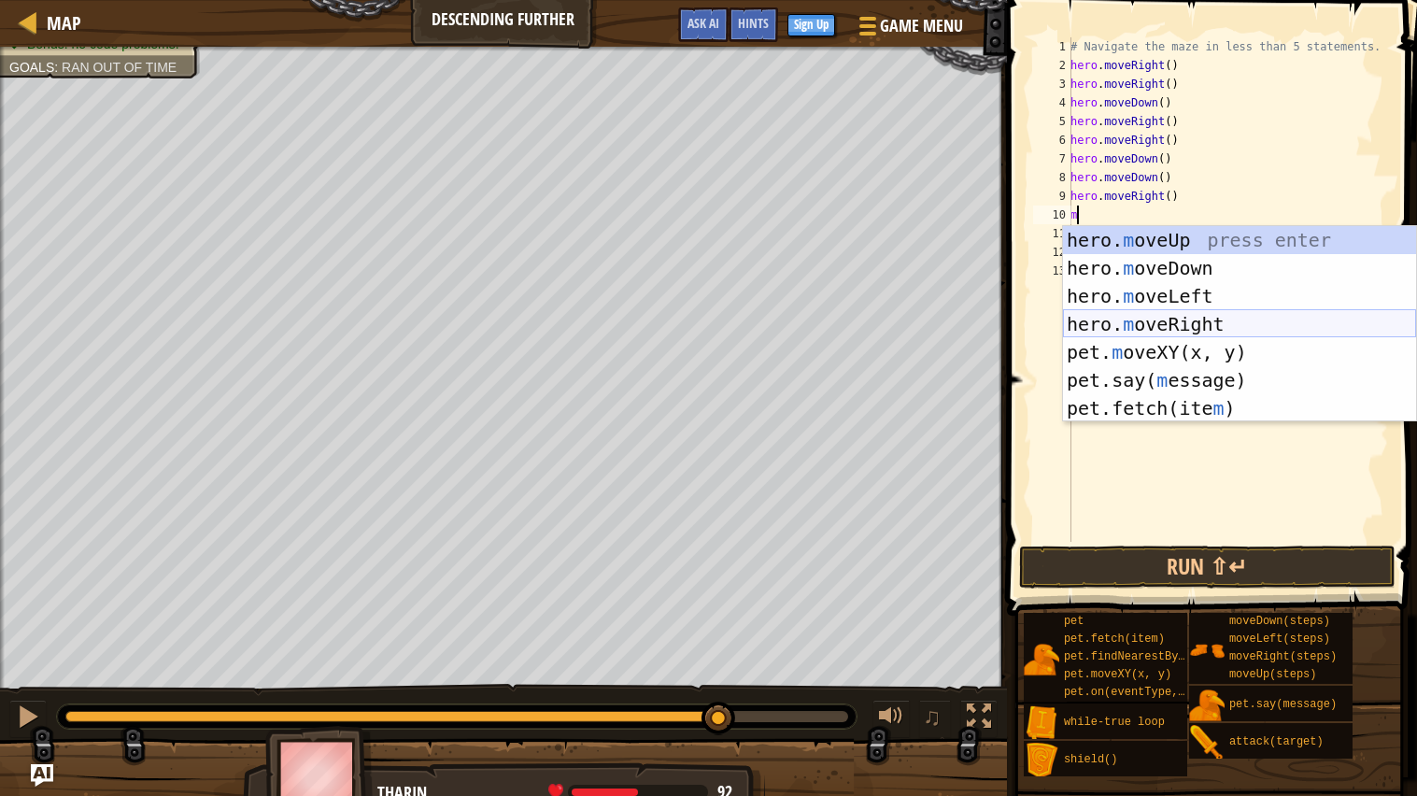
click at [1108, 312] on div "hero. m oveUp press enter hero. m oveDown press enter hero. m oveLeft press ent…" at bounding box center [1239, 352] width 353 height 252
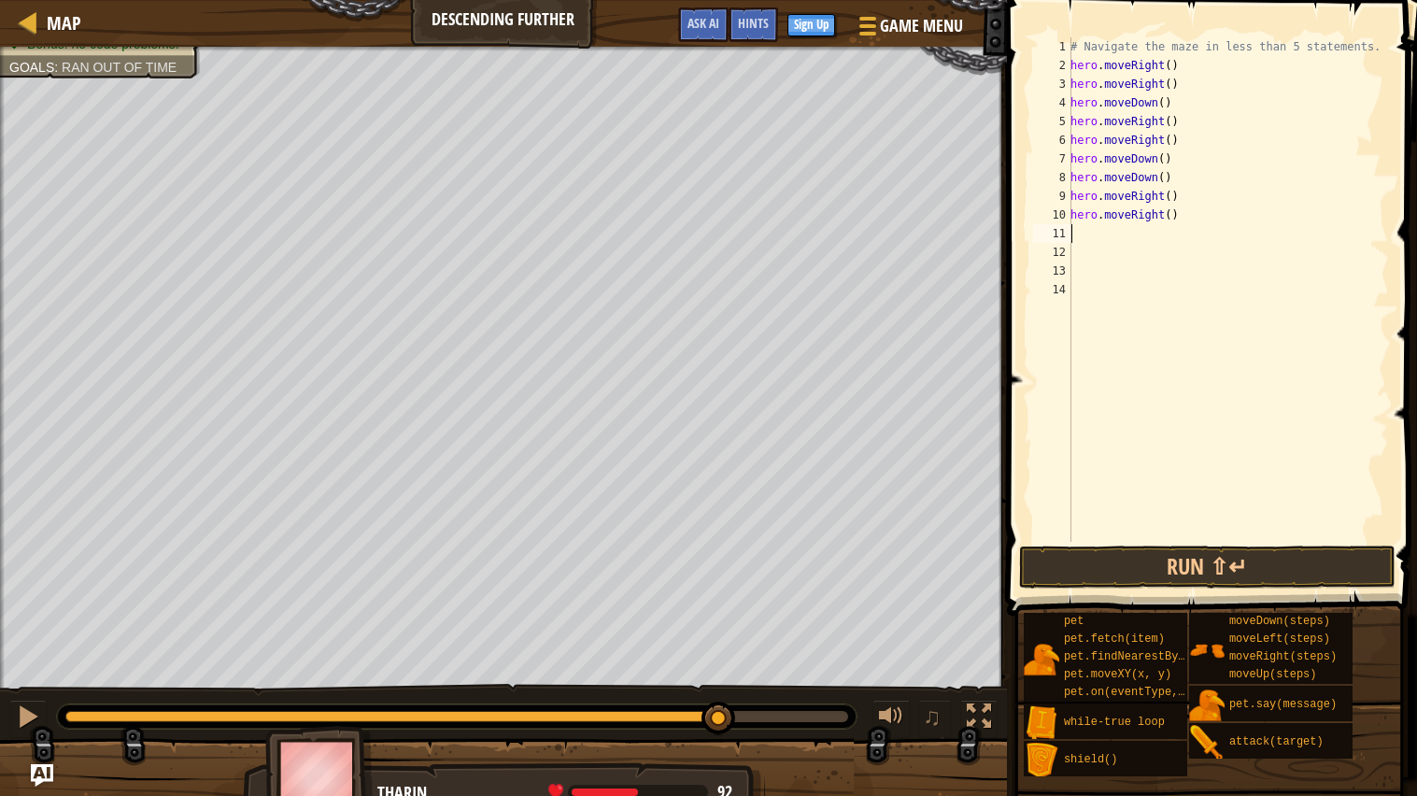
type textarea "m"
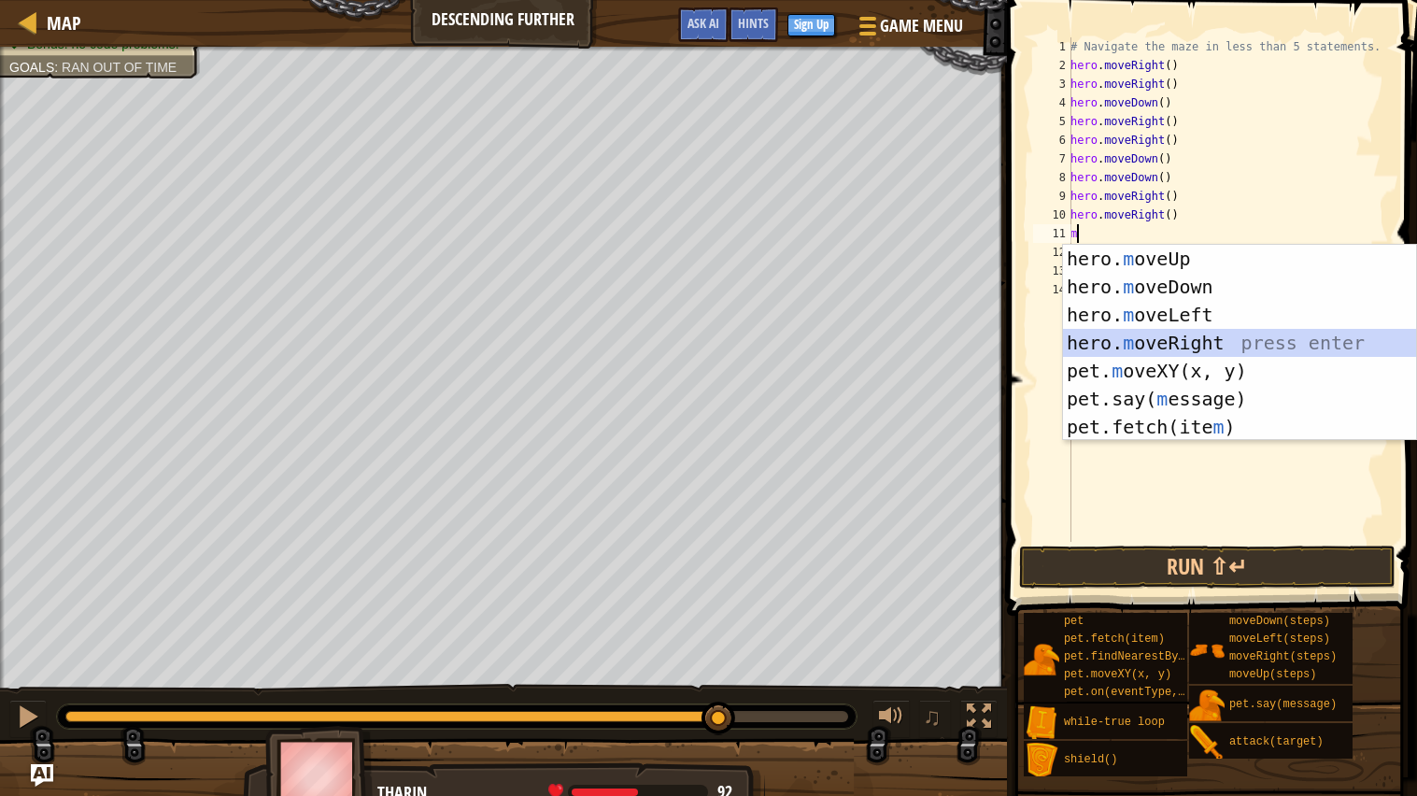
click at [1162, 335] on div "hero. m oveUp press enter hero. m oveDown press enter hero. m oveLeft press ent…" at bounding box center [1239, 371] width 353 height 252
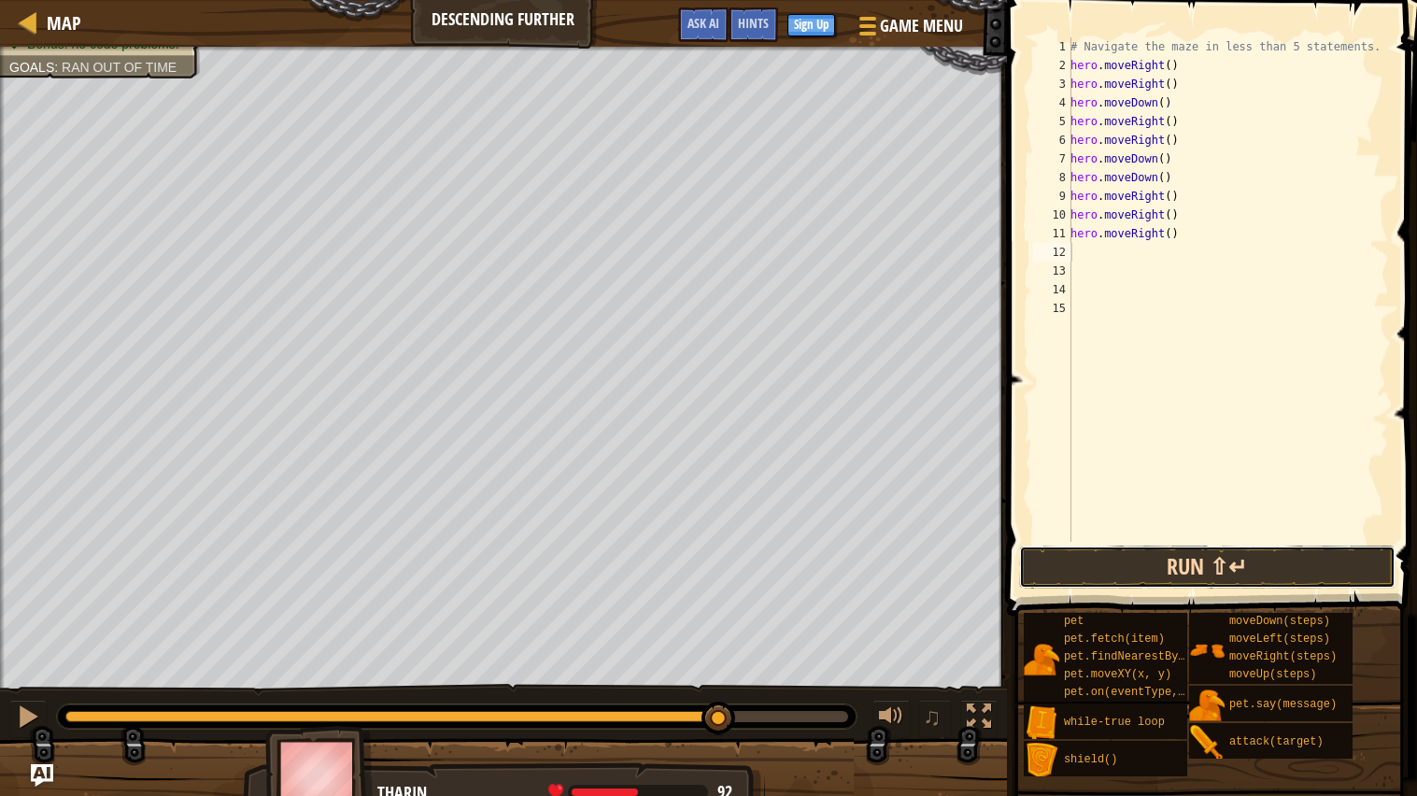
click at [1107, 557] on button "Run ⇧↵" at bounding box center [1207, 566] width 376 height 43
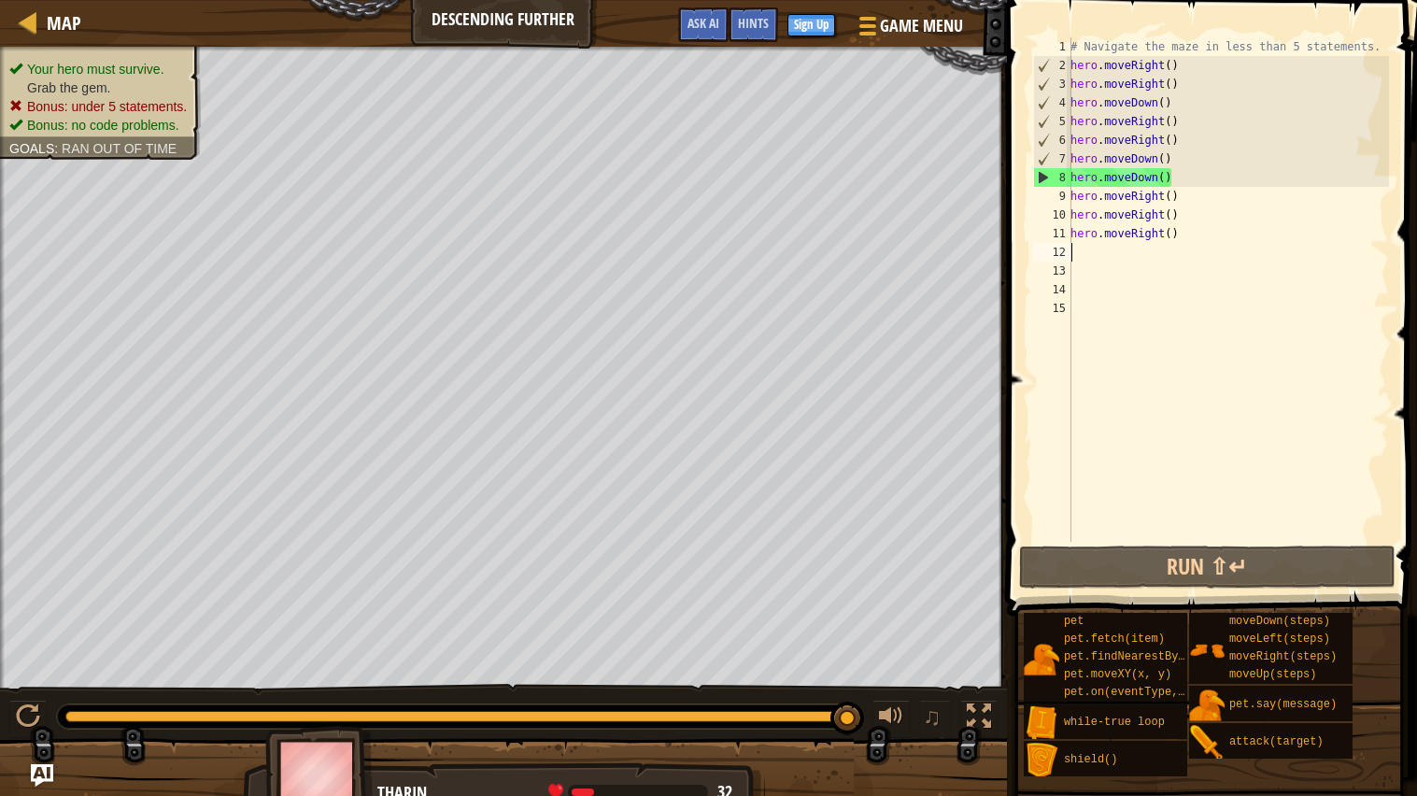
click at [1178, 143] on div "# Navigate the maze in less than 5 statements. hero . moveRight ( ) hero . move…" at bounding box center [1227, 308] width 322 height 542
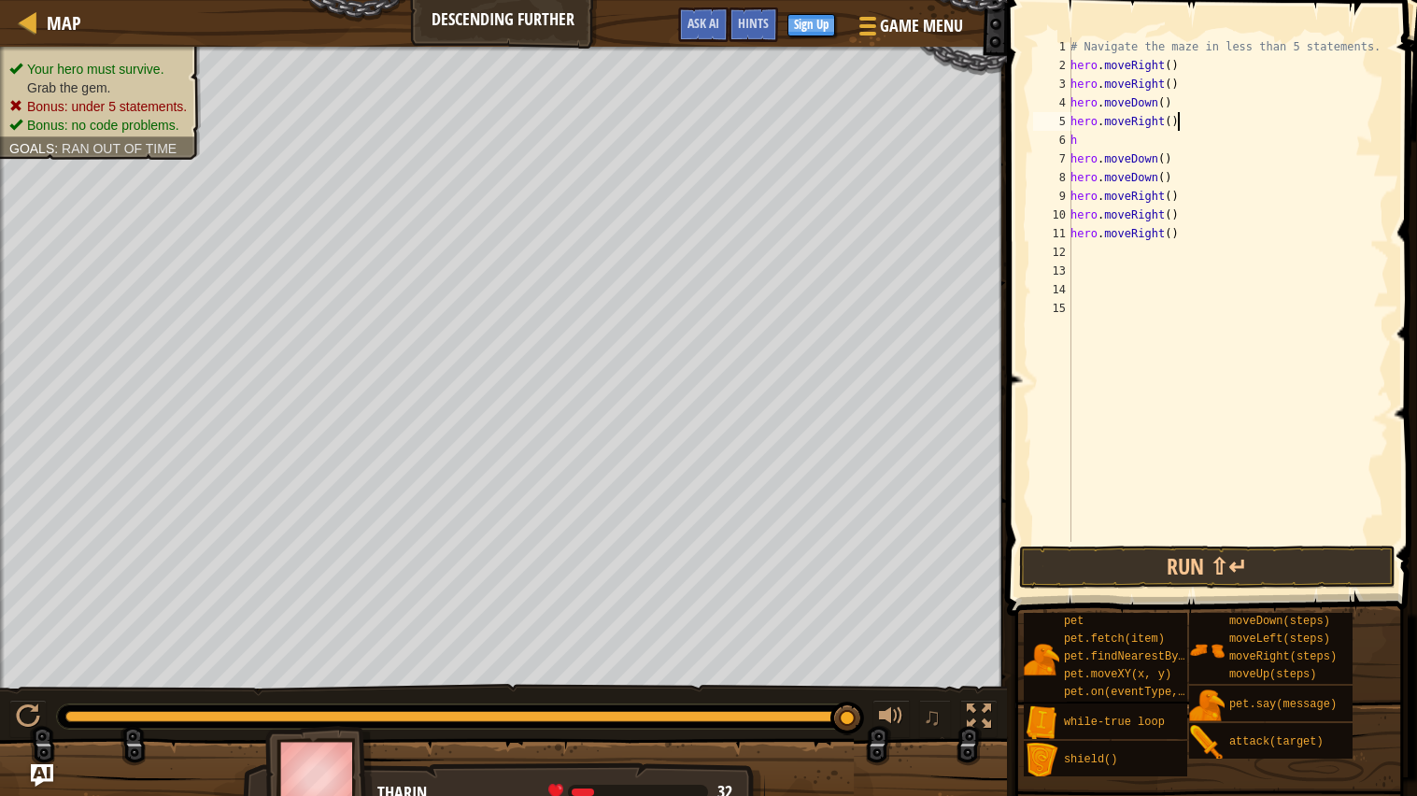
click at [1180, 121] on div "# Navigate the maze in less than 5 statements. hero . moveRight ( ) hero . move…" at bounding box center [1227, 308] width 322 height 542
type textarea "h"
click at [1186, 106] on div "# Navigate the maze in less than 5 statements. hero . moveRight ( ) hero . move…" at bounding box center [1227, 308] width 322 height 542
type textarea "h"
click at [1187, 92] on div "# Navigate the maze in less than 5 statements. hero . moveRight ( ) hero . move…" at bounding box center [1227, 308] width 322 height 542
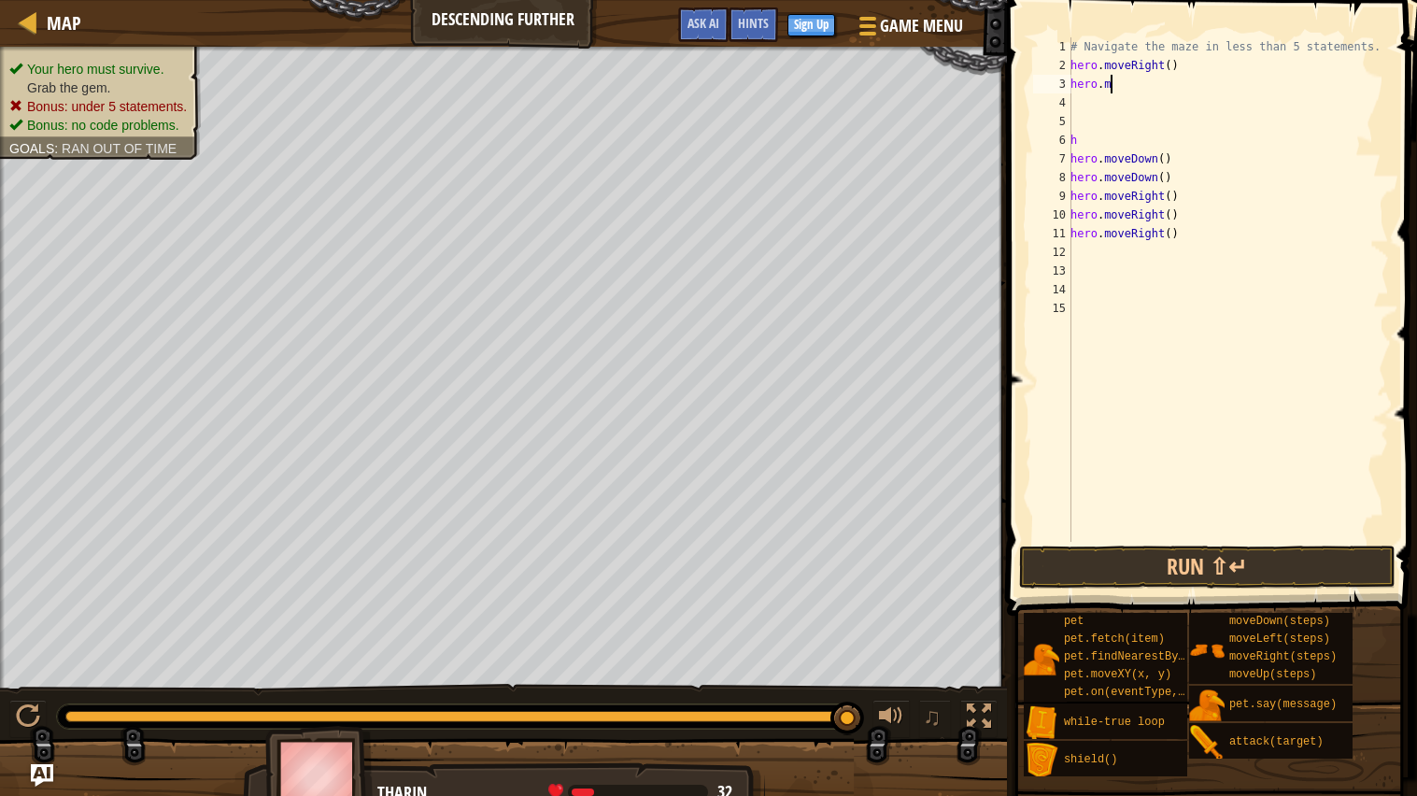
type textarea "h"
click at [1176, 67] on div "# Navigate the maze in less than 5 statements. hero . moveRight ( ) h hero . mo…" at bounding box center [1227, 308] width 322 height 542
type textarea "h"
click at [1096, 135] on div "# Navigate the maze in less than 5 statements. h hero . moveDown ( ) hero . mov…" at bounding box center [1227, 308] width 322 height 542
type textarea "h"
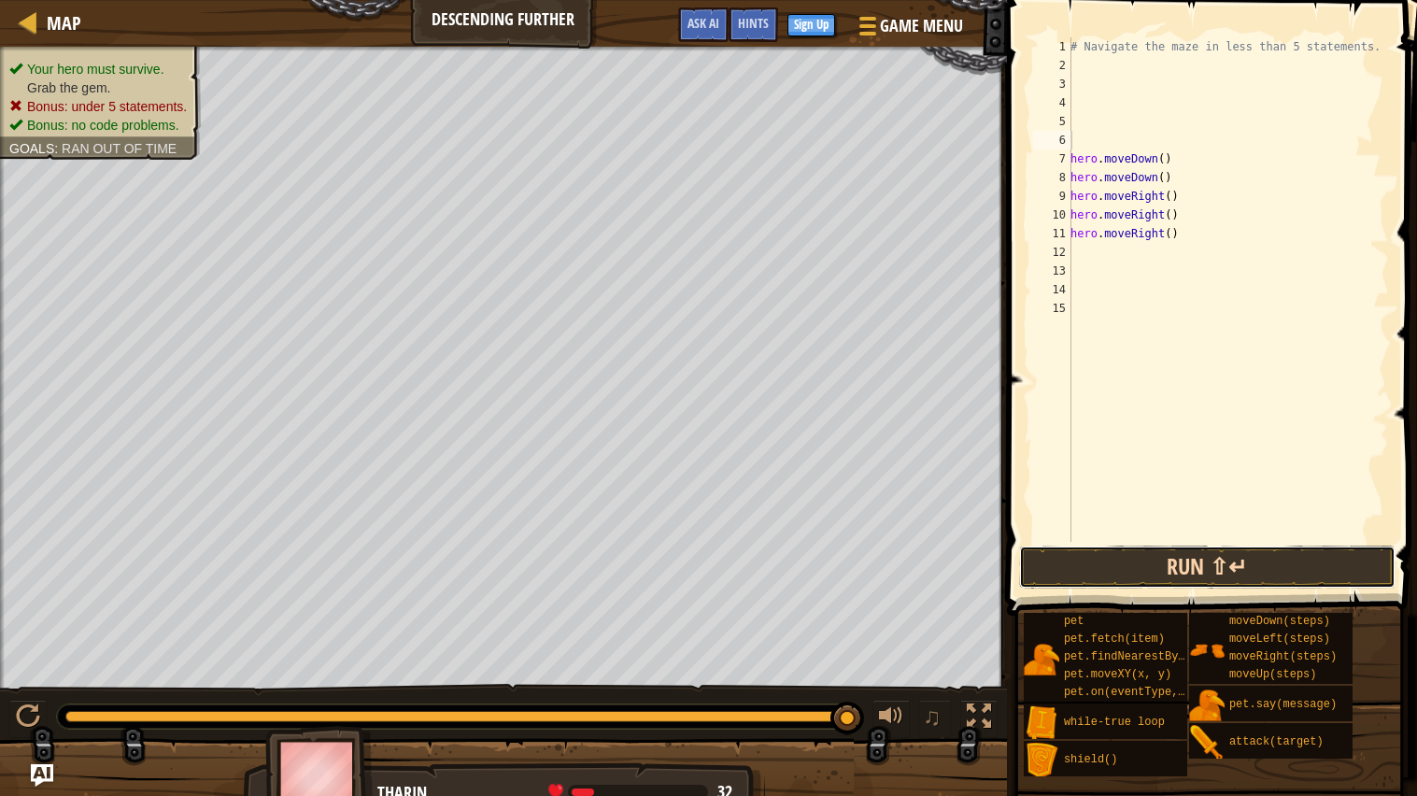
click at [1120, 548] on button "Run ⇧↵" at bounding box center [1207, 566] width 376 height 43
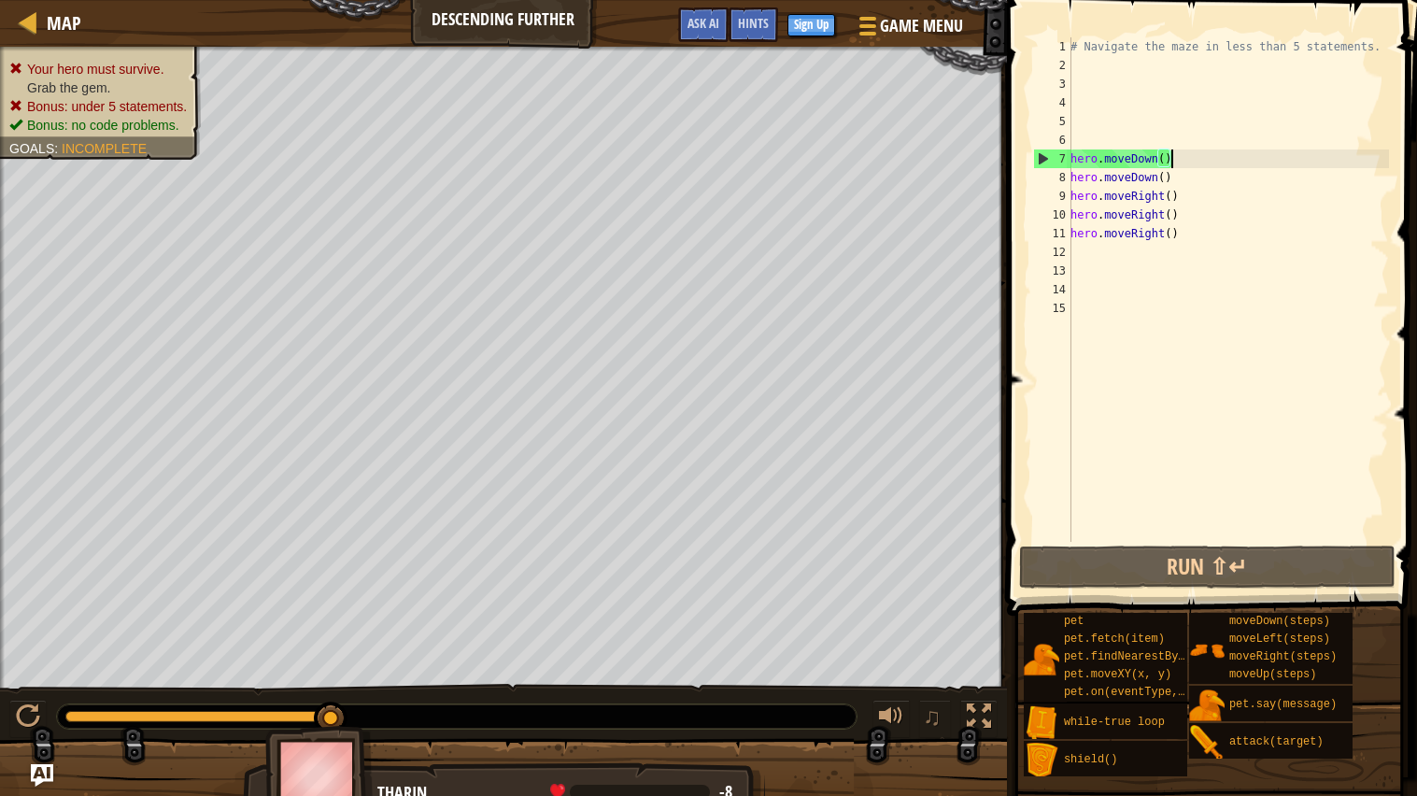
click at [1183, 164] on div "# Navigate the maze in less than 5 statements. hero . moveDown ( ) hero . moveD…" at bounding box center [1227, 308] width 322 height 542
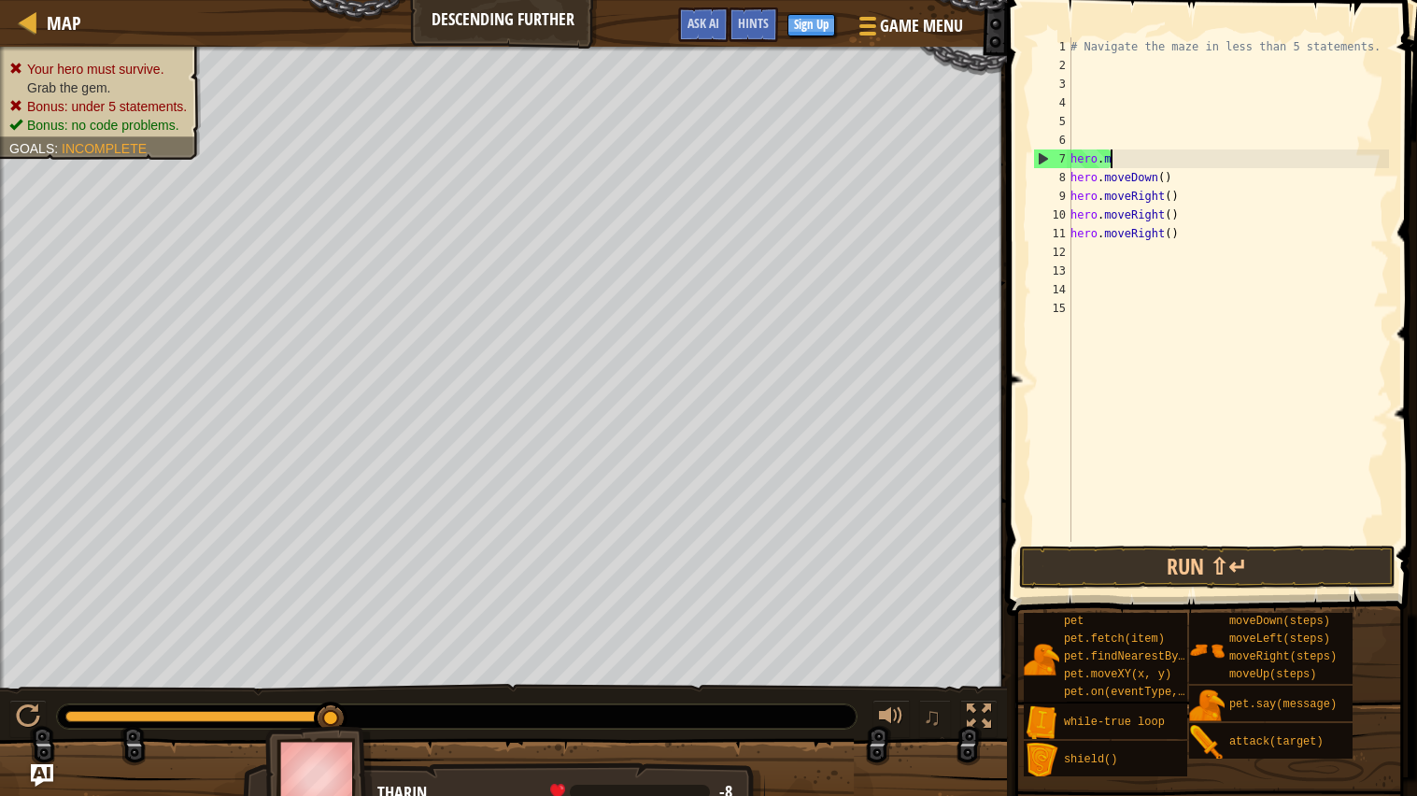
type textarea "h"
click at [1178, 179] on div "# Navigate the maze in less than 5 statements. hero . moveDown ( ) hero . moveR…" at bounding box center [1227, 308] width 322 height 542
type textarea "h"
click at [1176, 195] on div "# Navigate the maze in less than 5 statements. hero . moveRight ( ) hero . move…" at bounding box center [1227, 308] width 322 height 542
type textarea "h"
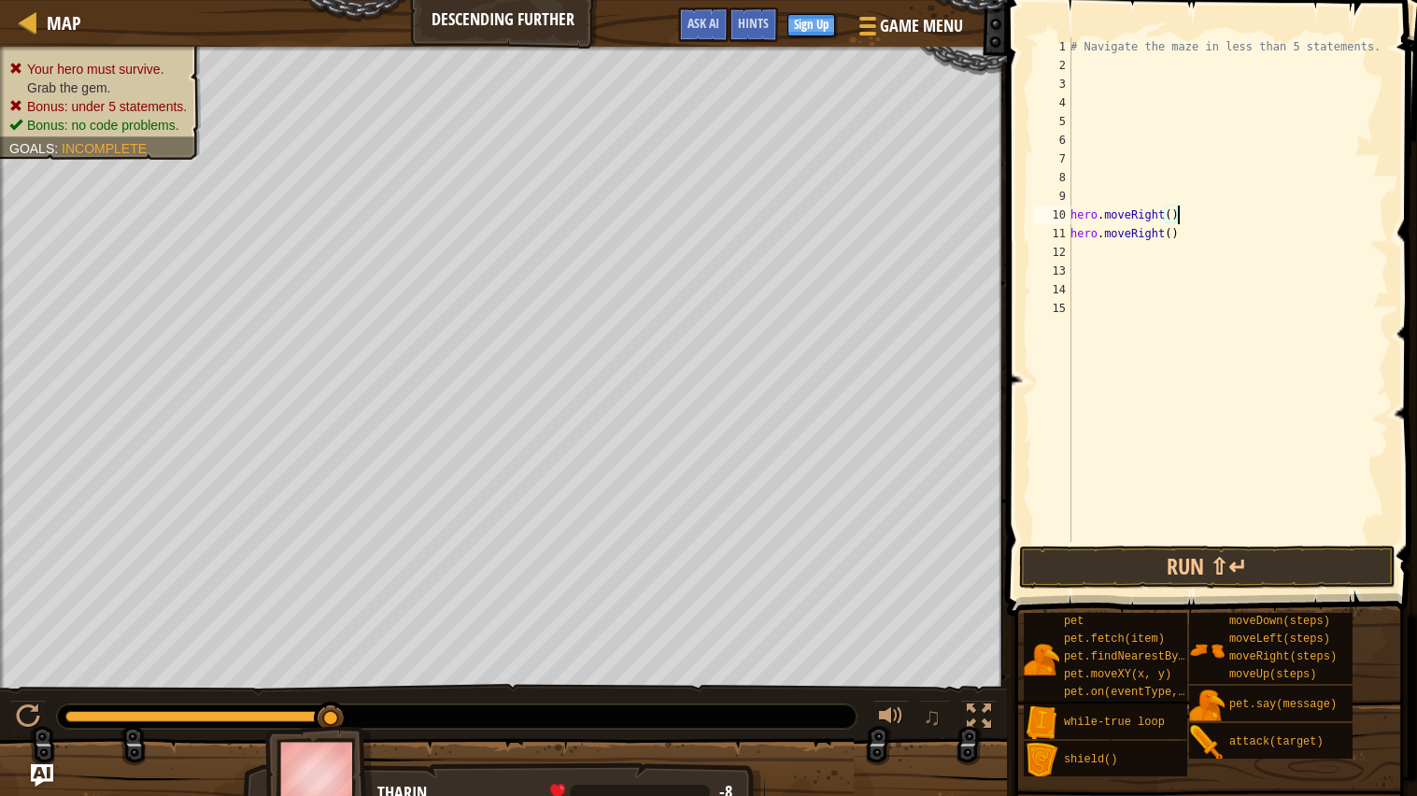
click at [1190, 214] on div "# Navigate the maze in less than 5 statements. hero . moveRight ( ) hero . move…" at bounding box center [1227, 308] width 322 height 542
type textarea "h"
click at [1185, 238] on div "# Navigate the maze in less than 5 statements. hero . moveRight ( )" at bounding box center [1227, 308] width 322 height 542
type textarea "h"
click at [1108, 568] on button "Run ⇧↵" at bounding box center [1207, 566] width 376 height 43
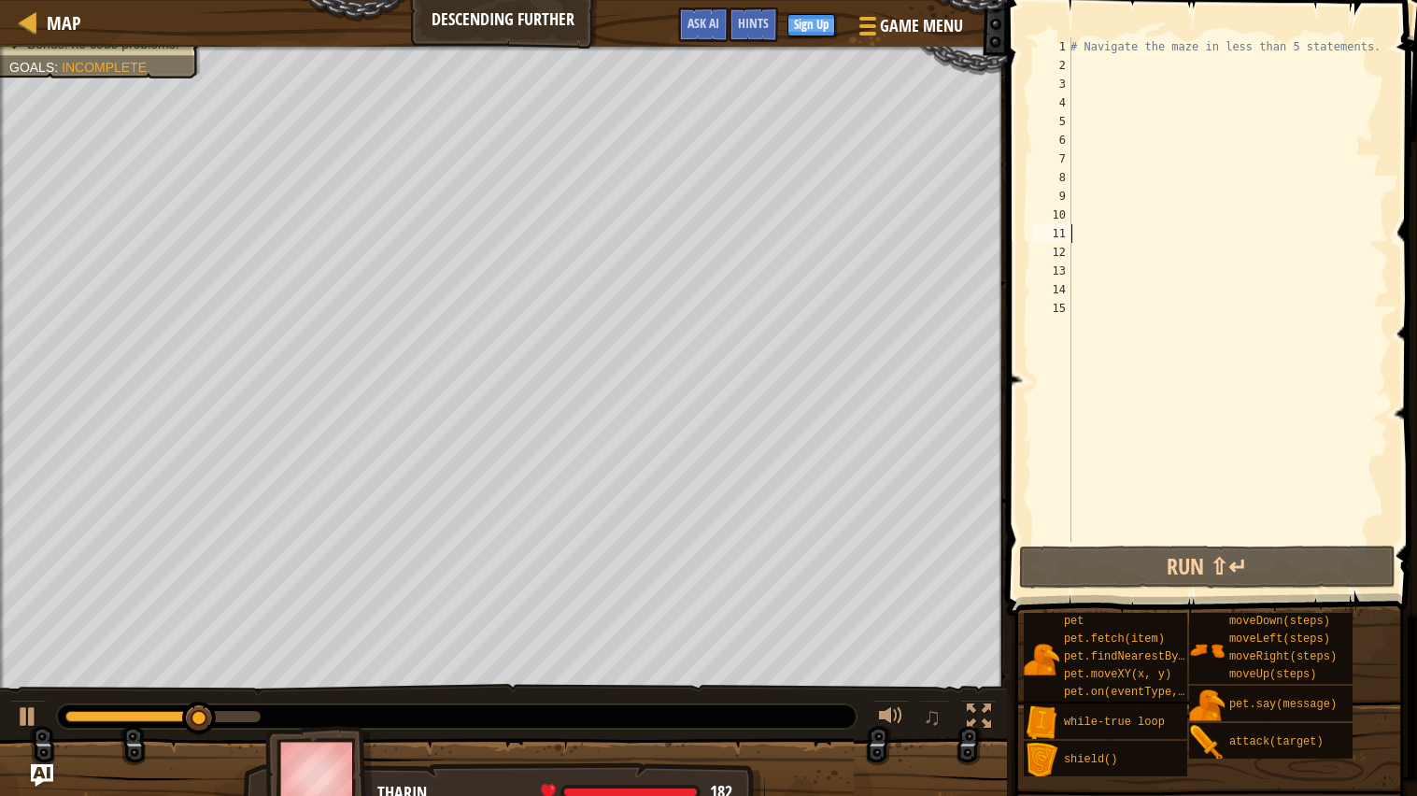
click at [1090, 70] on div "# Navigate the maze in less than 5 statements." at bounding box center [1227, 308] width 322 height 542
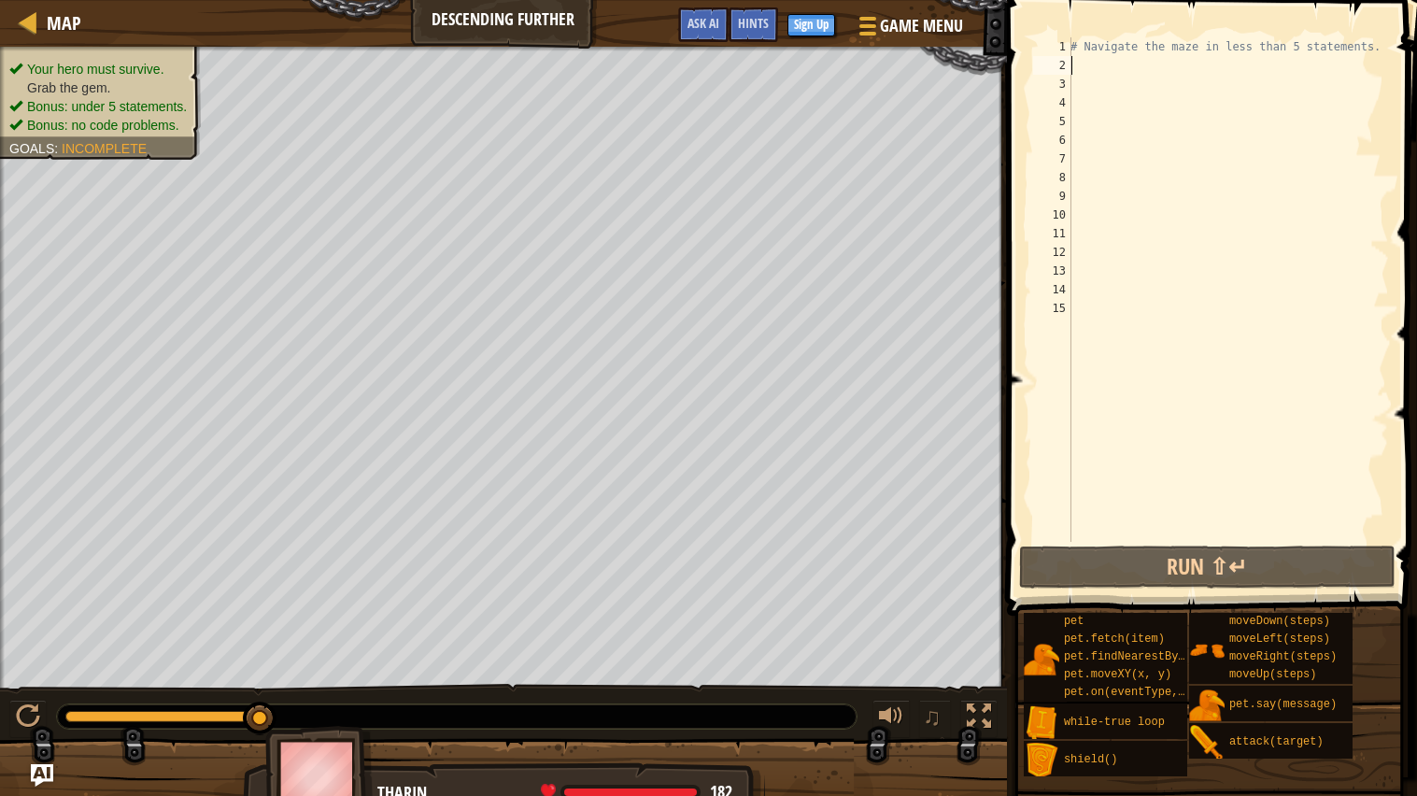
type textarea "m"
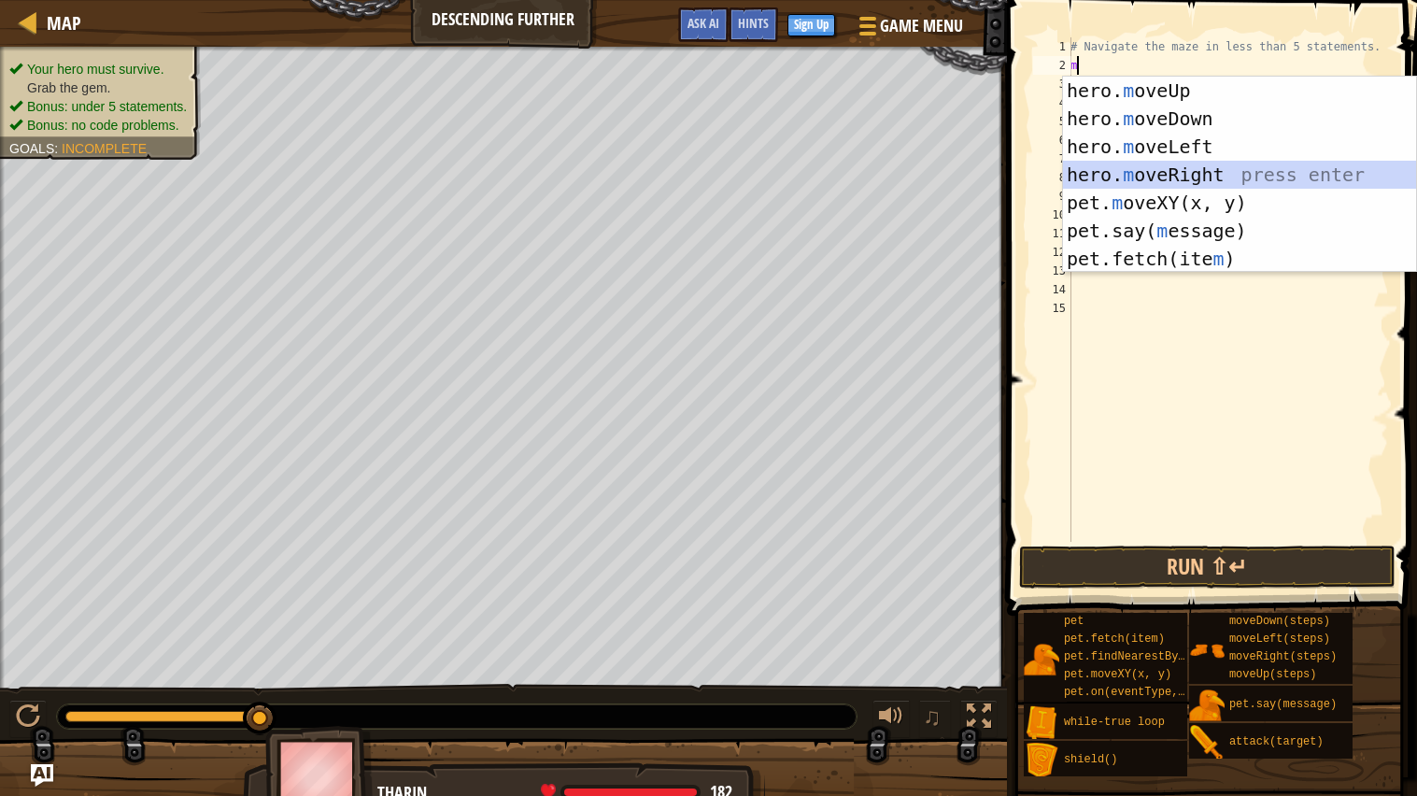
click at [1192, 166] on div "hero. m oveUp press enter hero. m oveDown press enter hero. m oveLeft press ent…" at bounding box center [1239, 203] width 353 height 252
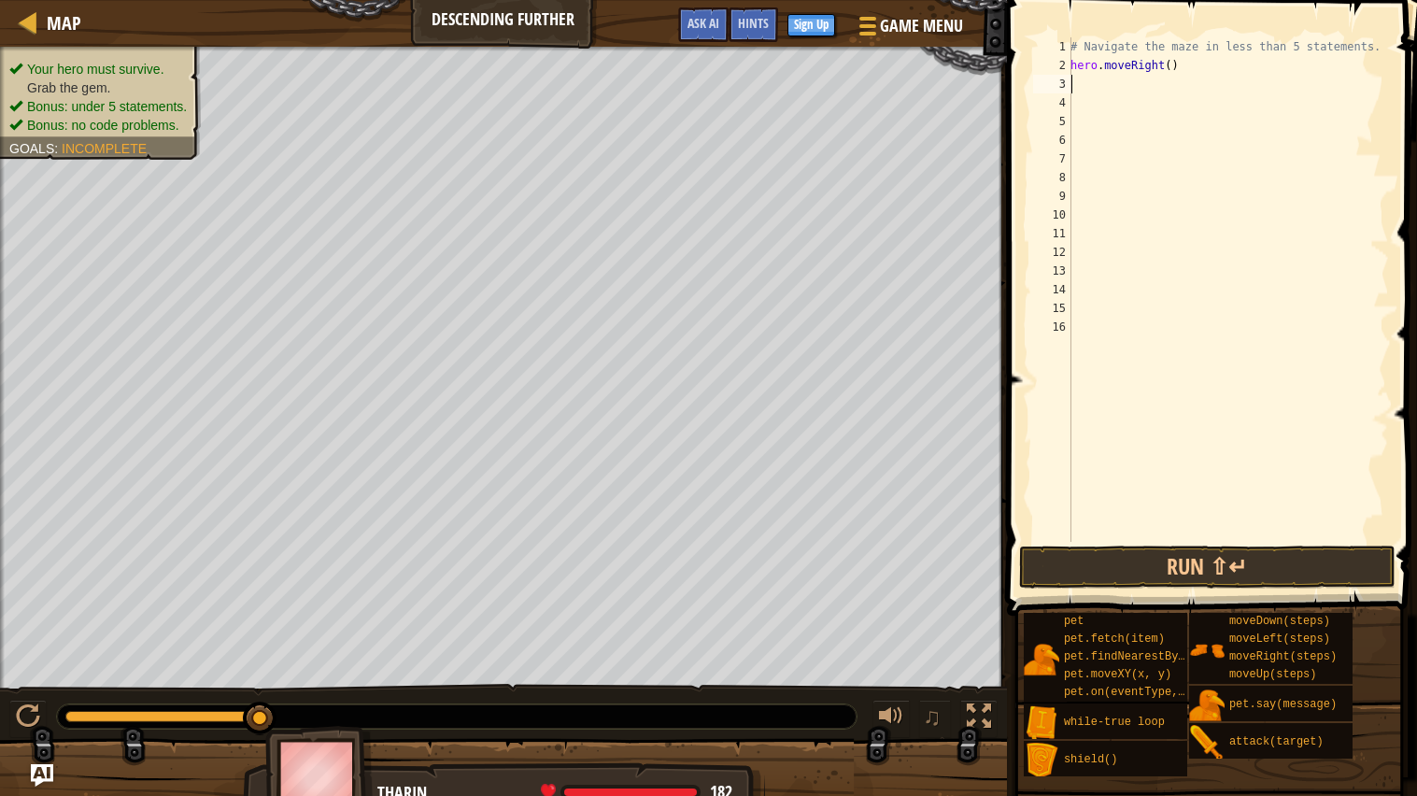
type textarea "m"
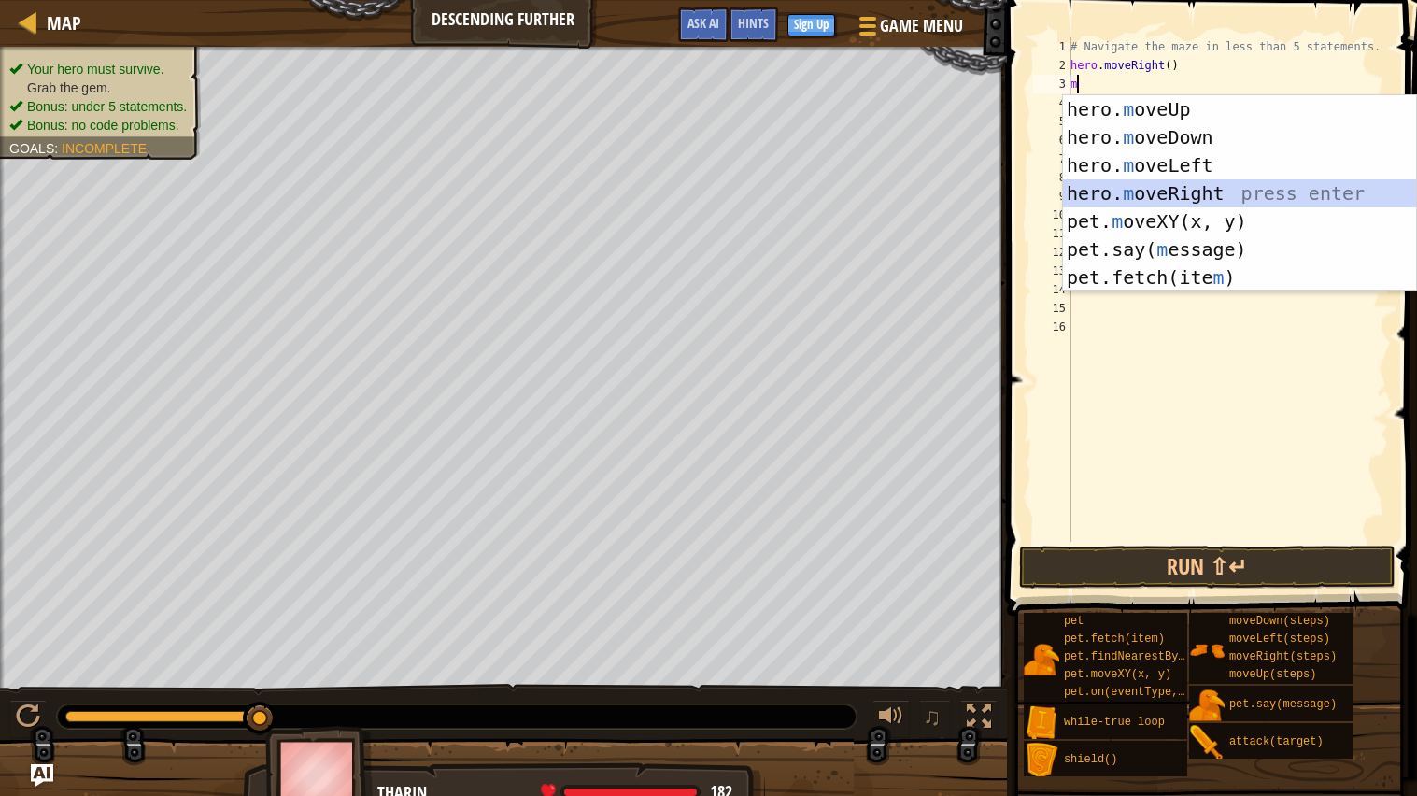
click at [1132, 185] on div "hero. m oveUp press enter hero. m oveDown press enter hero. m oveLeft press ent…" at bounding box center [1239, 221] width 353 height 252
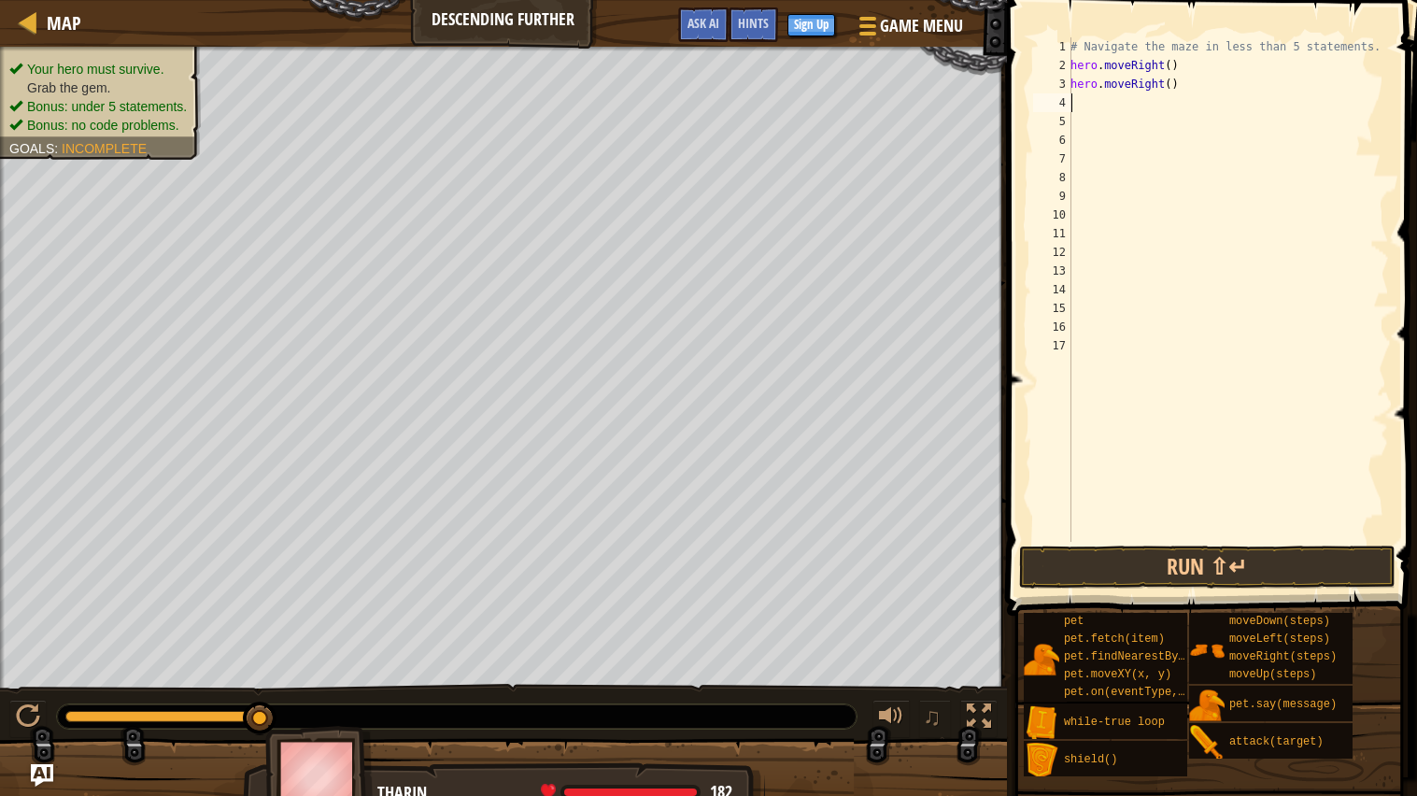
type textarea "m"
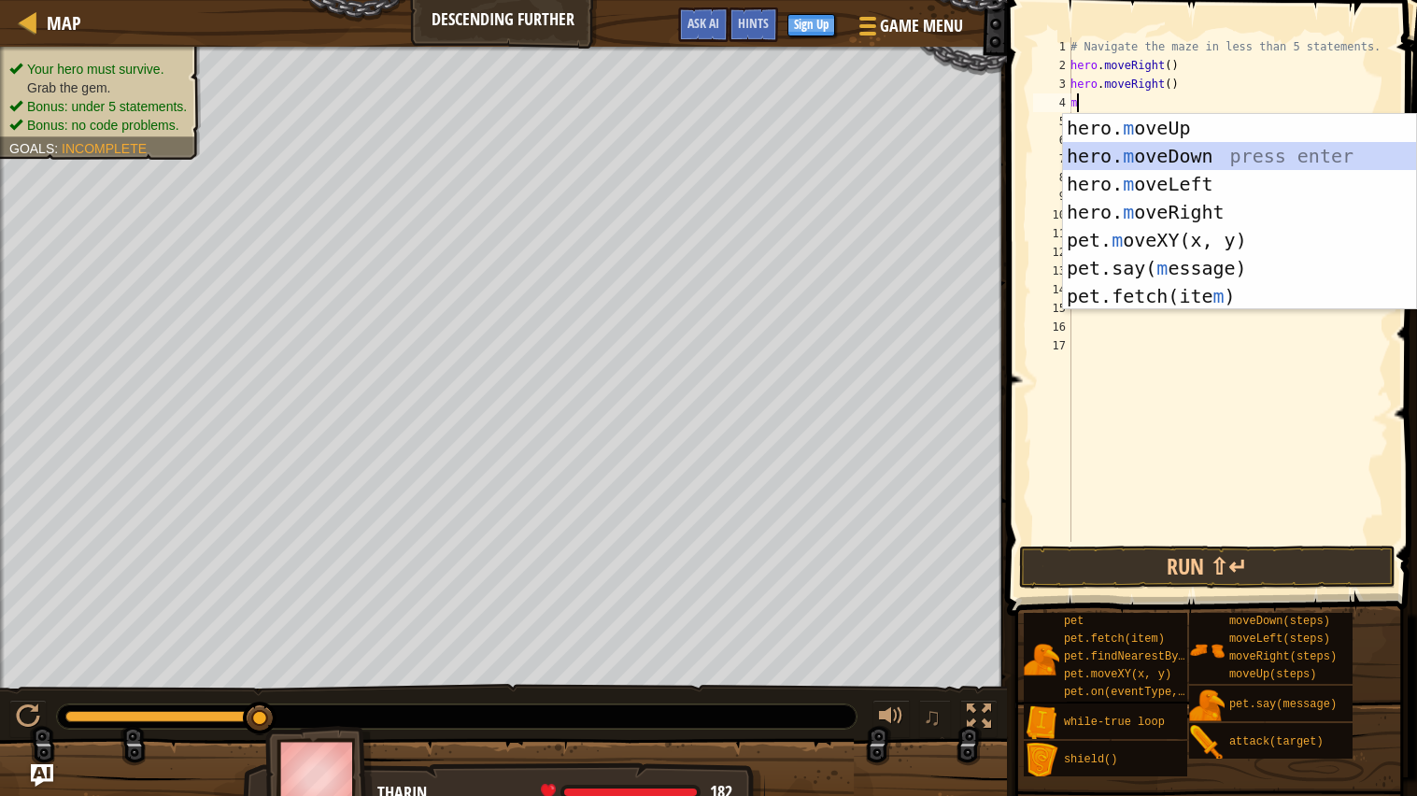
click at [1133, 155] on div "hero. m oveUp press enter hero. m oveDown press enter hero. m oveLeft press ent…" at bounding box center [1239, 240] width 353 height 252
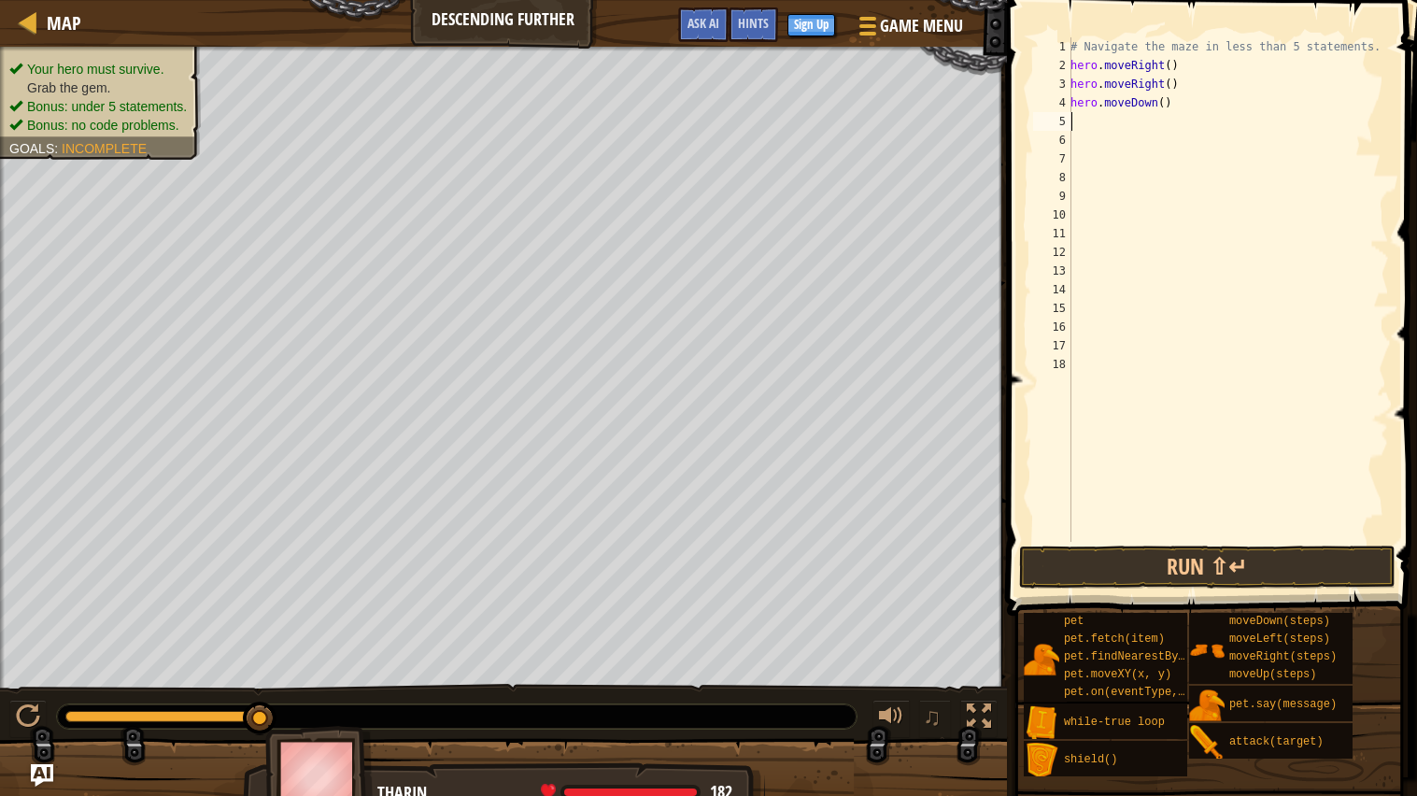
type textarea "m"
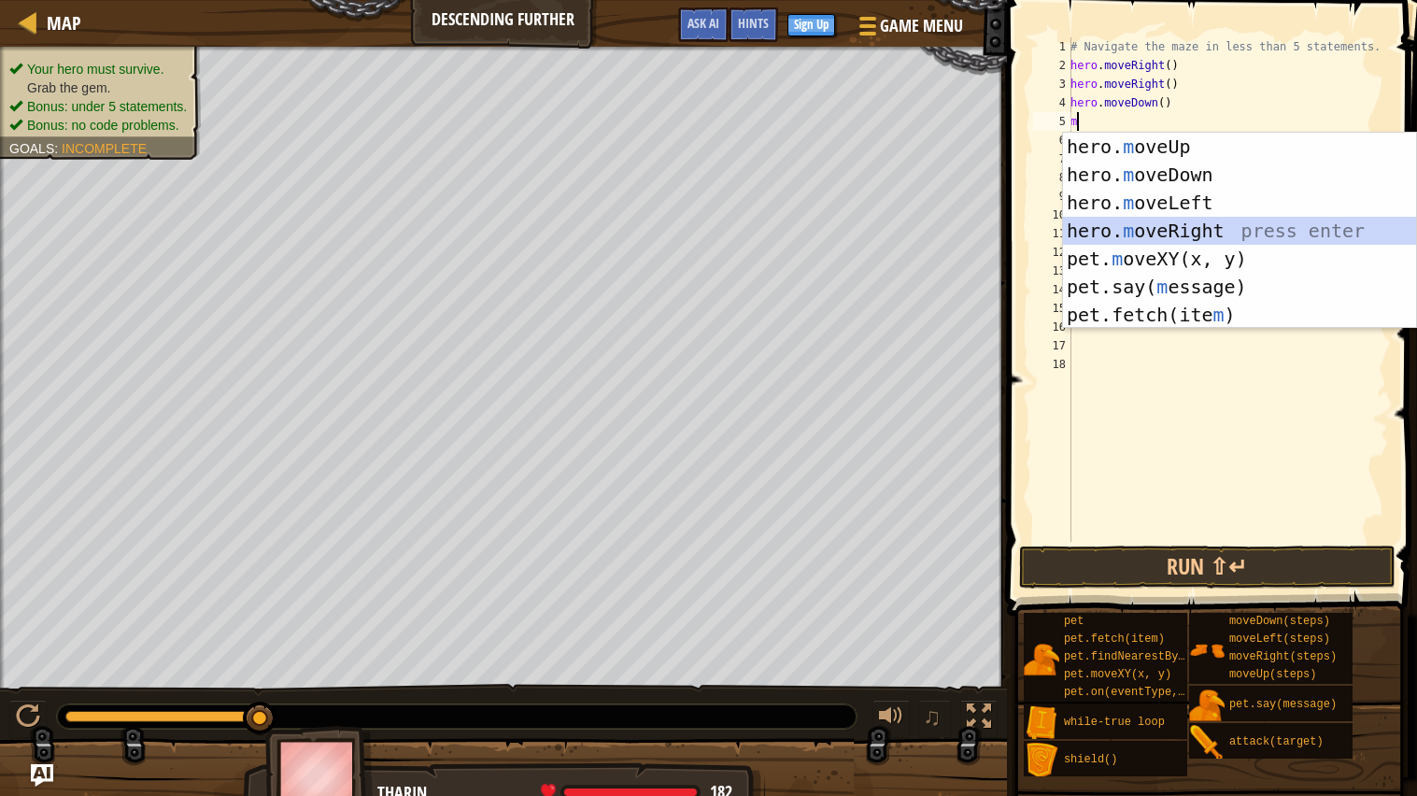
click at [1173, 223] on div "hero. m oveUp press enter hero. m oveDown press enter hero. m oveLeft press ent…" at bounding box center [1239, 259] width 353 height 252
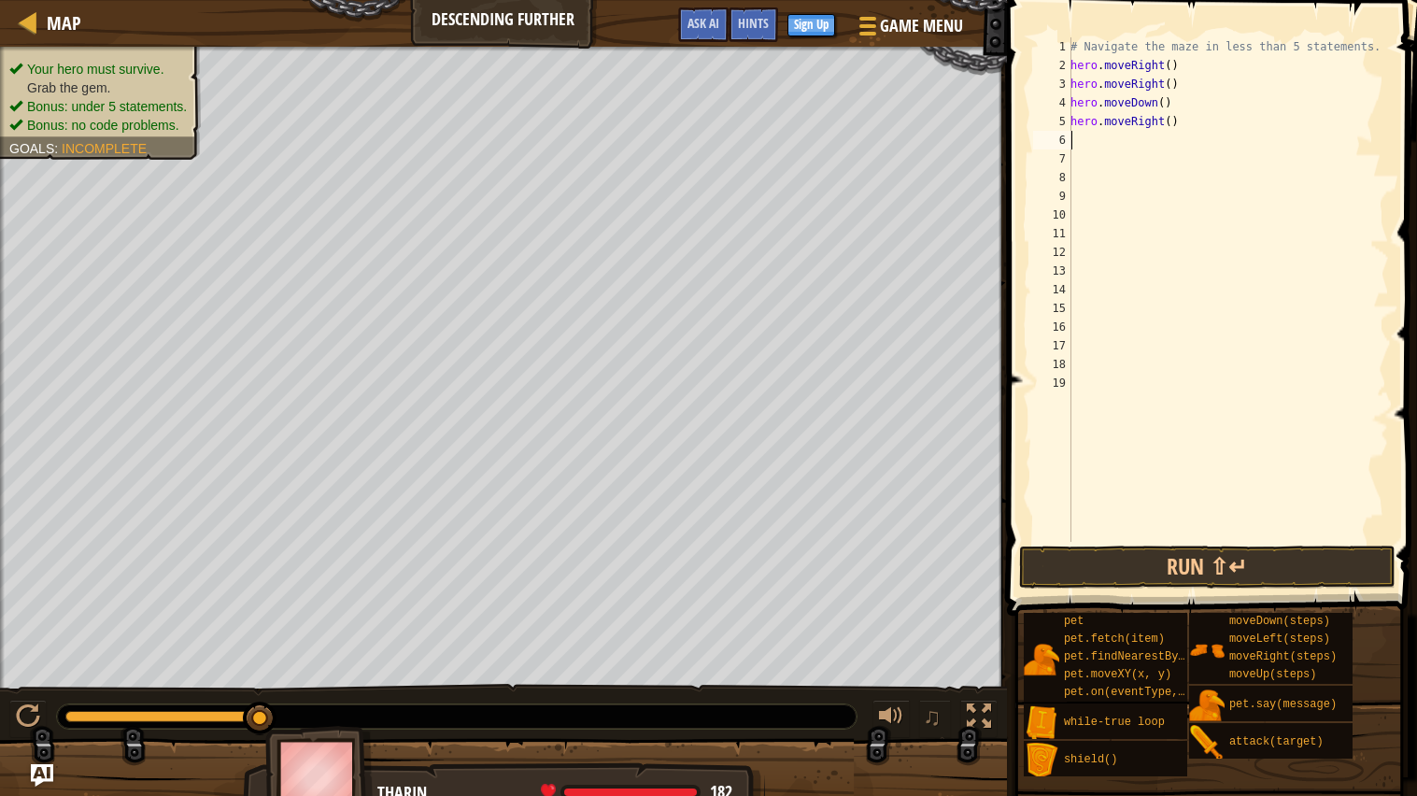
type textarea "m"
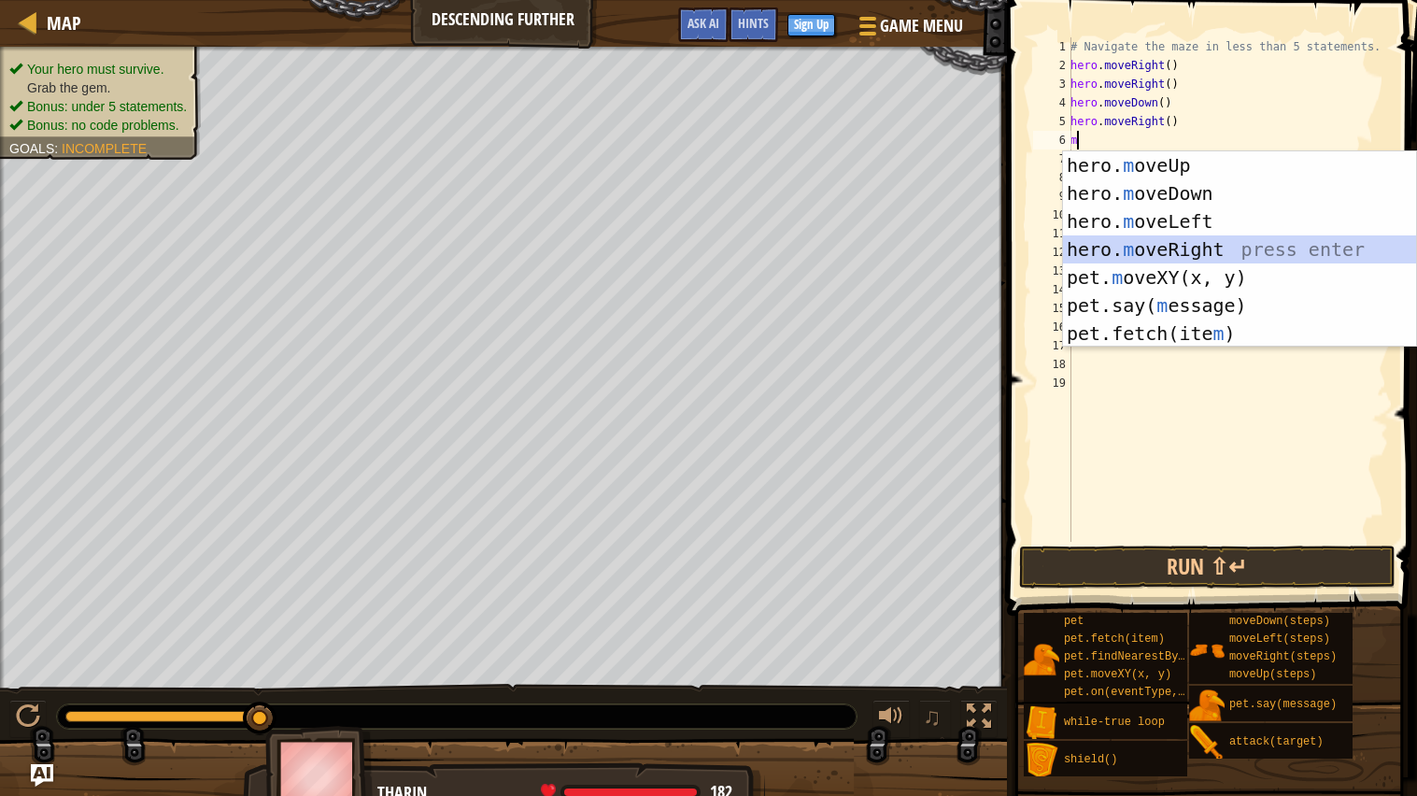
click at [1178, 252] on div "hero. m oveUp press enter hero. m oveDown press enter hero. m oveLeft press ent…" at bounding box center [1239, 277] width 353 height 252
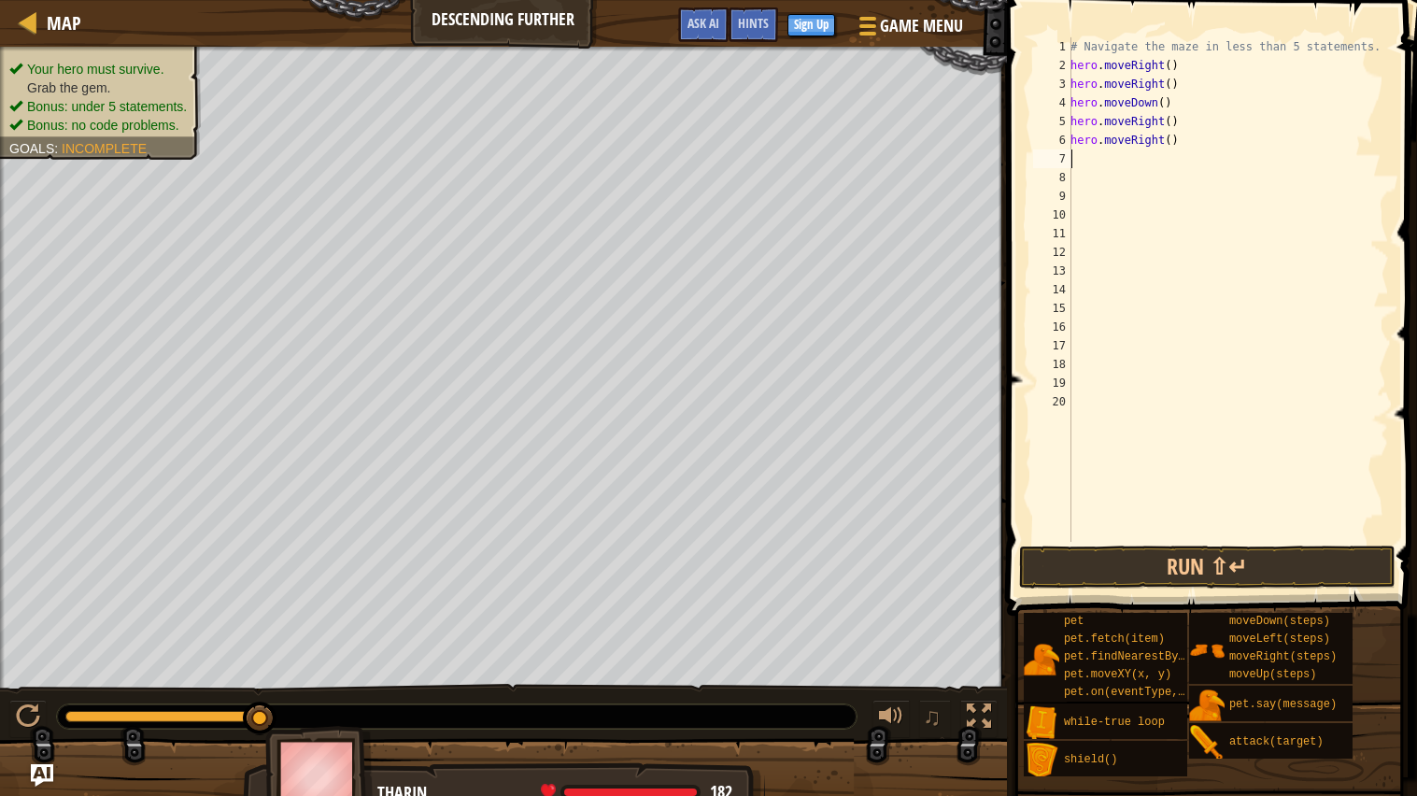
type textarea "m"
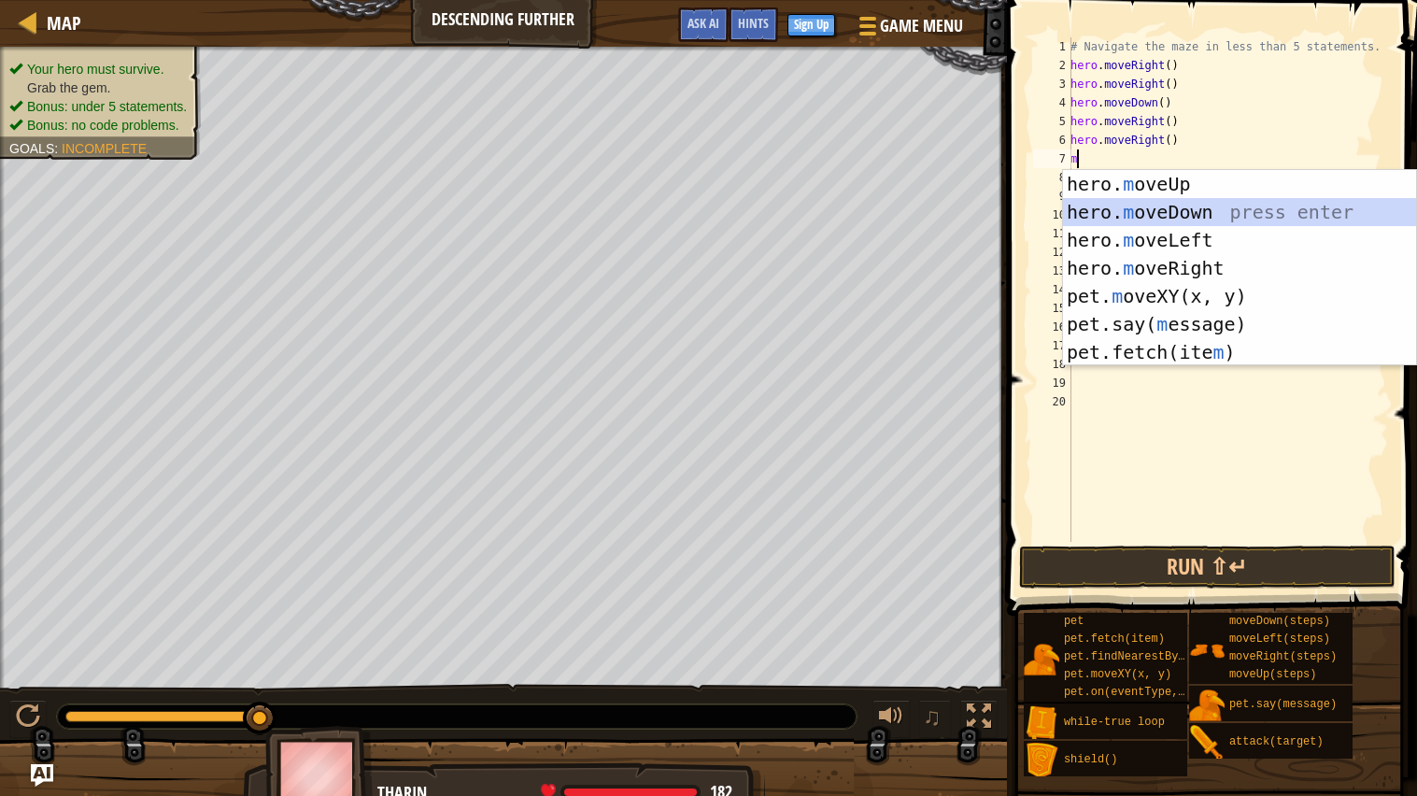
click at [1149, 212] on div "hero. m oveUp press enter hero. m oveDown press enter hero. m oveLeft press ent…" at bounding box center [1239, 296] width 353 height 252
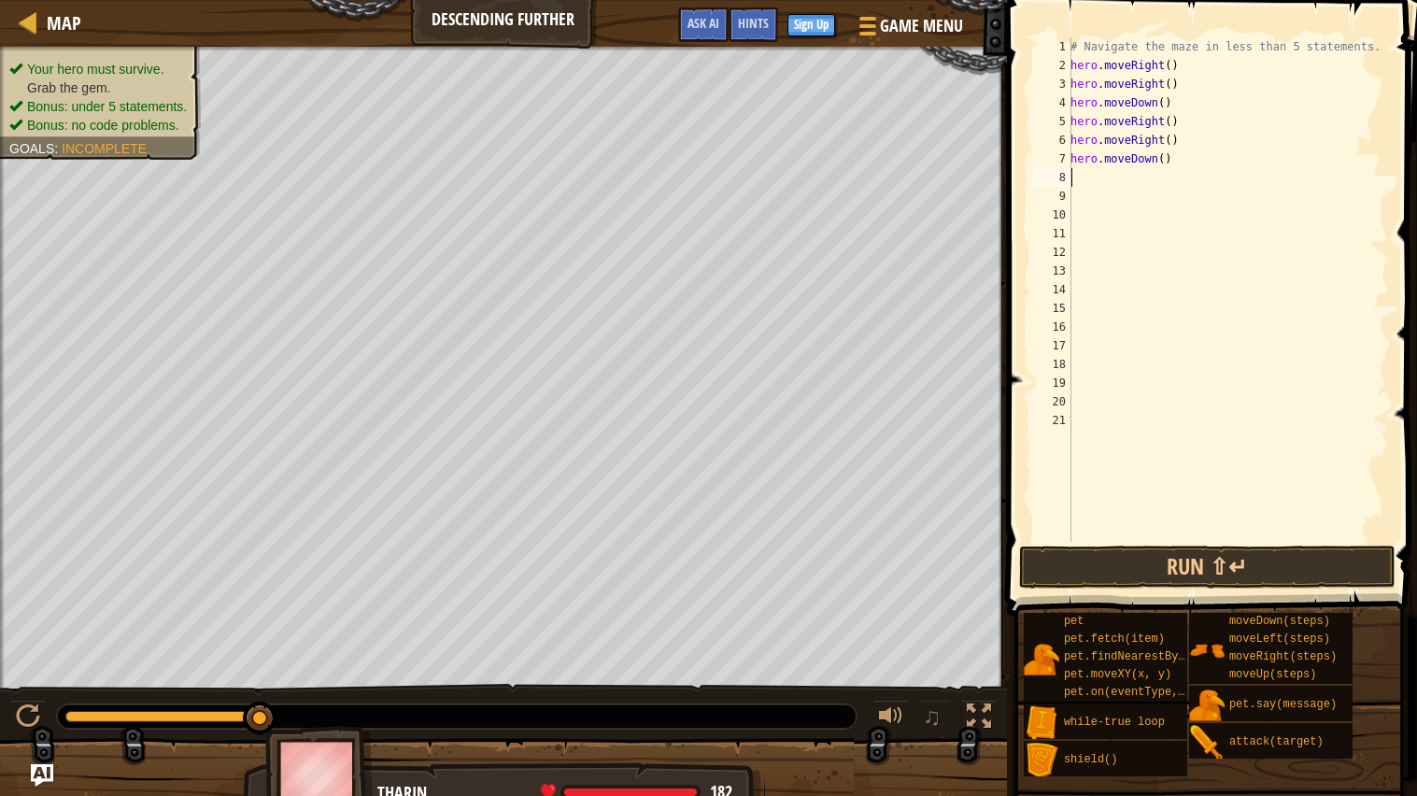
type textarea "m"
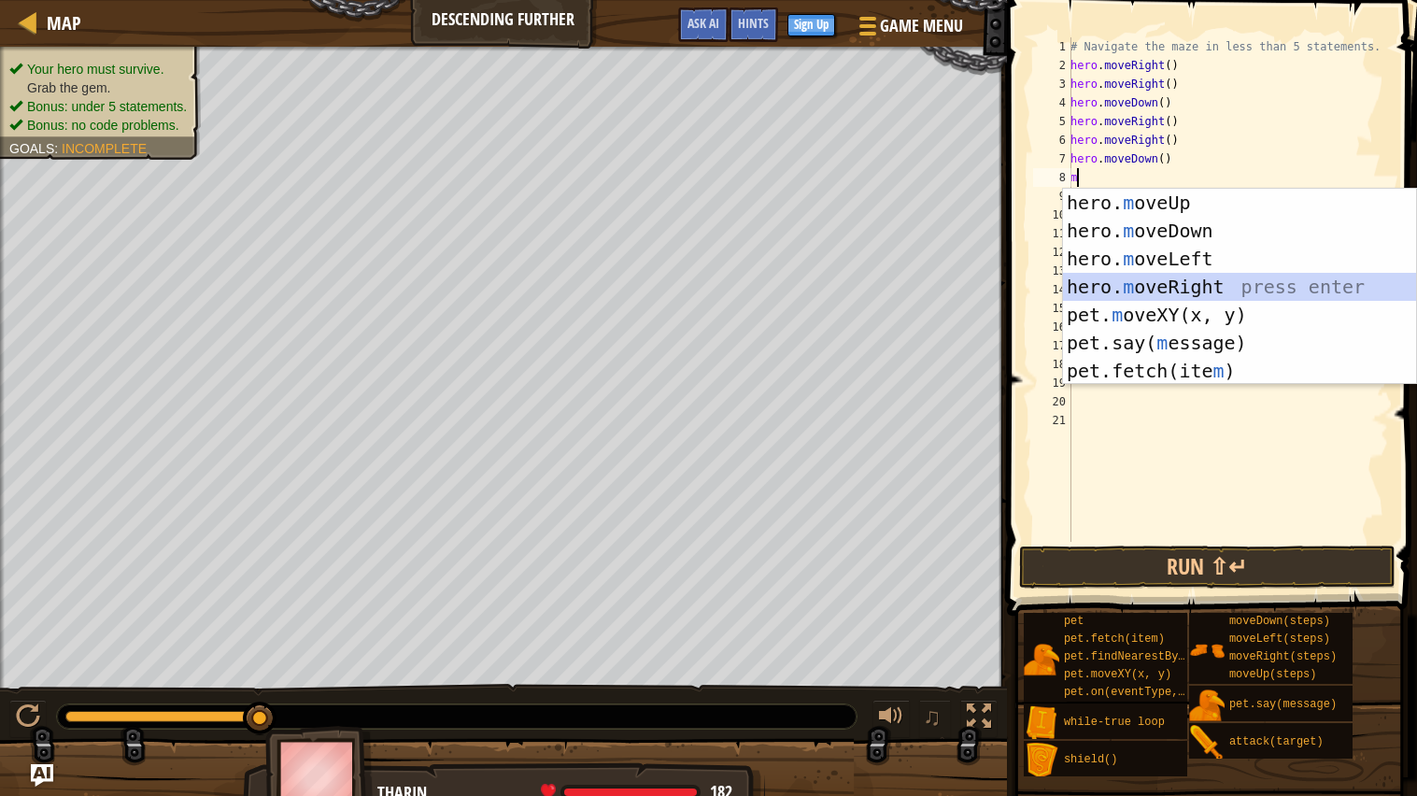
click at [1129, 277] on div "hero. m oveUp press enter hero. m oveDown press enter hero. m oveLeft press ent…" at bounding box center [1239, 315] width 353 height 252
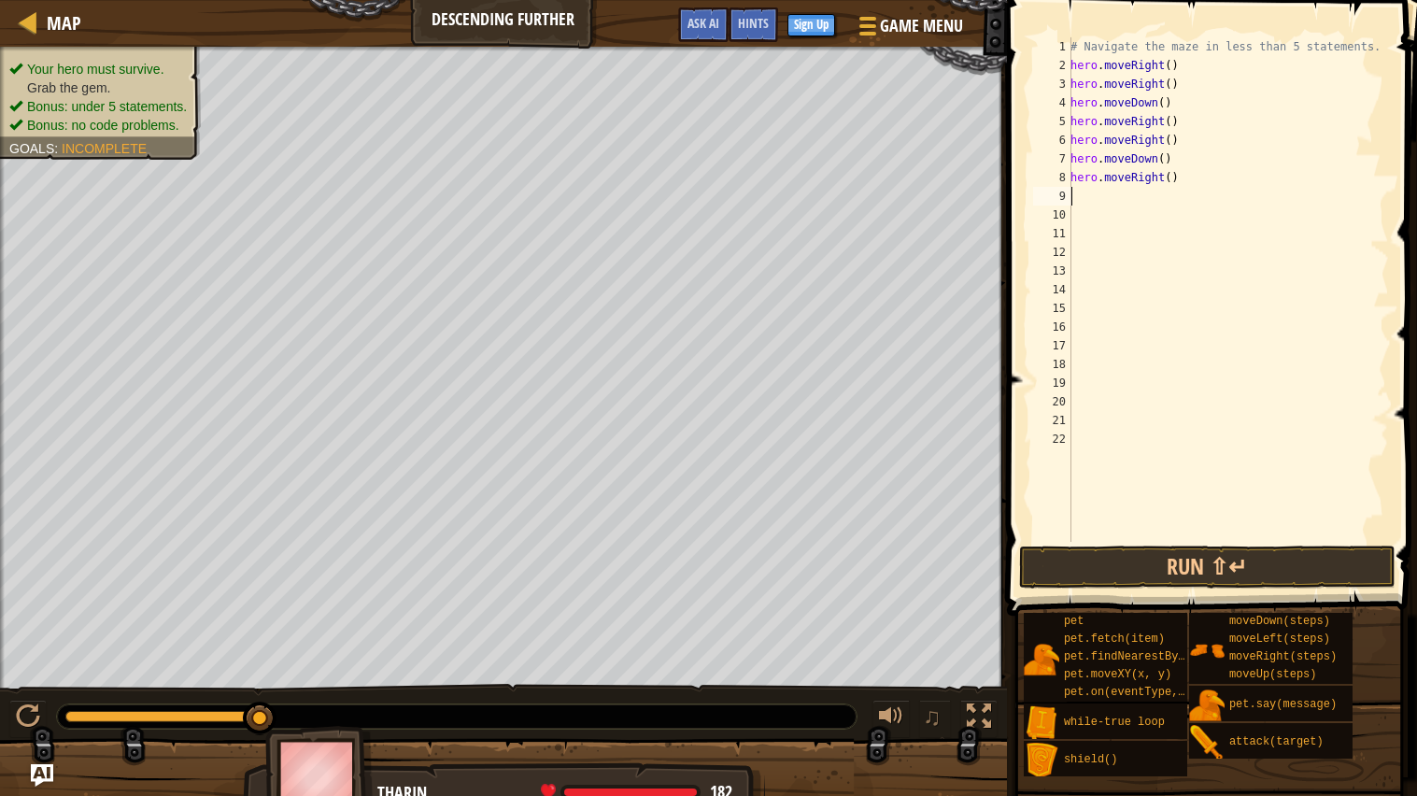
type textarea "m"
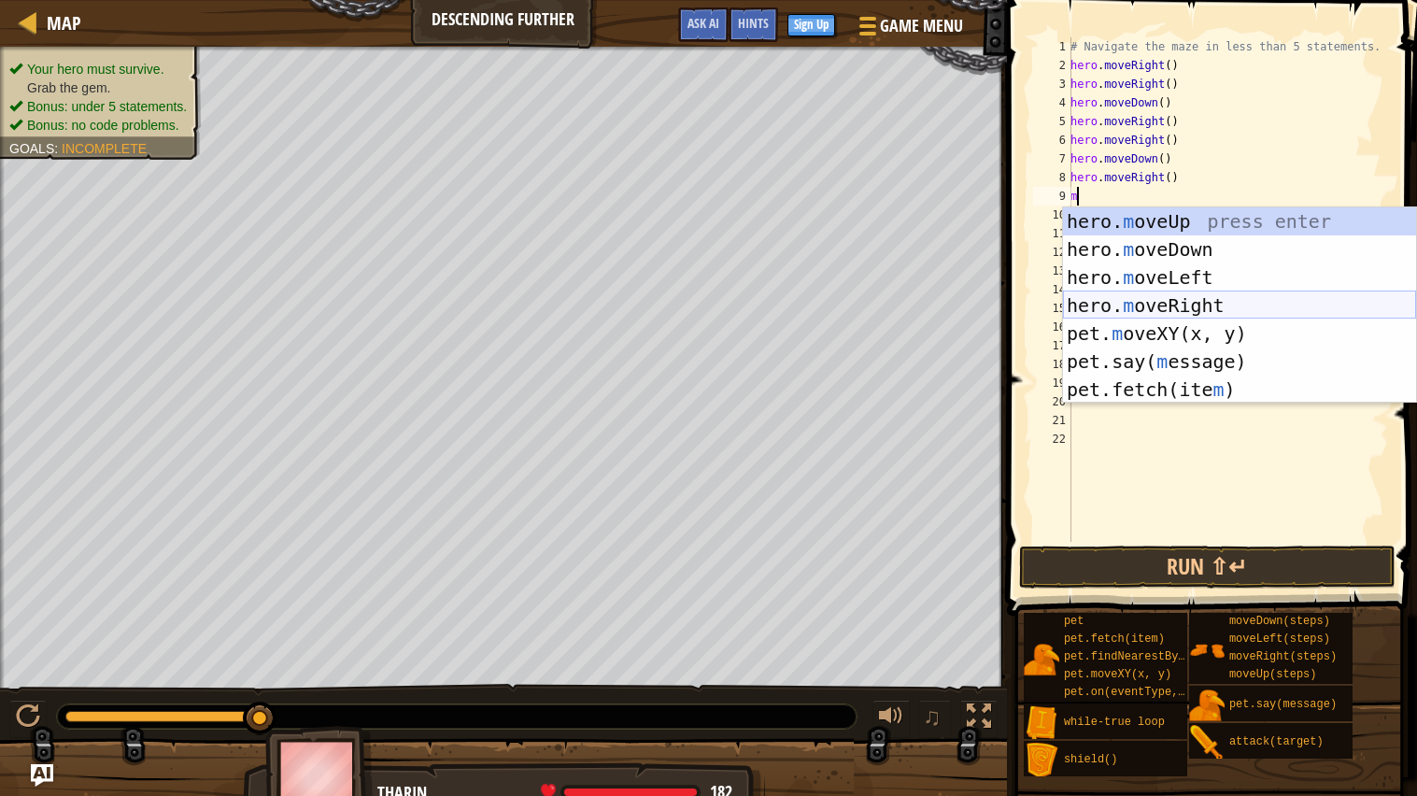
click at [1141, 297] on div "hero. m oveUp press enter hero. m oveDown press enter hero. m oveLeft press ent…" at bounding box center [1239, 333] width 353 height 252
click at [1141, 297] on div "# Navigate the maze in less than 5 statements. hero . moveRight ( ) hero . move…" at bounding box center [1227, 308] width 322 height 542
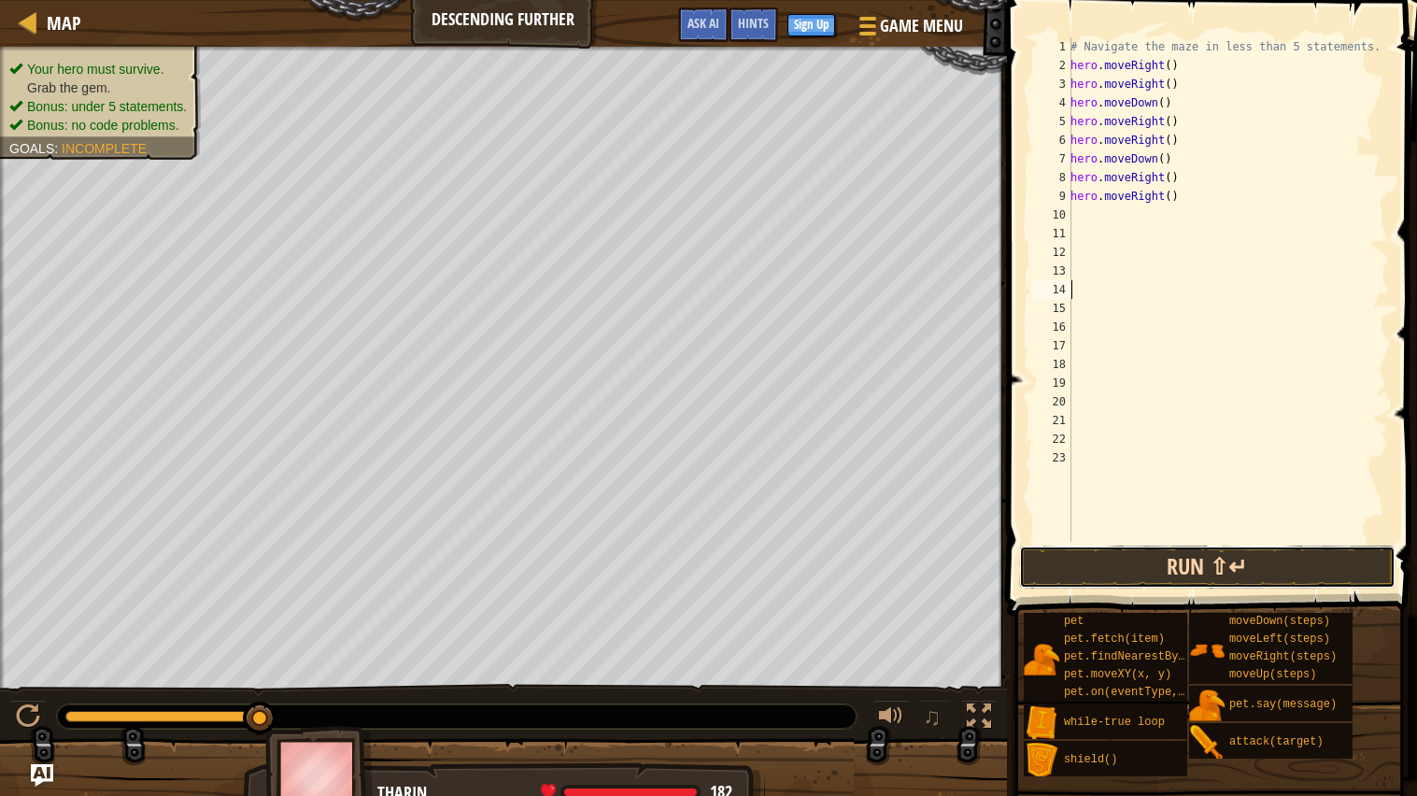
click at [1137, 561] on button "Run ⇧↵" at bounding box center [1207, 566] width 376 height 43
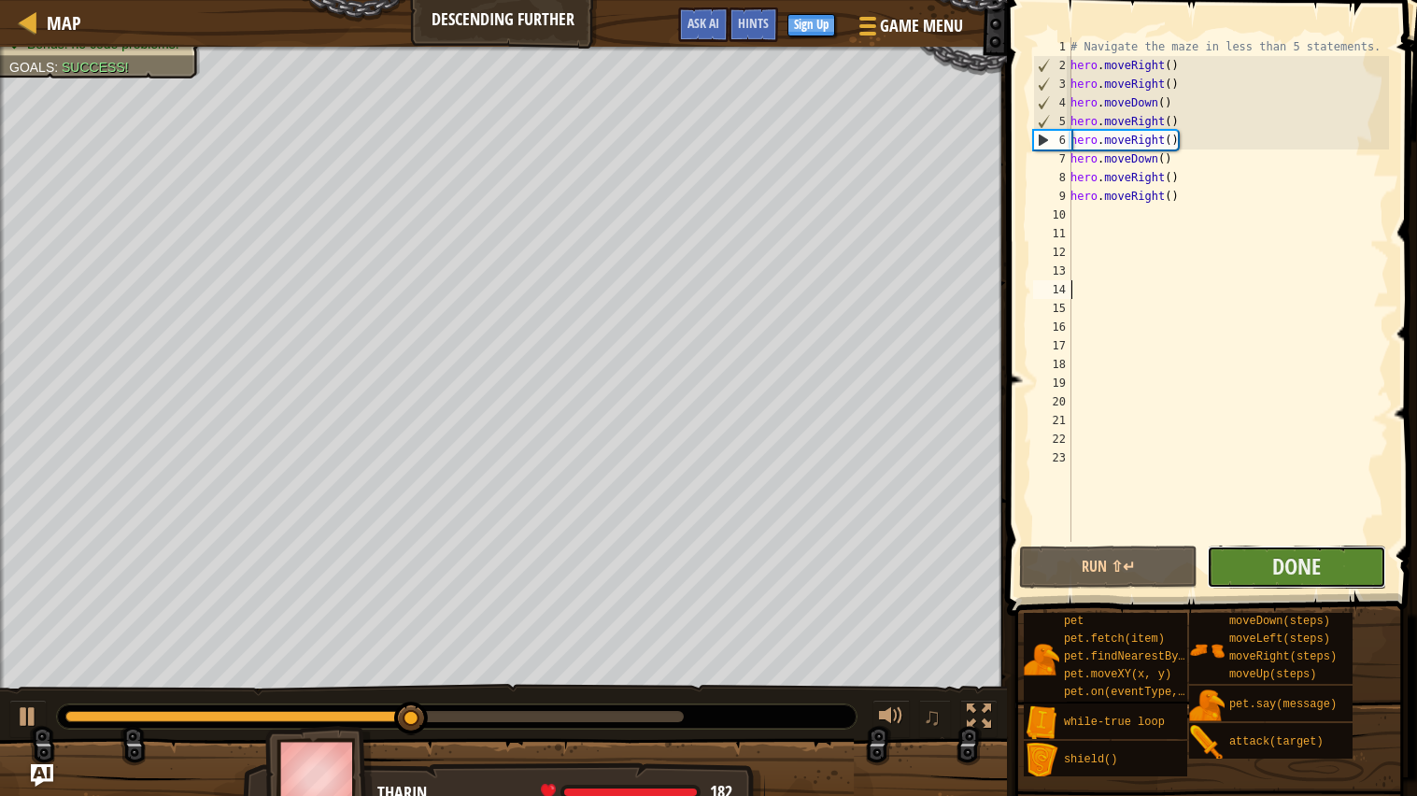
click at [1231, 555] on button "Done" at bounding box center [1295, 566] width 178 height 43
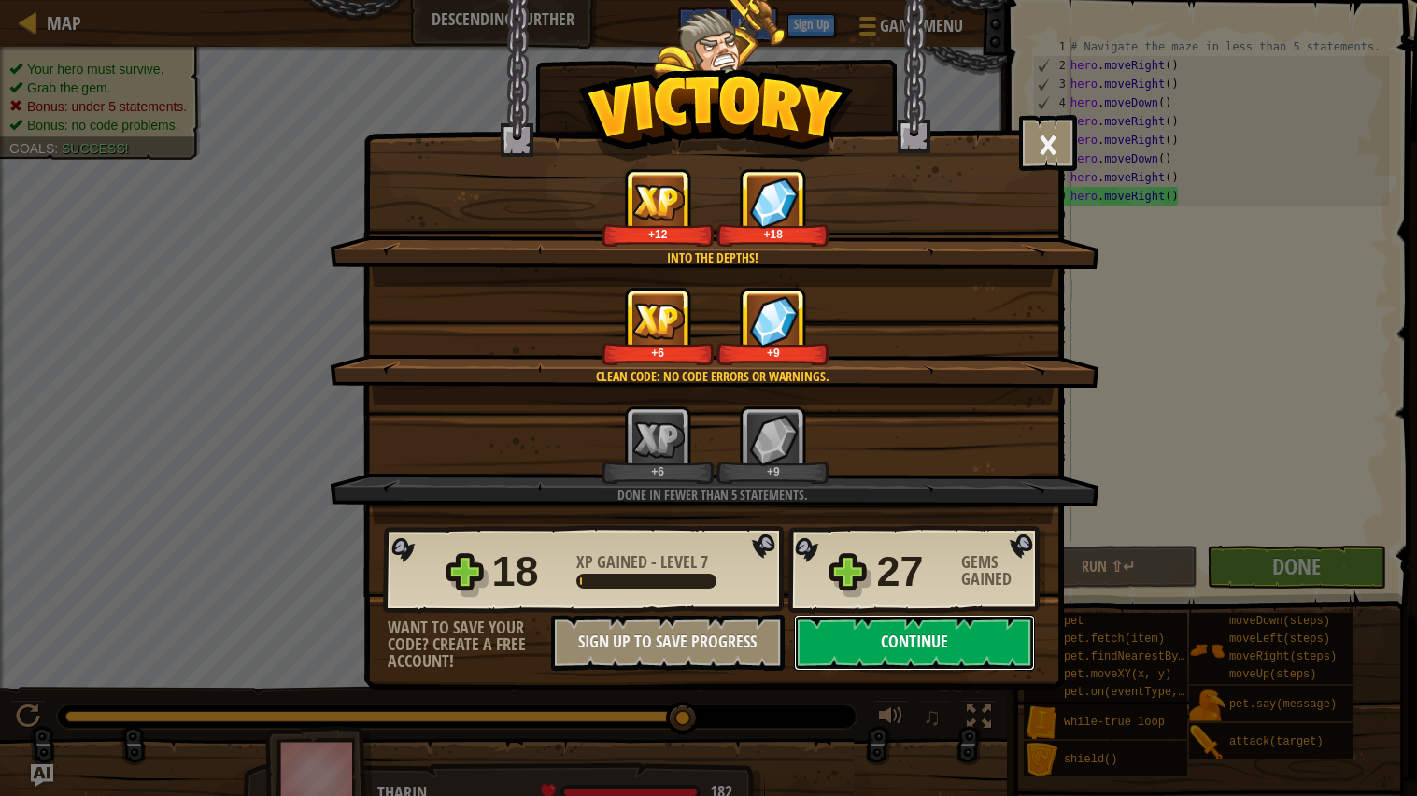
click at [907, 670] on button "Continue" at bounding box center [914, 642] width 241 height 56
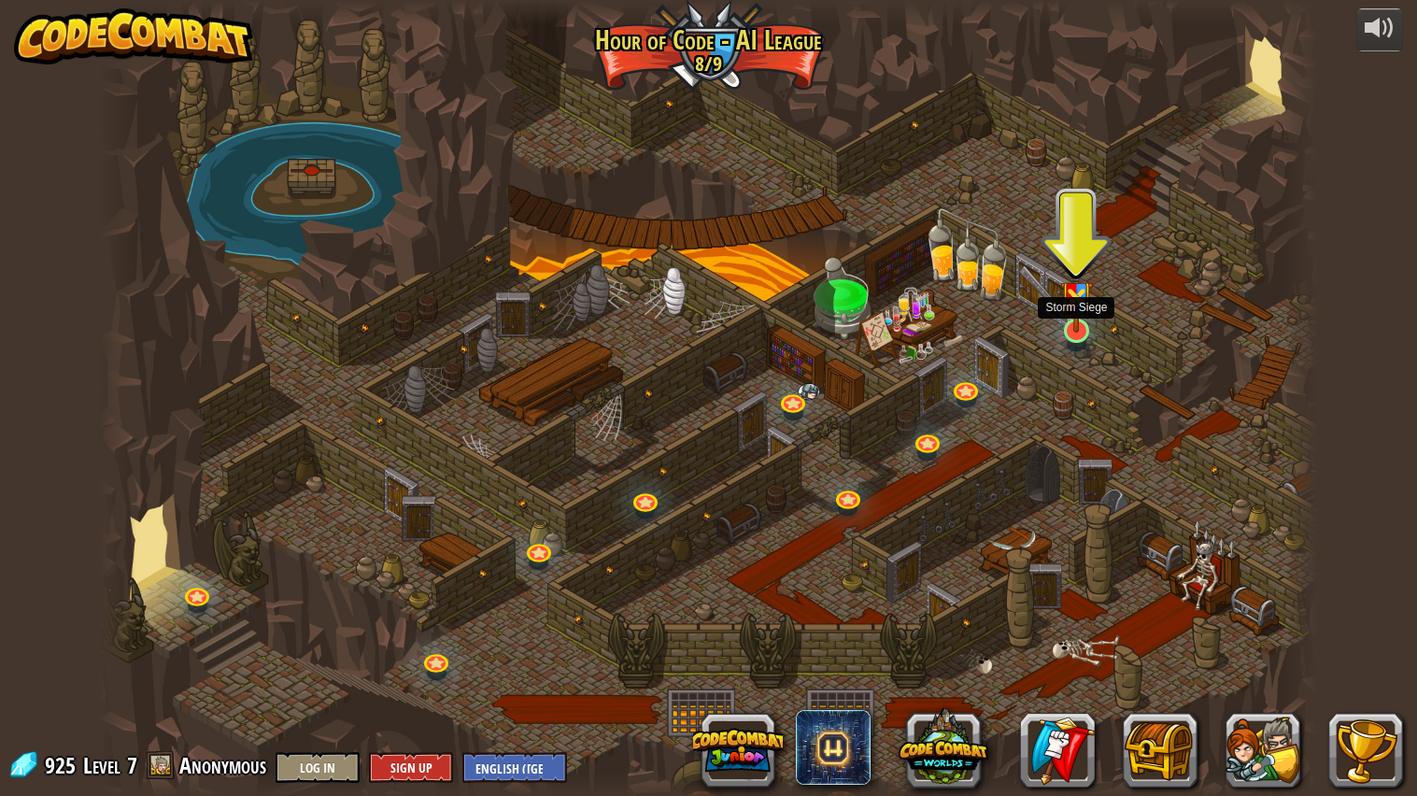
click at [1070, 328] on img at bounding box center [1076, 290] width 32 height 84
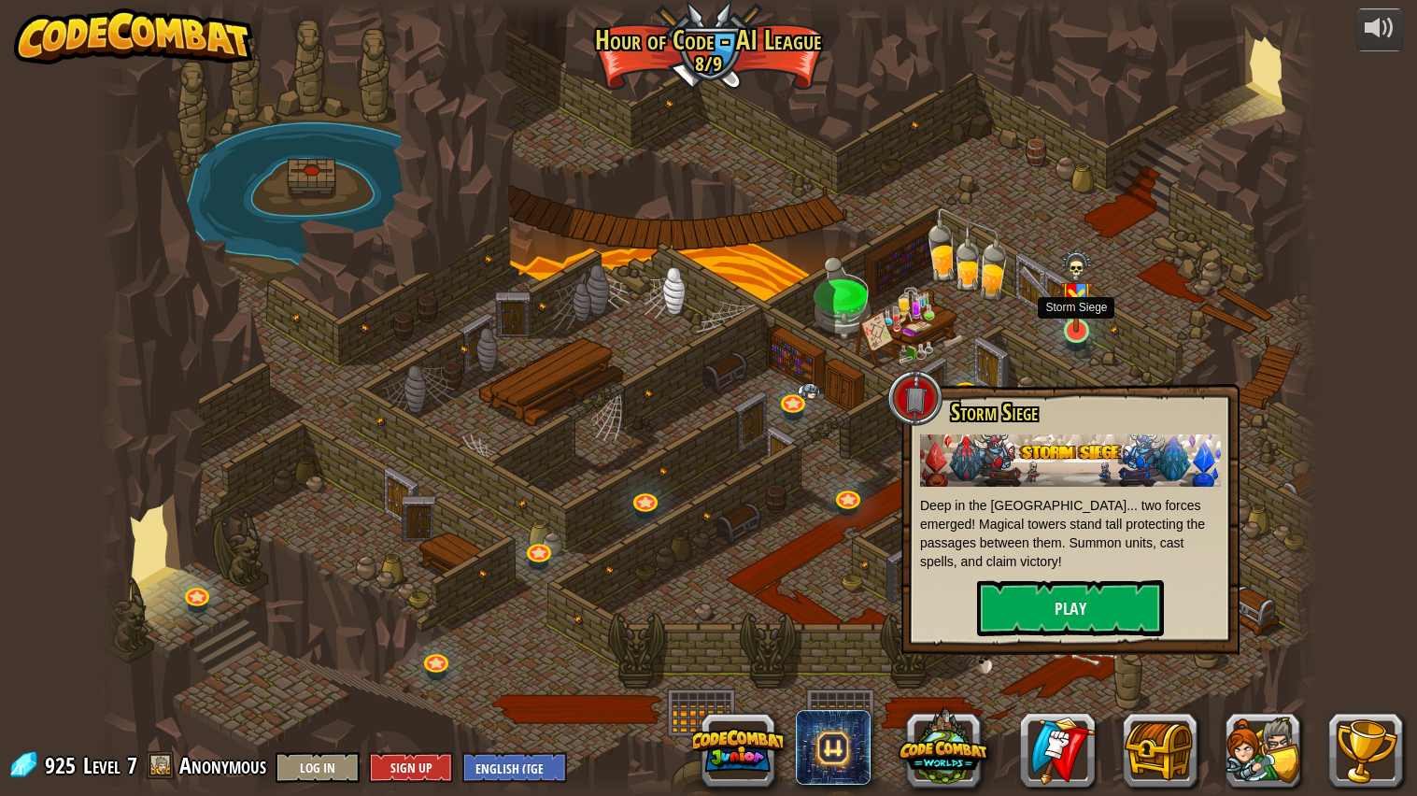
click at [1070, 328] on img at bounding box center [1076, 290] width 32 height 84
click at [1032, 577] on div "Storm Siege Deep in the [GEOGRAPHIC_DATA]... two forces emerged! Magical towers…" at bounding box center [1070, 518] width 301 height 236
click at [1039, 603] on button "Play" at bounding box center [1070, 608] width 187 height 56
